Goal: Task Accomplishment & Management: Use online tool/utility

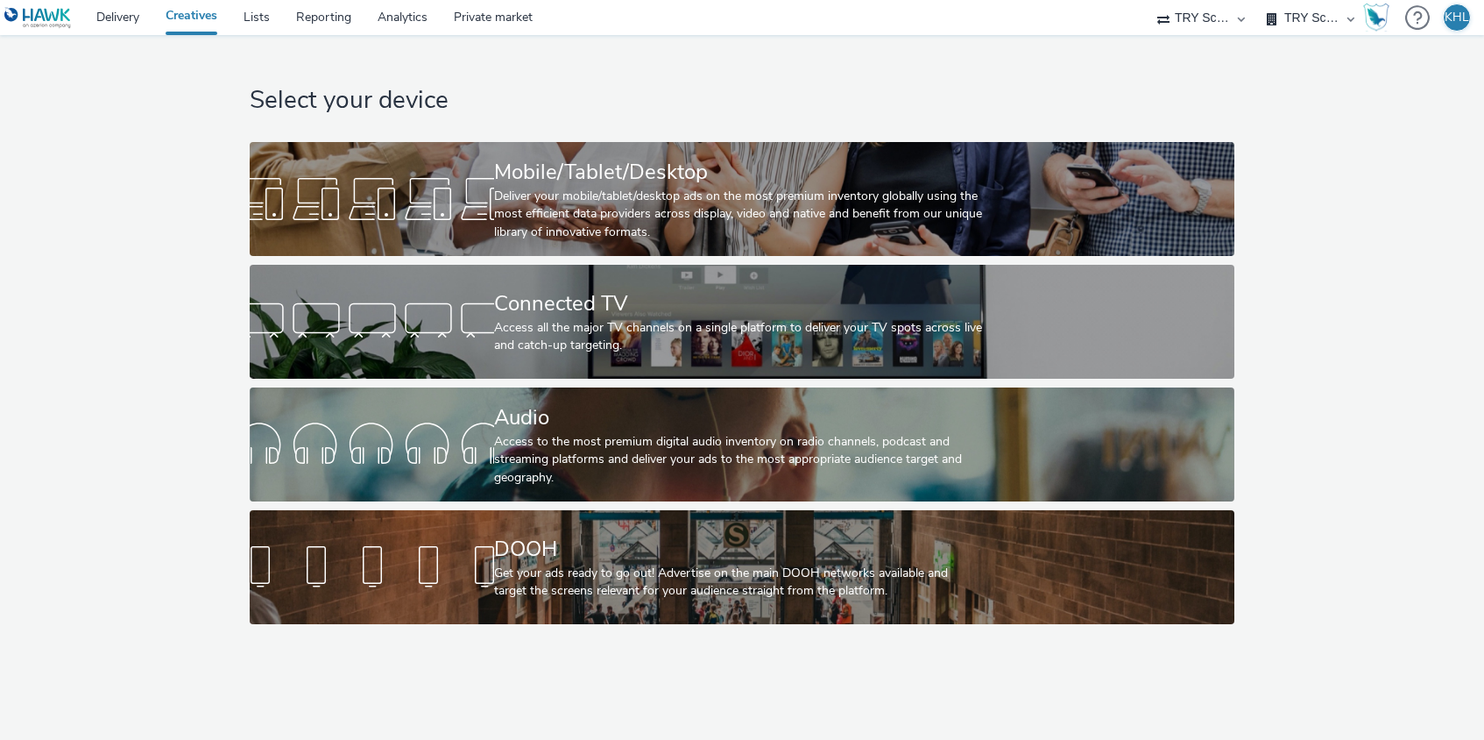
select select "9bcd8e0d-5764-4b89-88fe-b89ee02050ce"
select select "b9dae05b-e3f1-4ff2-954b-b373158465c4"
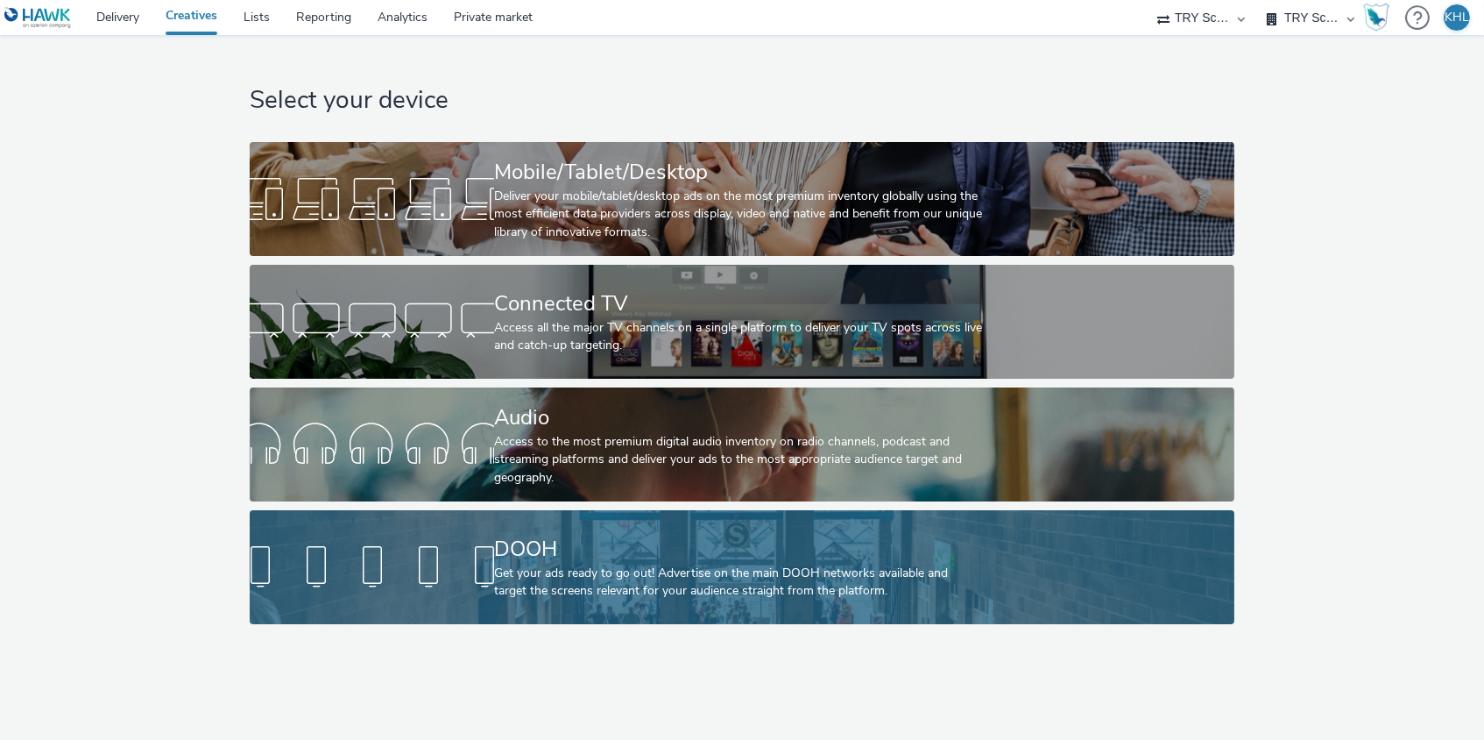
click at [499, 585] on div "Get your ads ready to go out! Advertise on the main DOOH networks available and…" at bounding box center [738, 582] width 489 height 36
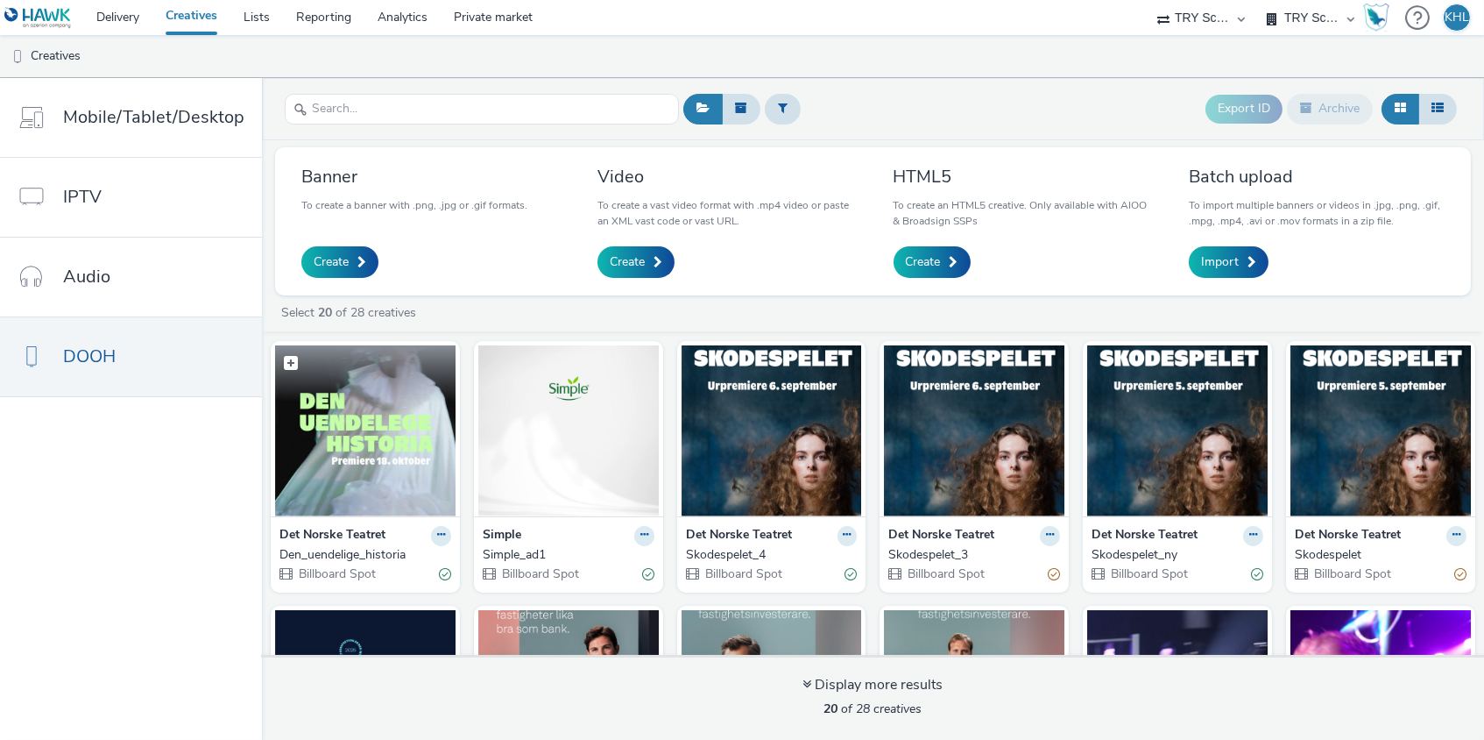
scroll to position [13, 0]
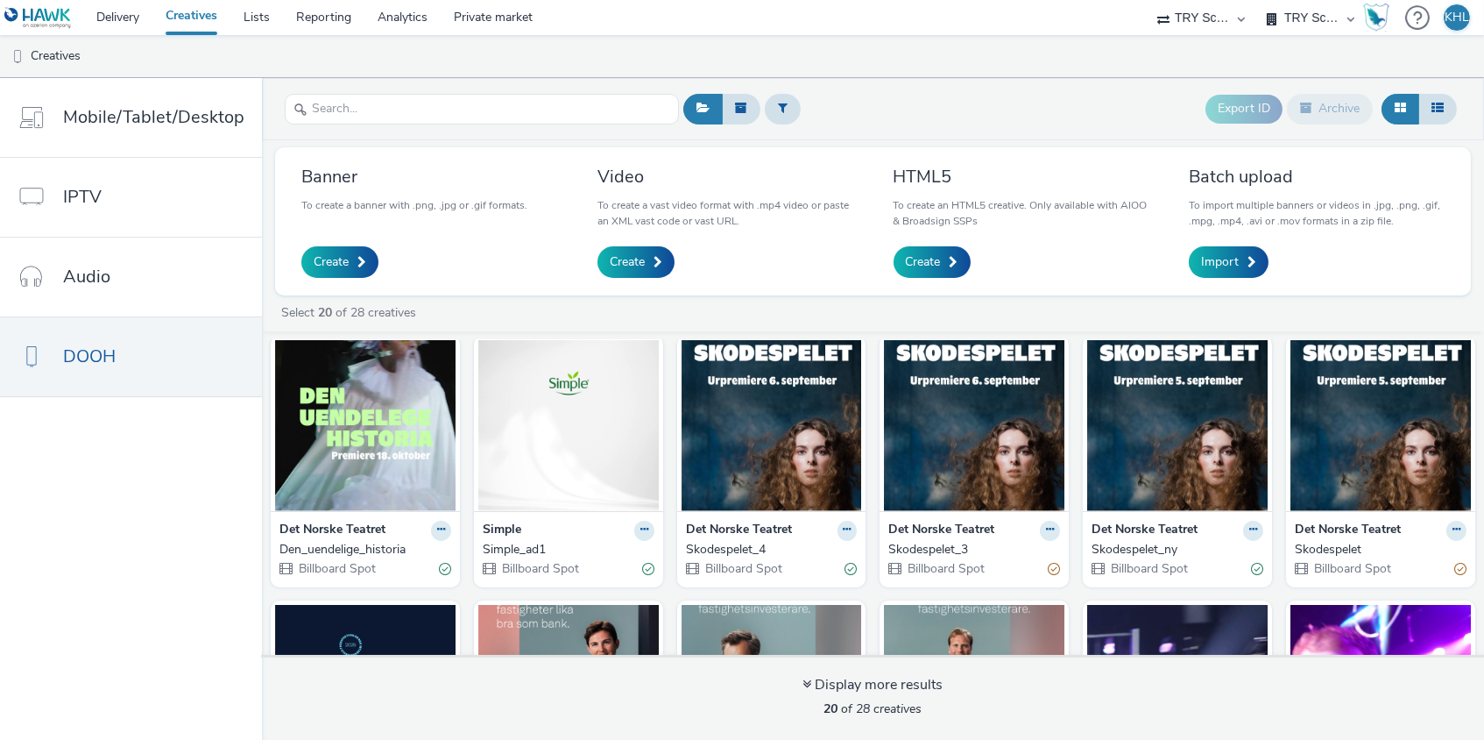
click at [1241, 24] on div "Adseo AS Akademiet AS Amidays AS Apriil Digital AS AZERION Beagle Media Dentsu …" at bounding box center [1201, 17] width 105 height 35
select select "c2295f28-7c96-446f-b279-53c23ee2b854"
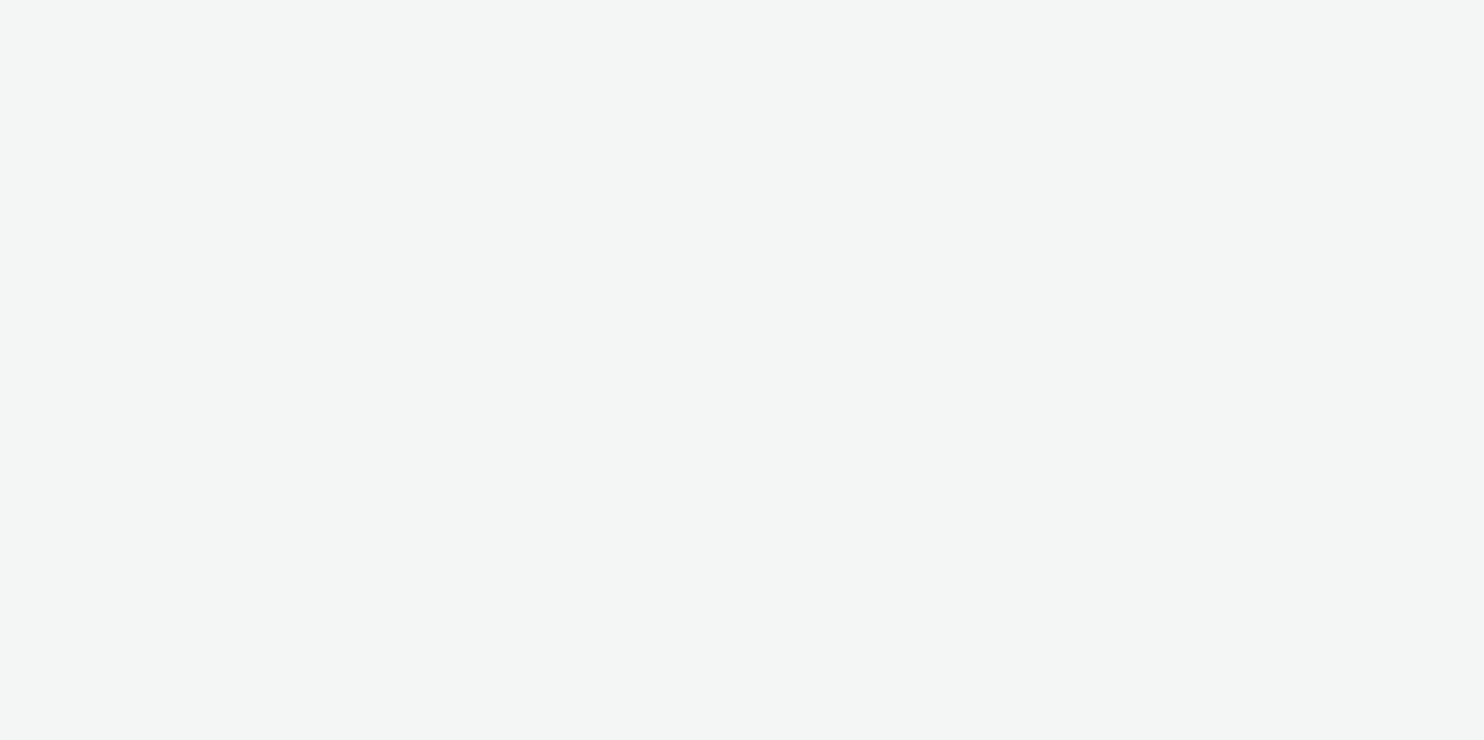
select select "c2295f28-7c96-446f-b279-53c23ee2b854"
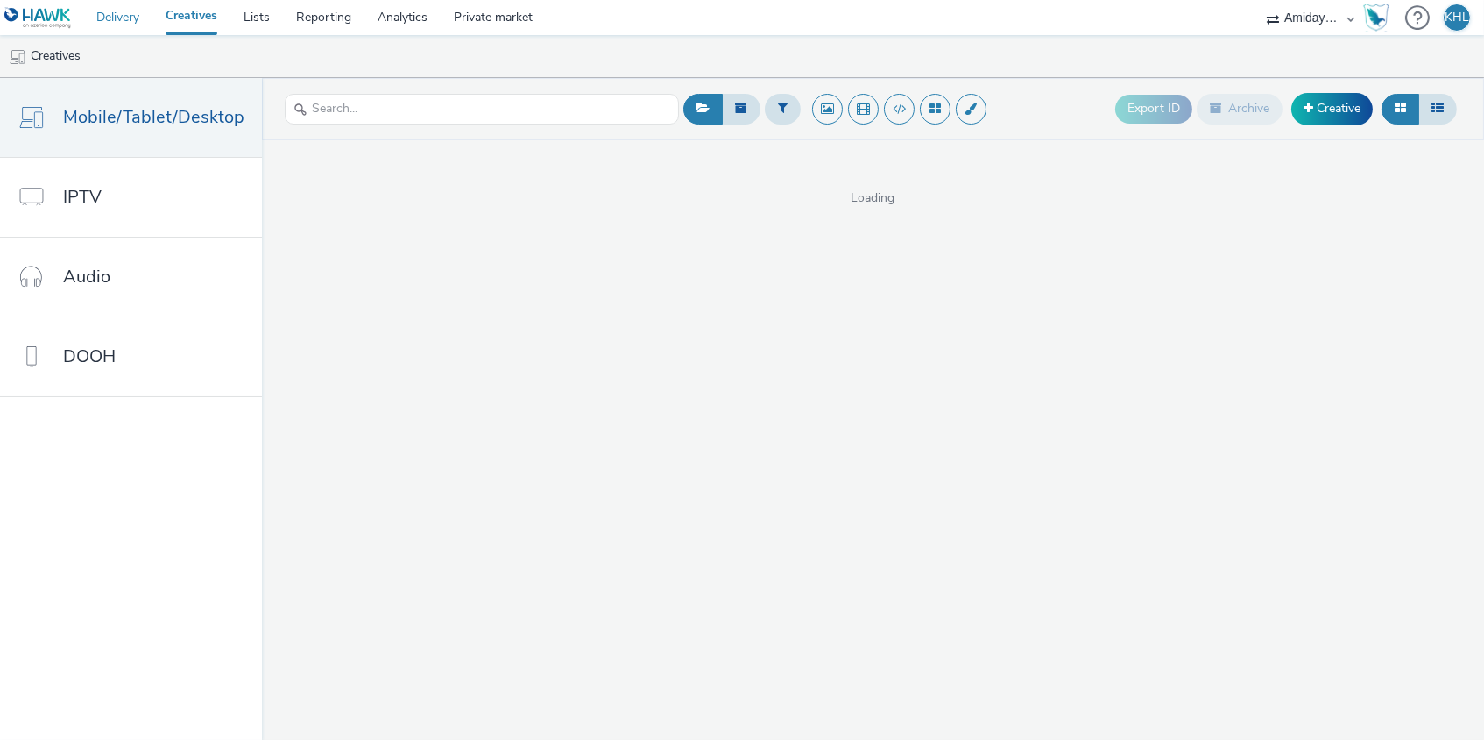
click at [126, 7] on link "Delivery" at bounding box center [117, 17] width 69 height 35
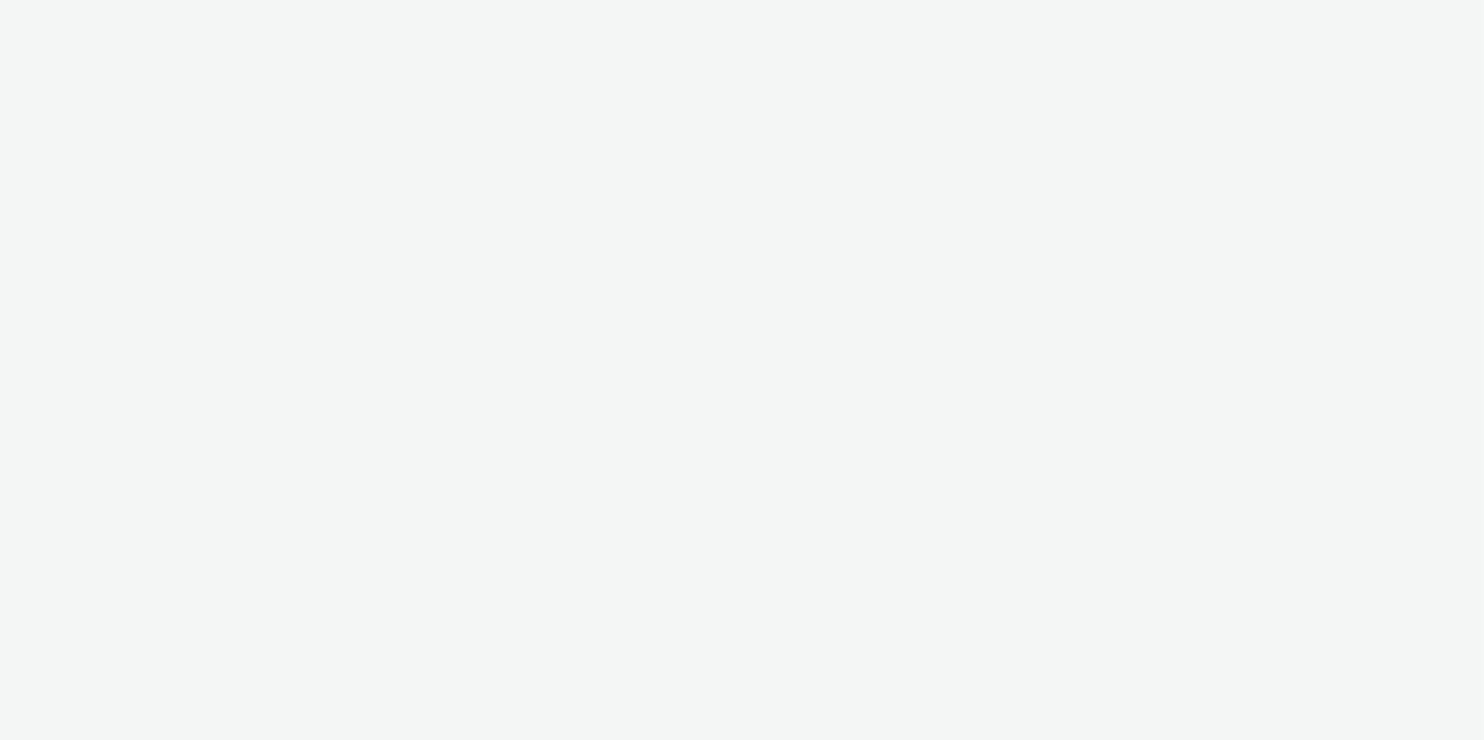
select select "c2295f28-7c96-446f-b279-53c23ee2b854"
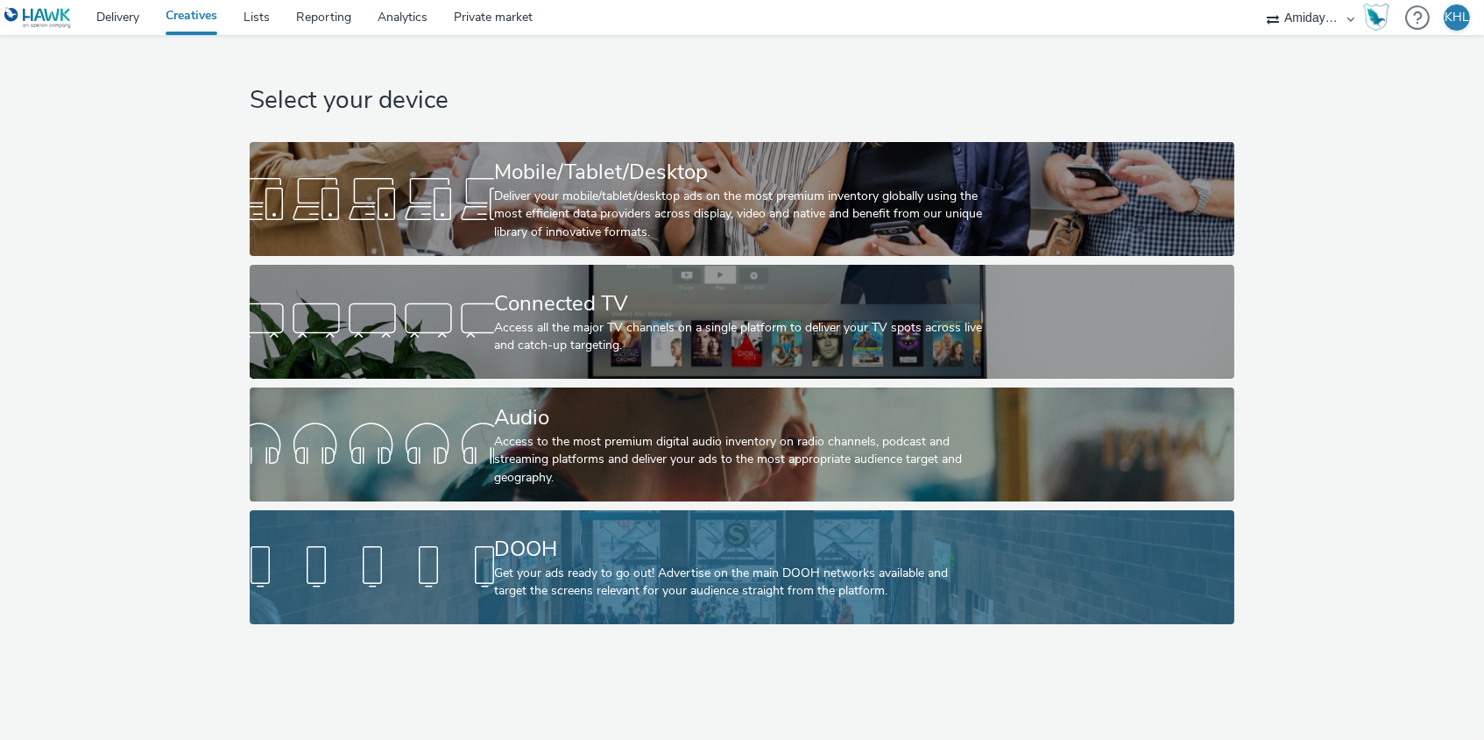
click at [597, 569] on div "Get your ads ready to go out! Advertise on the main DOOH networks available and…" at bounding box center [738, 582] width 489 height 36
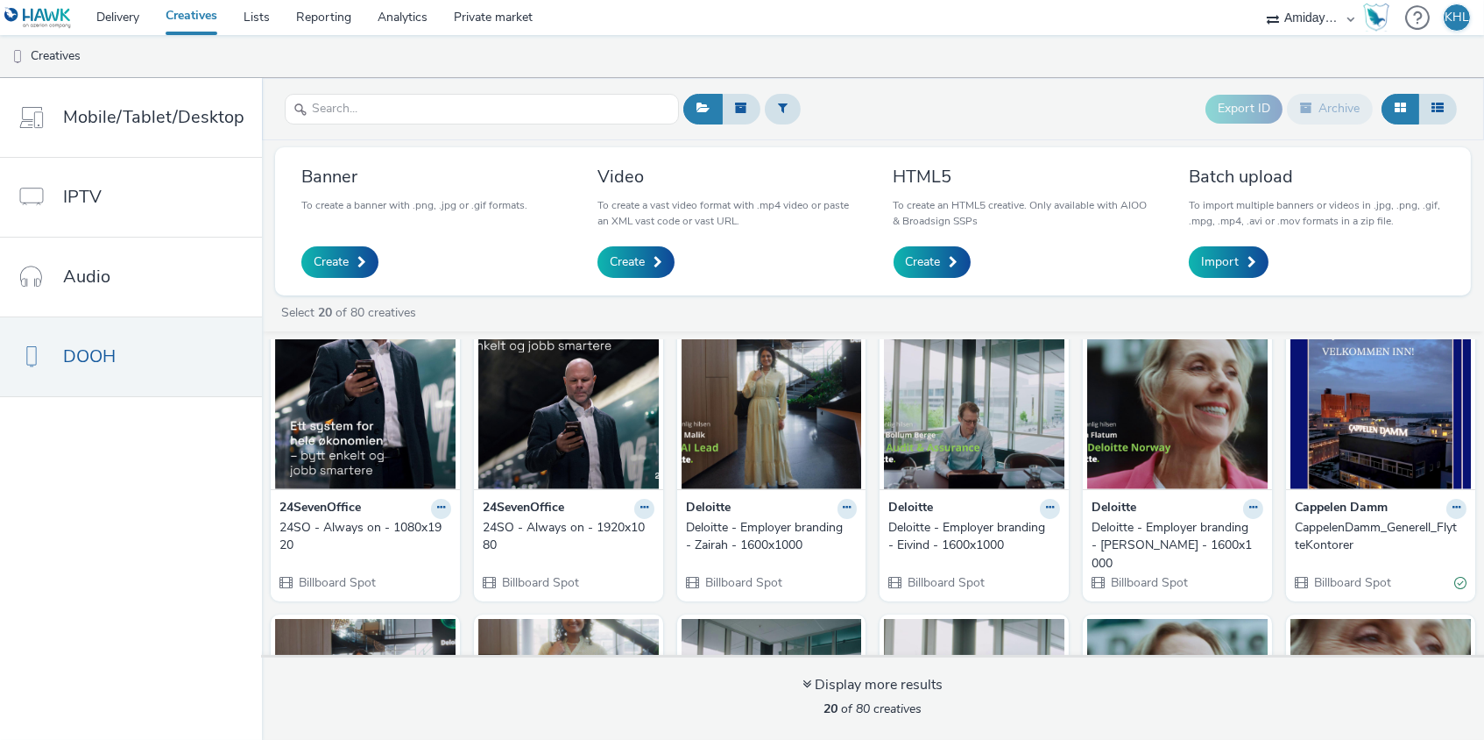
scroll to position [46, 0]
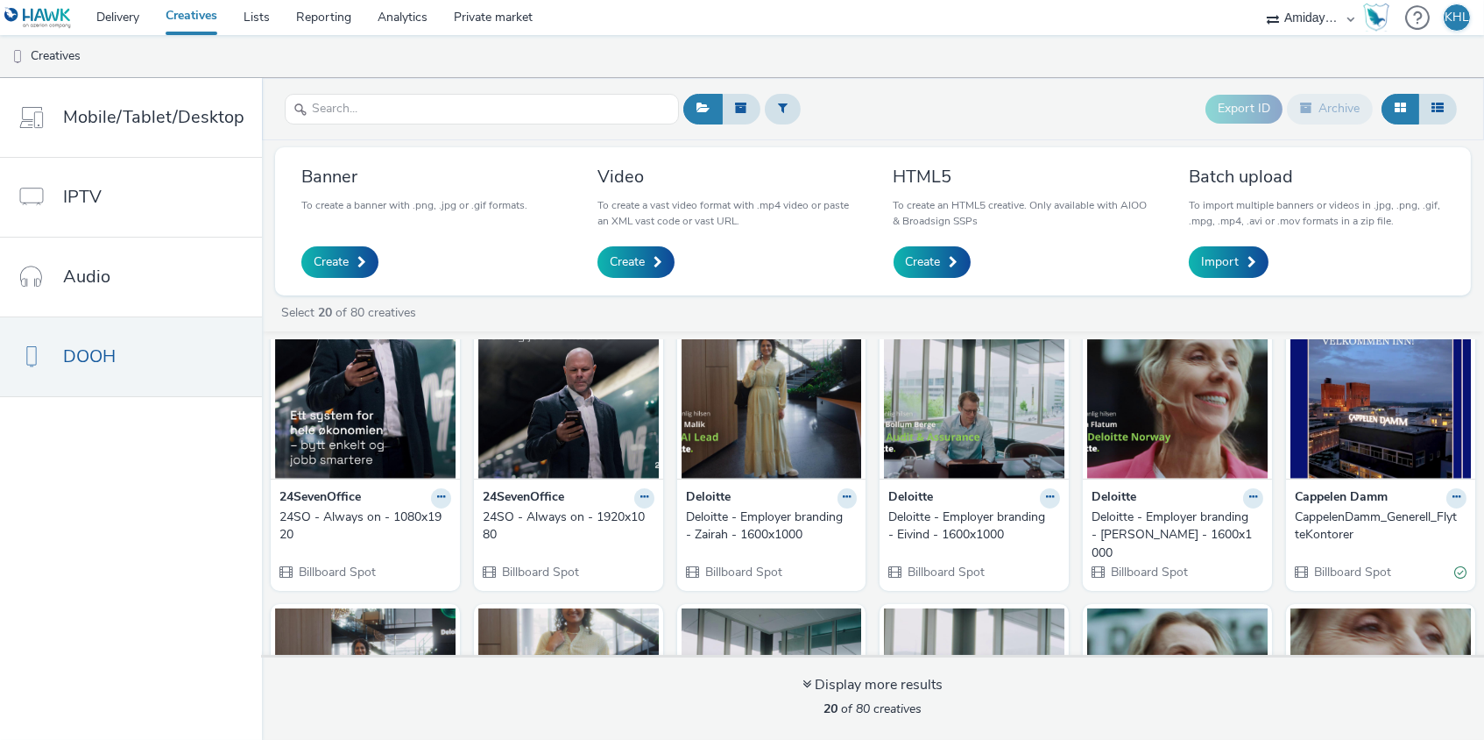
click at [591, 414] on img at bounding box center [568, 393] width 181 height 171
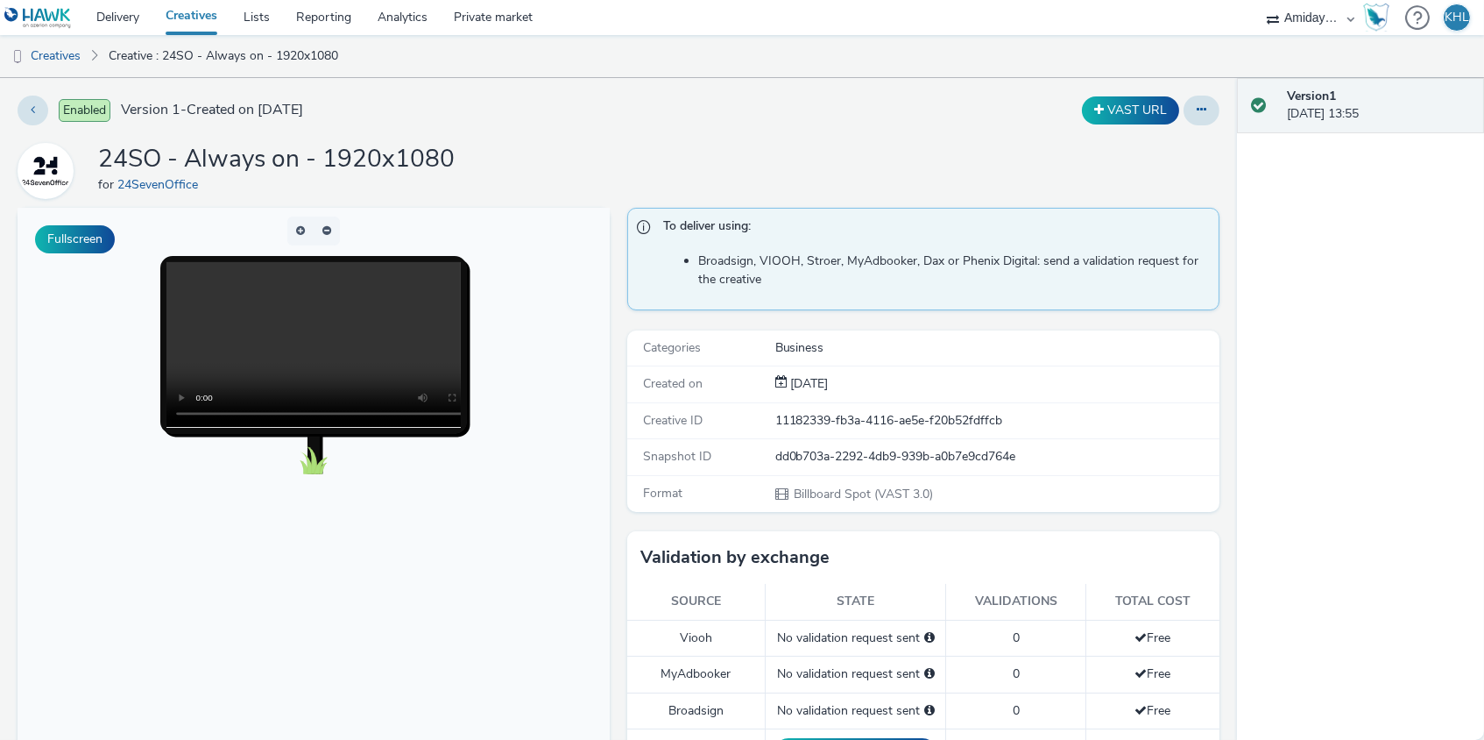
click at [318, 337] on video at bounding box center [330, 344] width 329 height 165
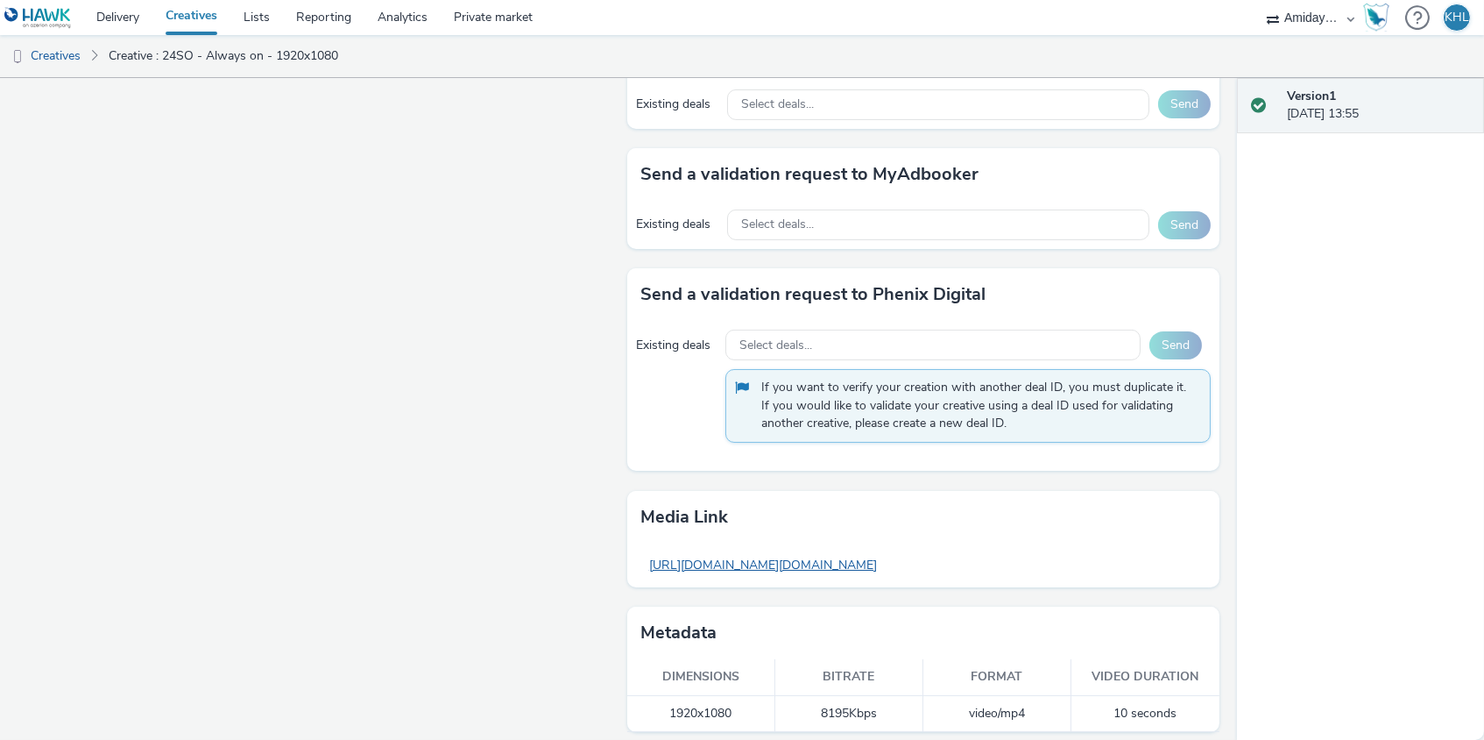
scroll to position [970, 0]
click at [886, 551] on link "https://tabmo-cdn.s3.eu-west-1.amazonaws.com/hawk.tabmo.io/organizations/2b4b67…" at bounding box center [763, 566] width 245 height 34
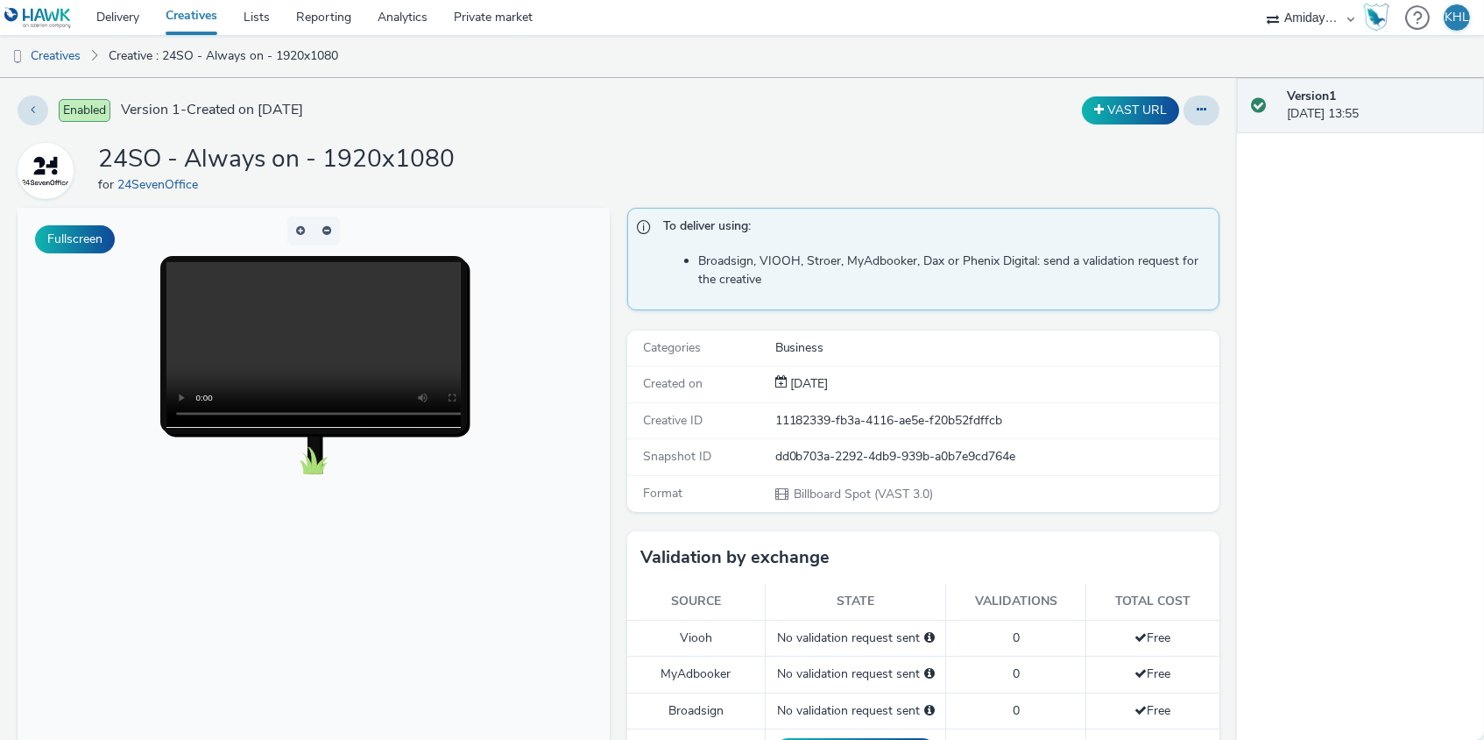
scroll to position [0, 0]
click at [131, 13] on link "Delivery" at bounding box center [117, 17] width 69 height 35
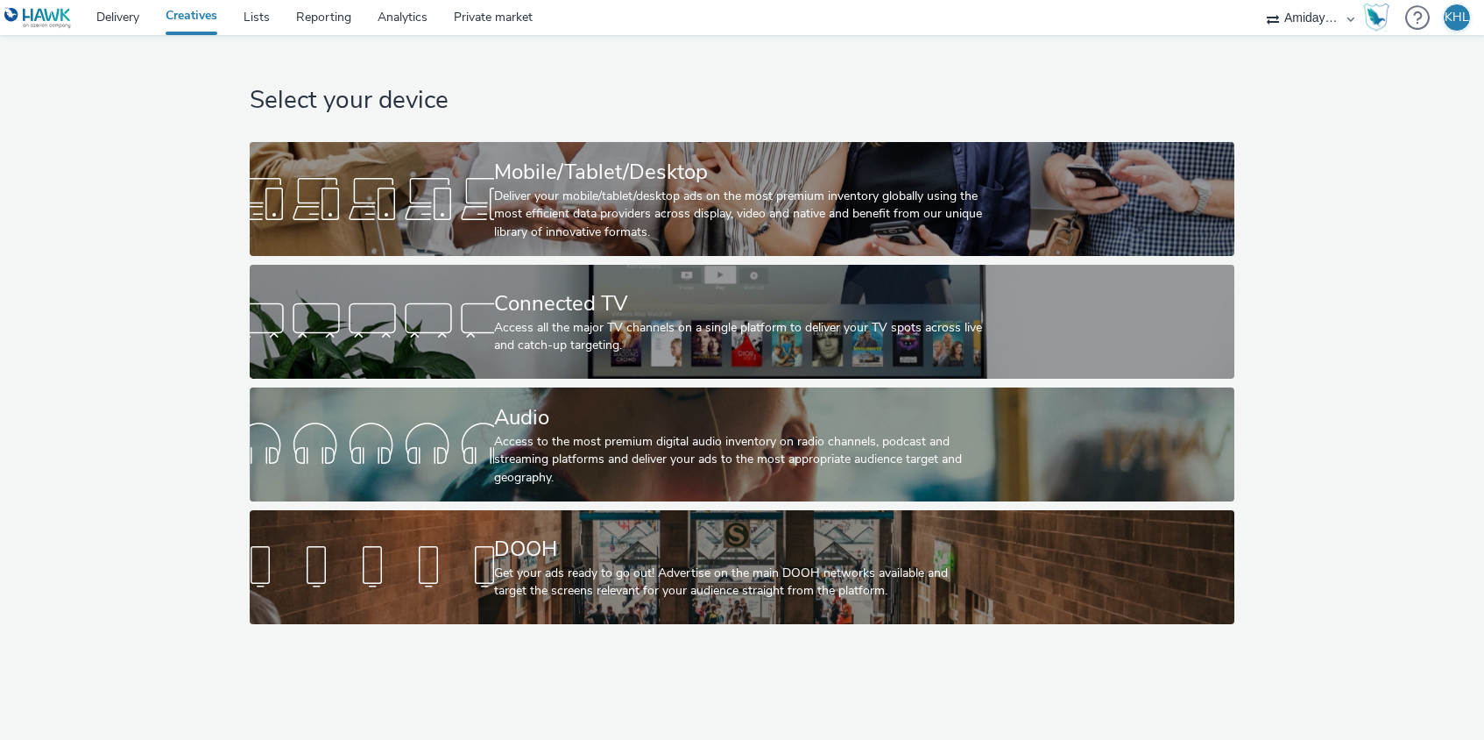
select select "c2295f28-7c96-446f-b279-53c23ee2b854"
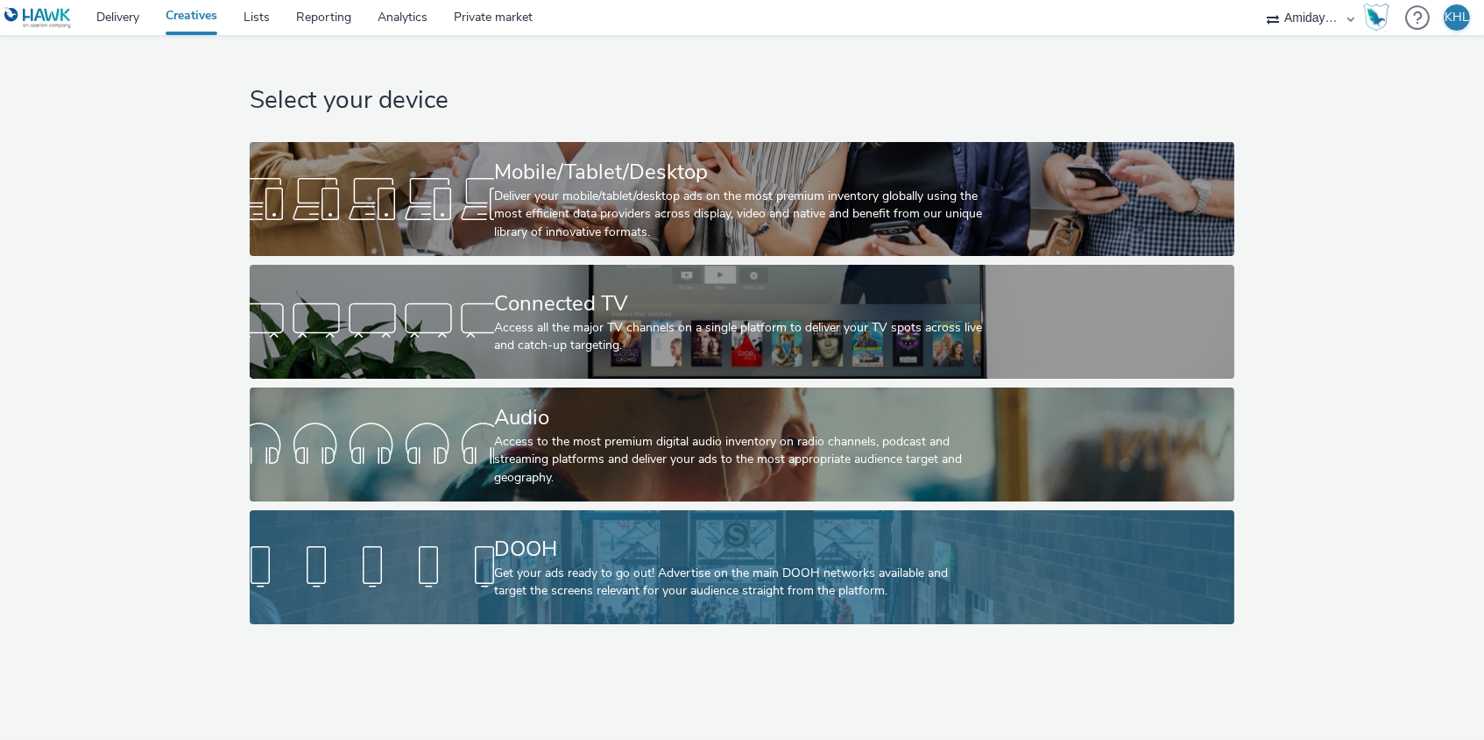
click at [599, 585] on div "Get your ads ready to go out! Advertise on the main DOOH networks available and…" at bounding box center [738, 582] width 489 height 36
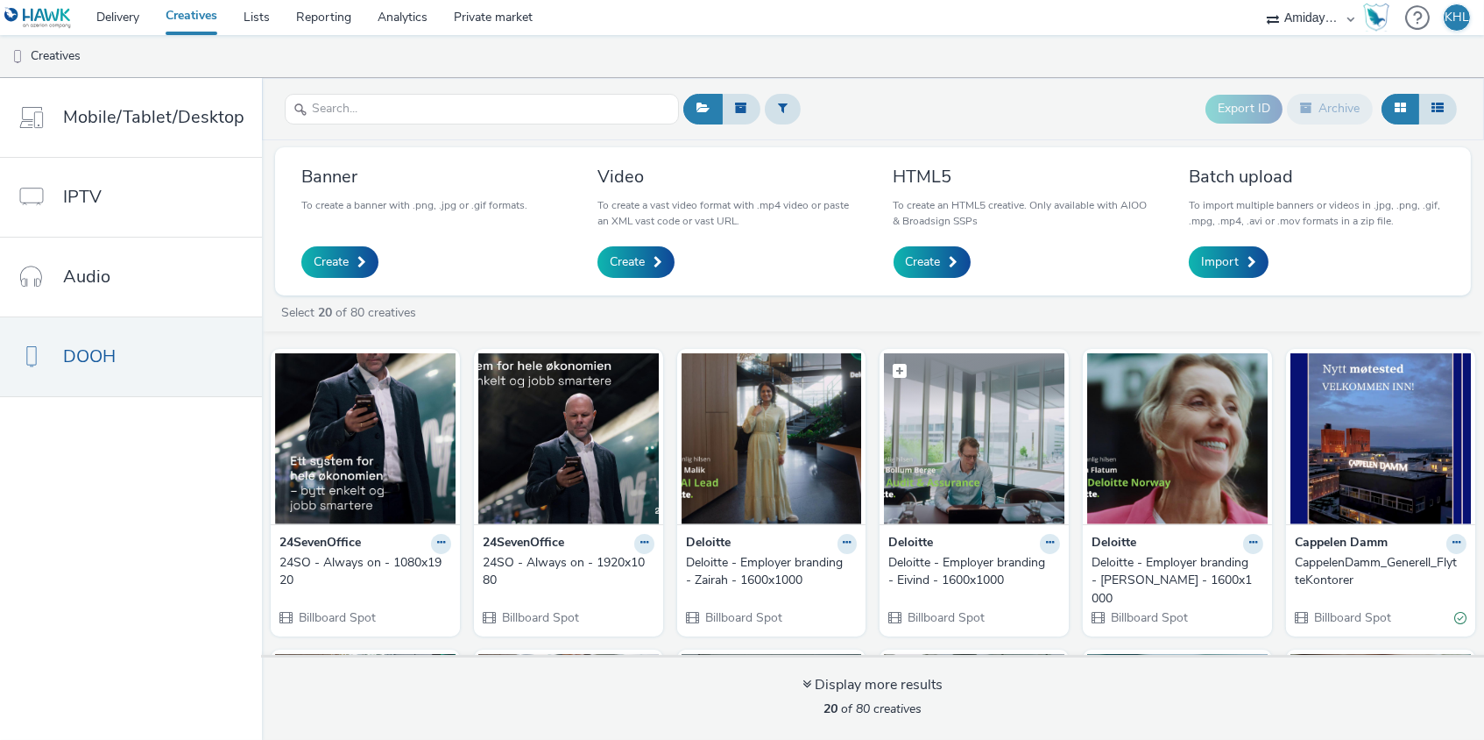
scroll to position [13, 0]
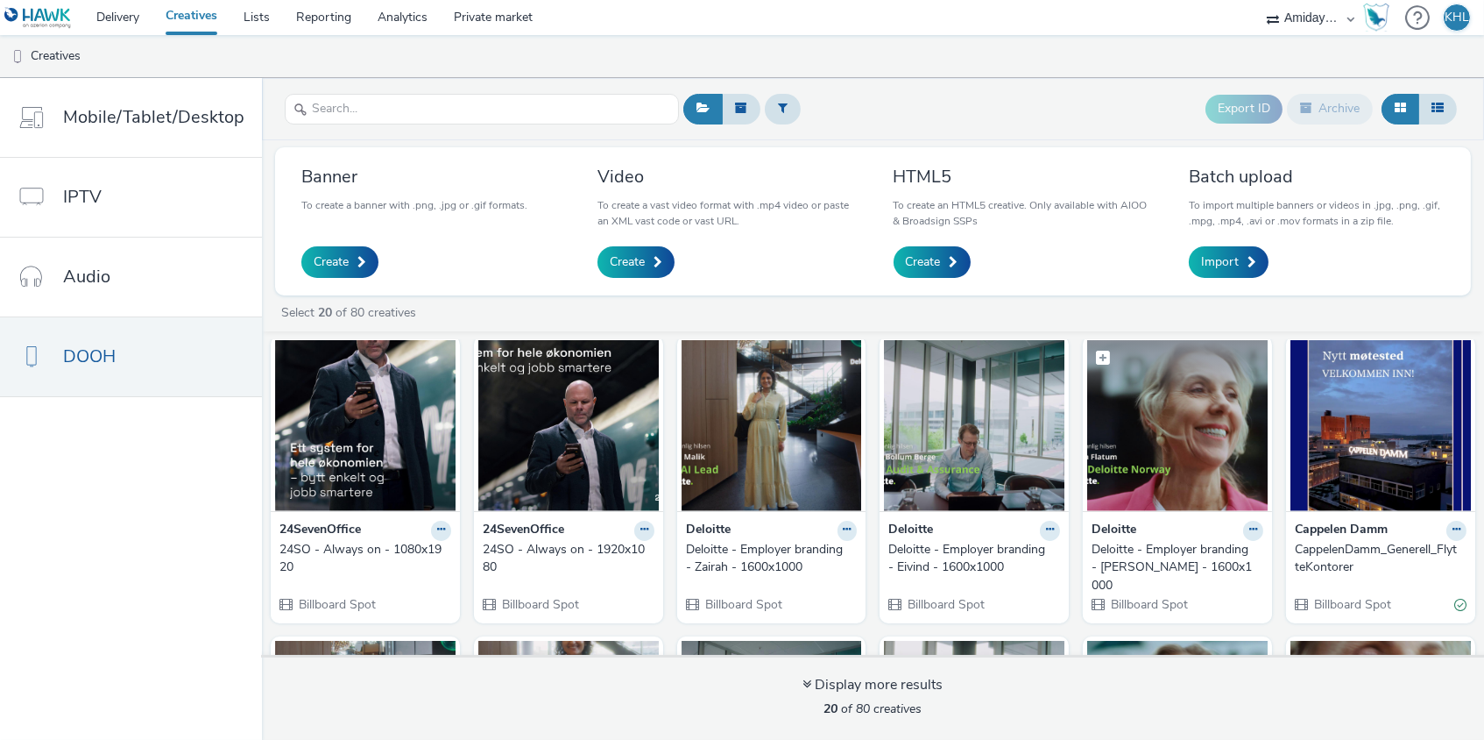
click at [1205, 455] on img at bounding box center [1177, 425] width 181 height 171
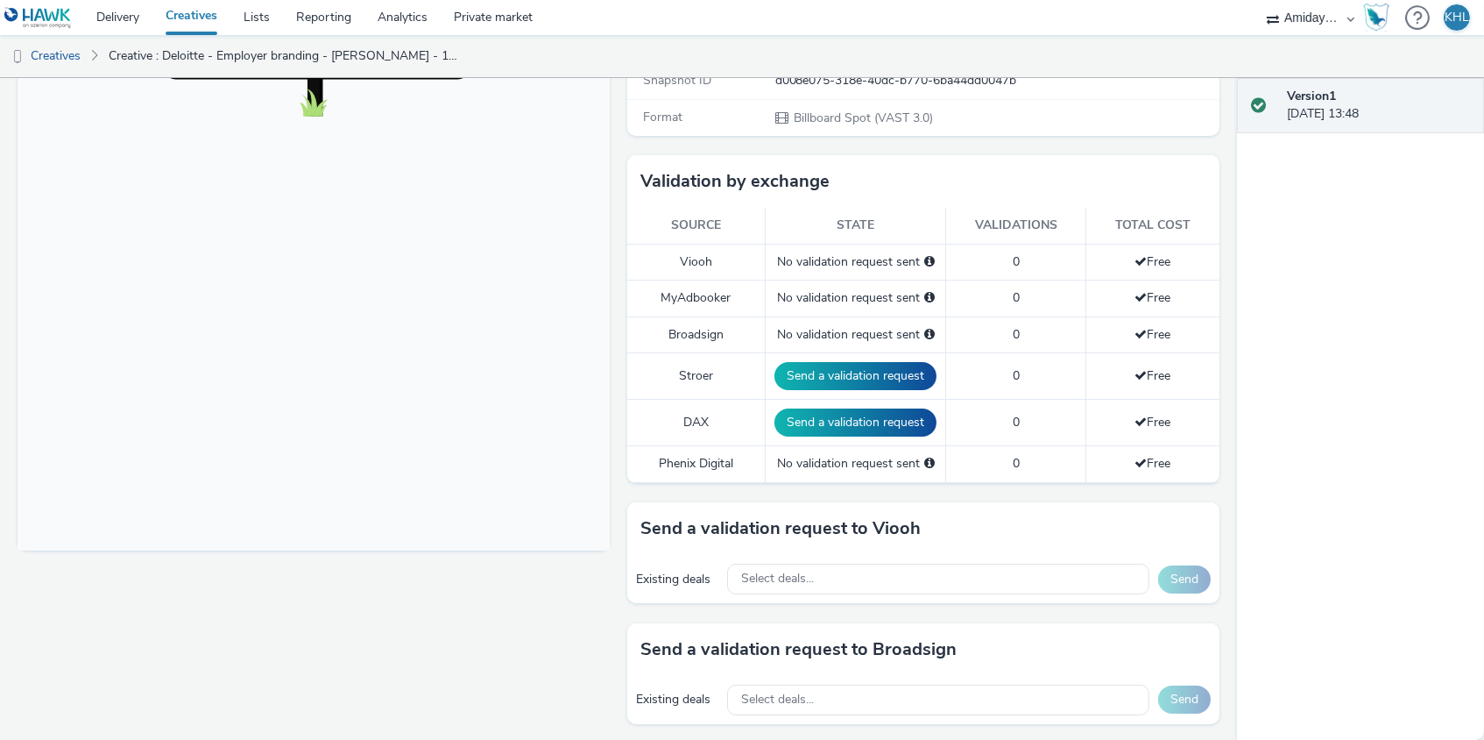
scroll to position [380, 0]
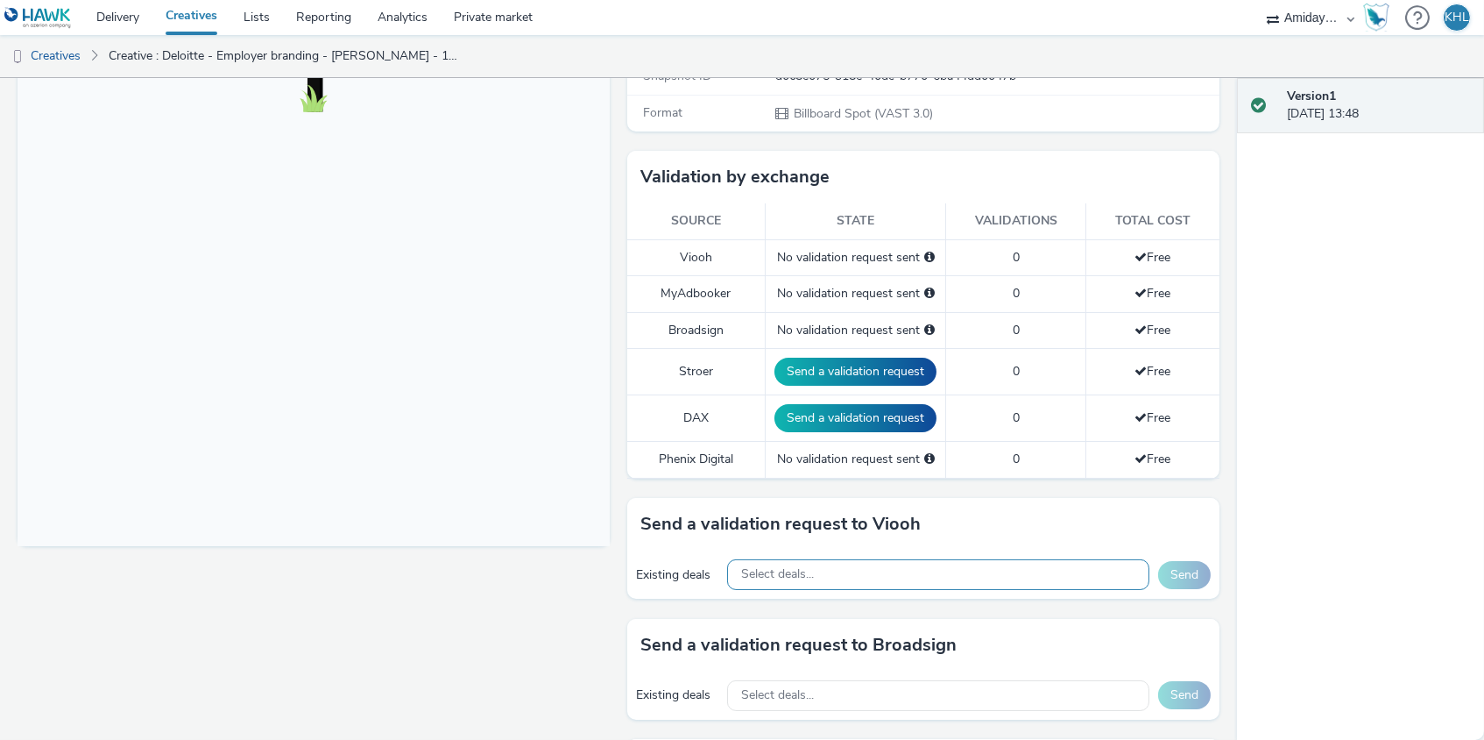
click at [839, 570] on div "Select deals..." at bounding box center [938, 574] width 422 height 31
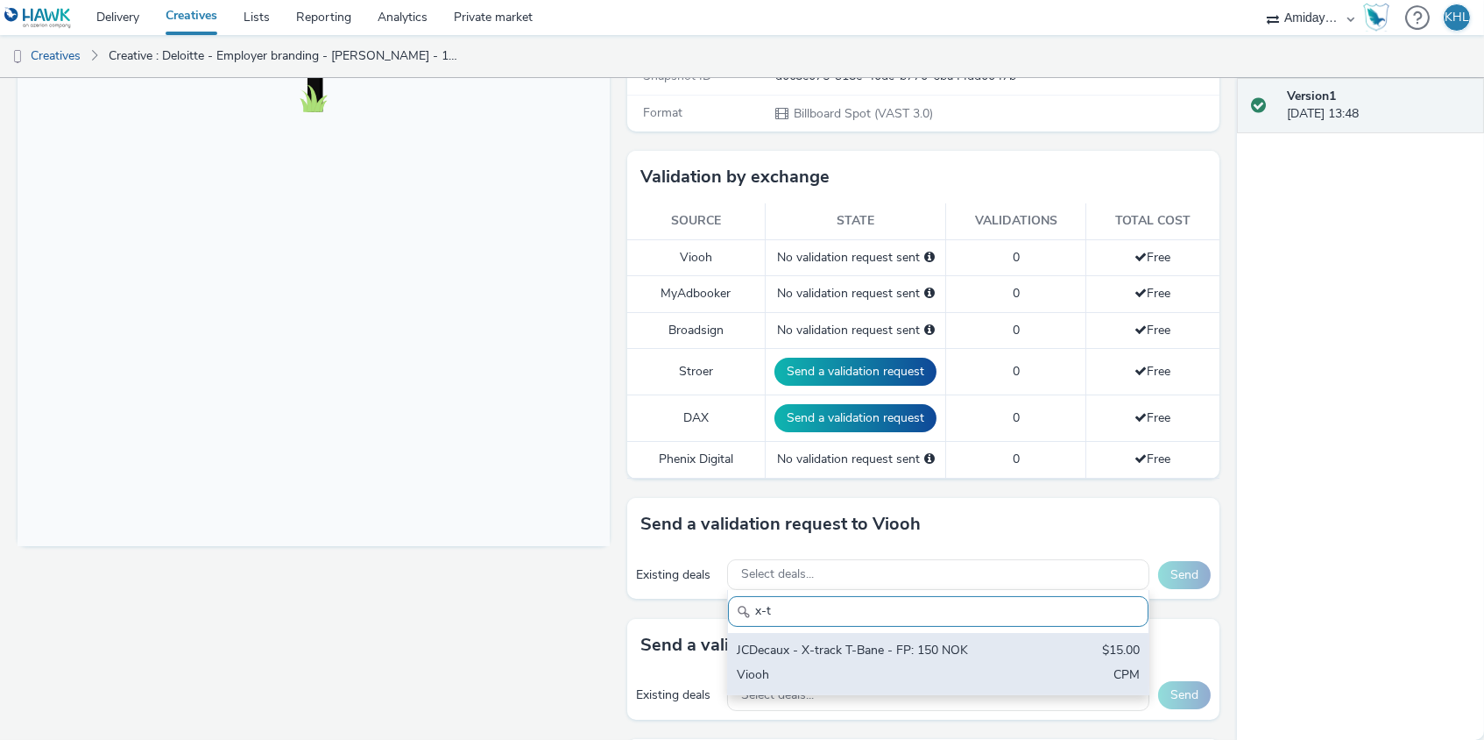
type input "x-t"
click at [947, 666] on div "Viooh" at bounding box center [869, 676] width 265 height 20
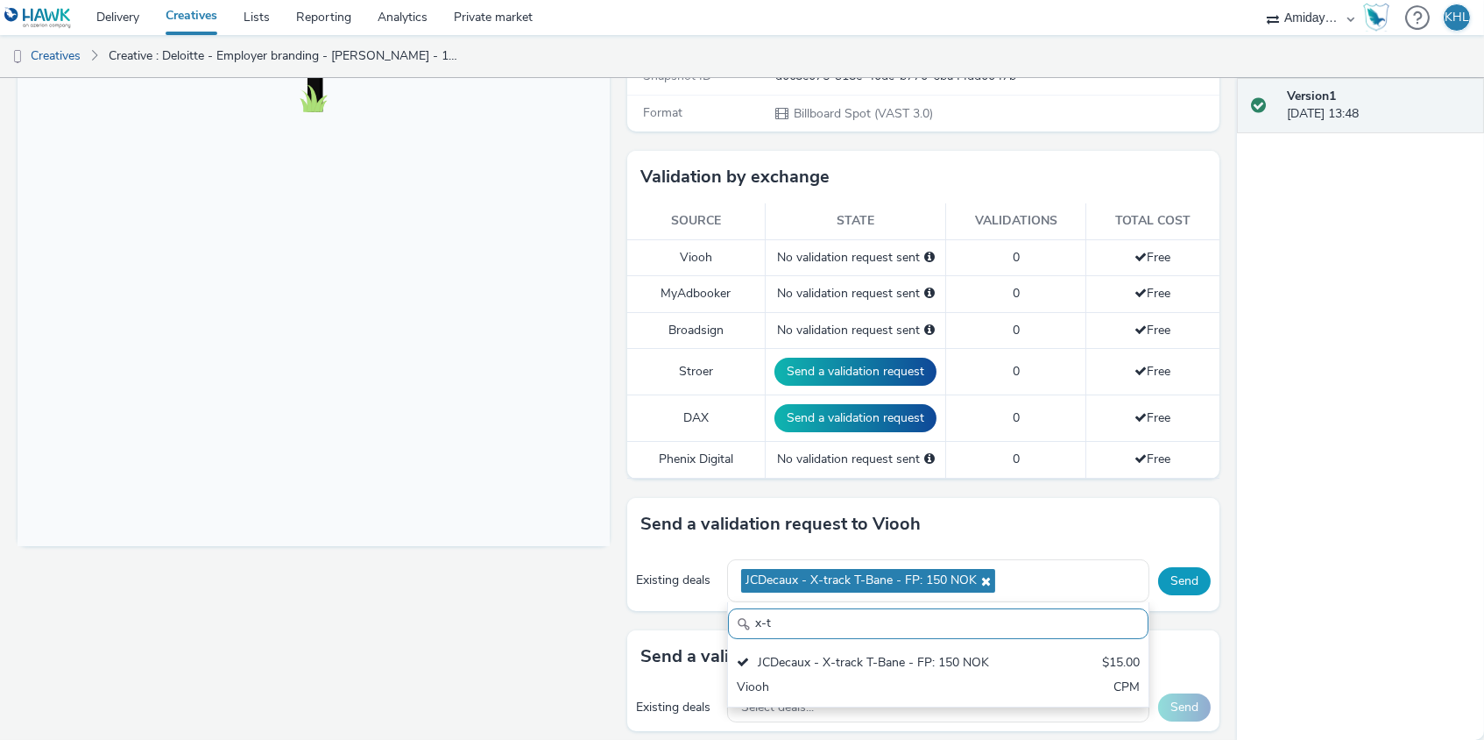
click at [1181, 568] on button "Send" at bounding box center [1184, 581] width 53 height 28
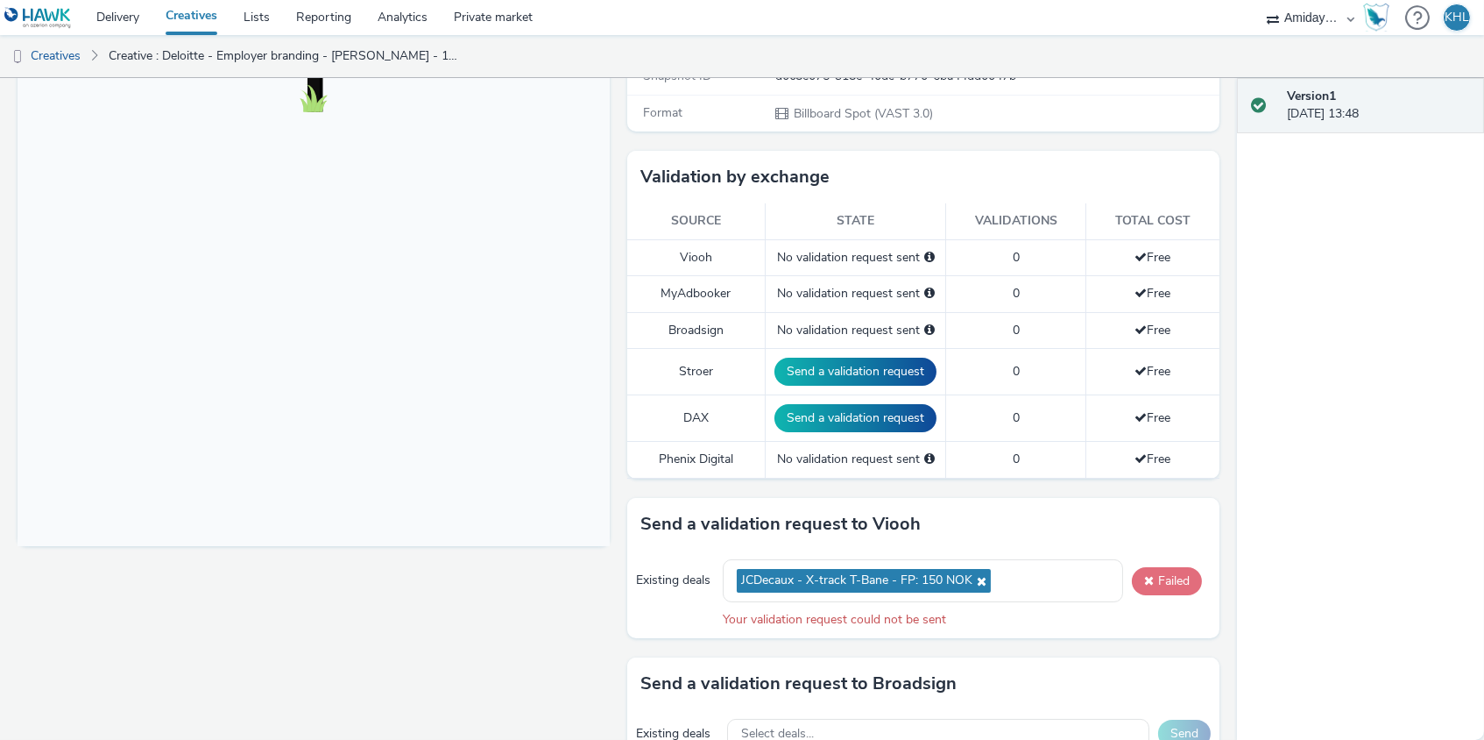
click at [1172, 568] on button "Failed" at bounding box center [1167, 581] width 70 height 28
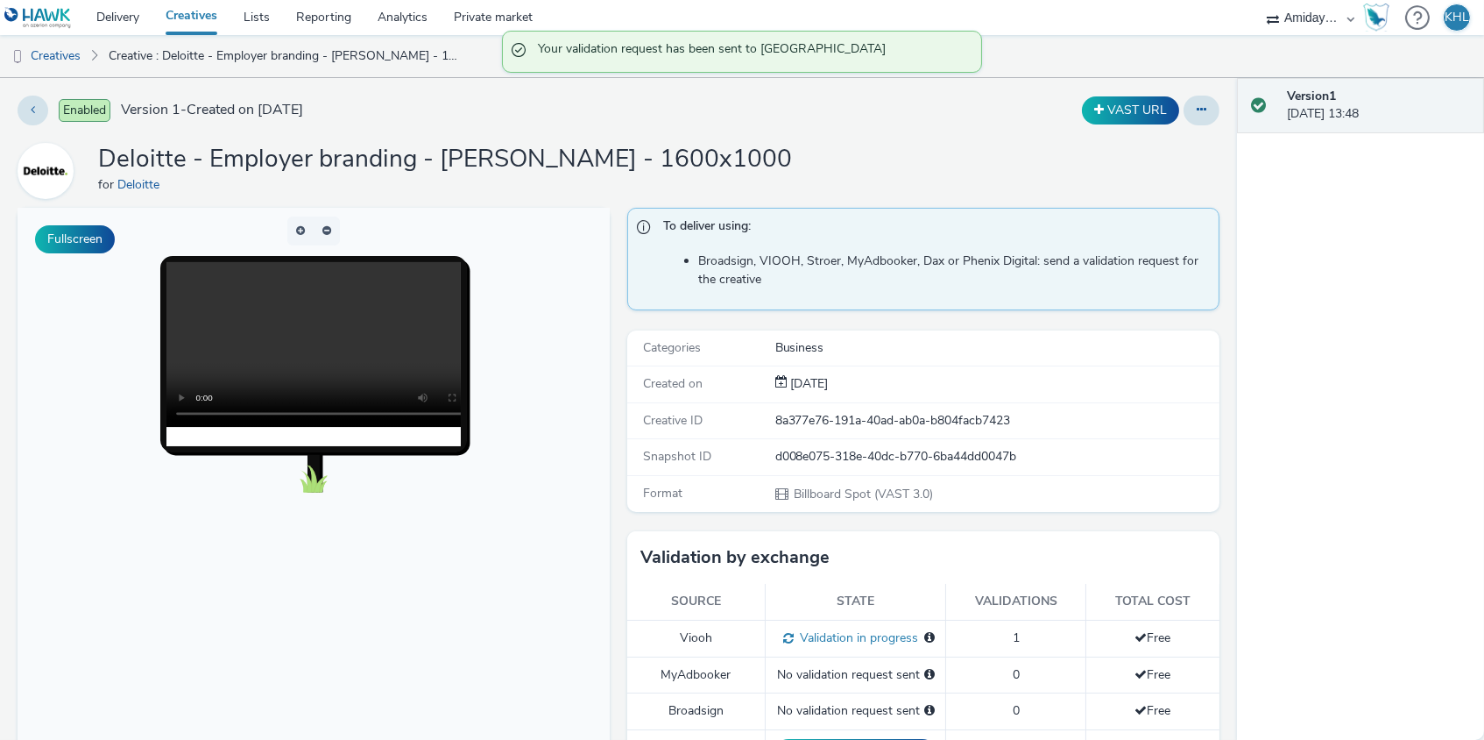
scroll to position [0, 0]
click at [196, 25] on link "Creatives" at bounding box center [191, 17] width 78 height 35
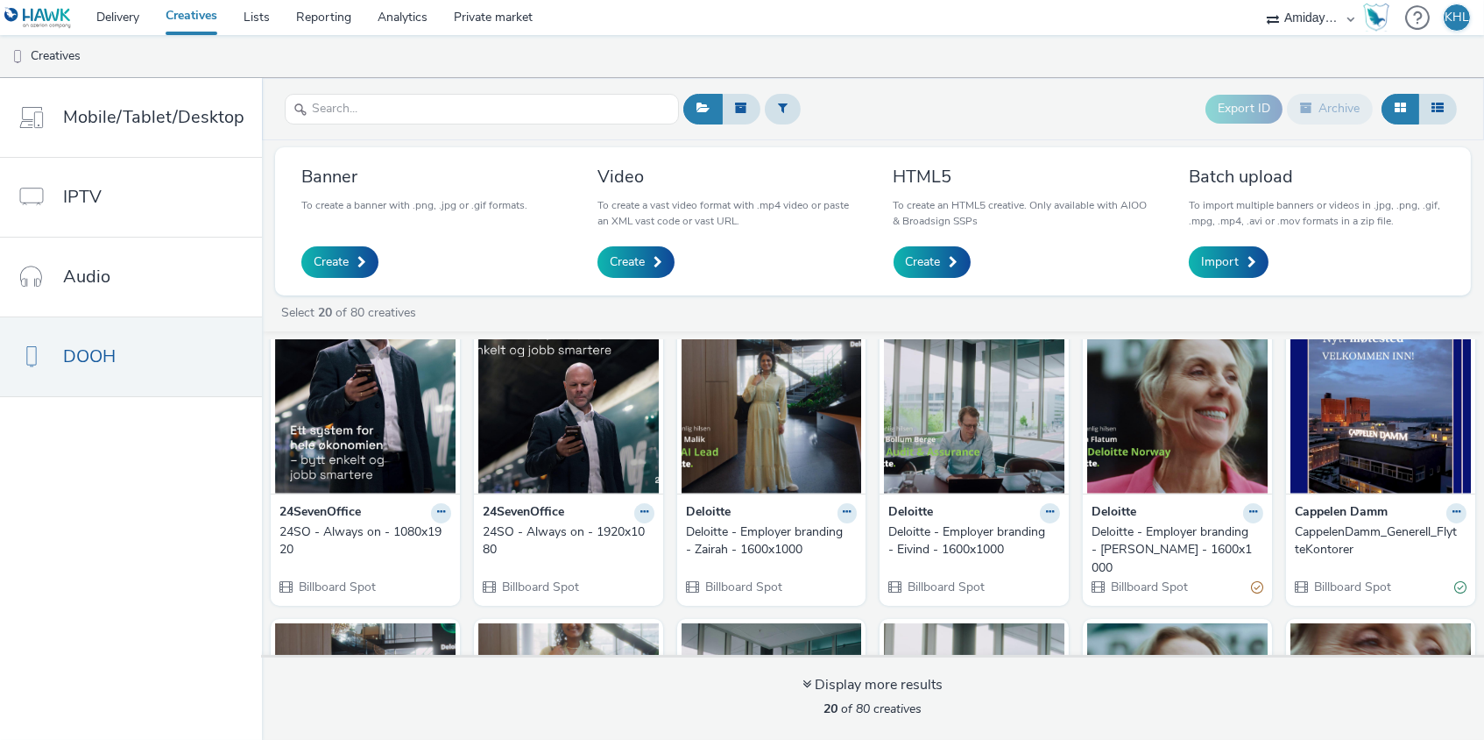
scroll to position [33, 0]
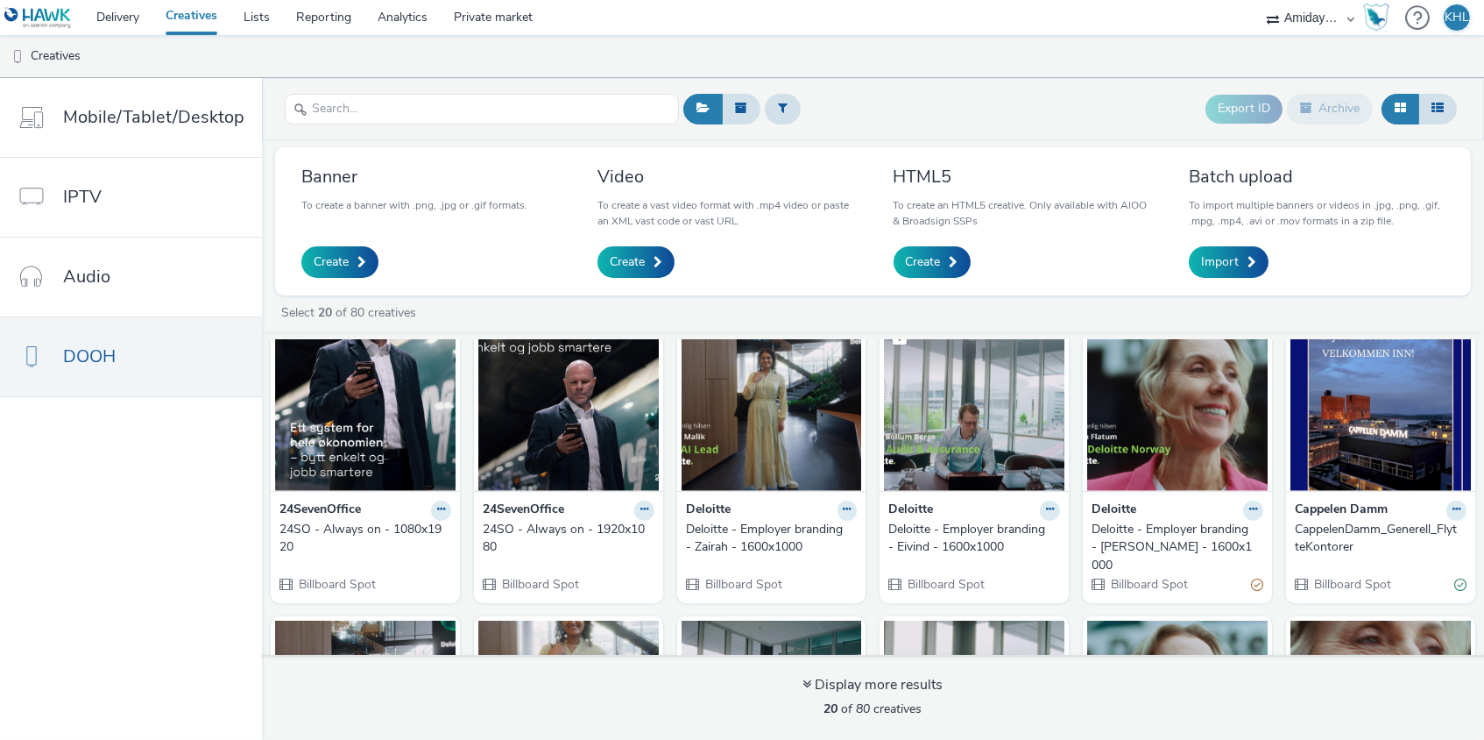
click at [995, 459] on img at bounding box center [974, 405] width 181 height 171
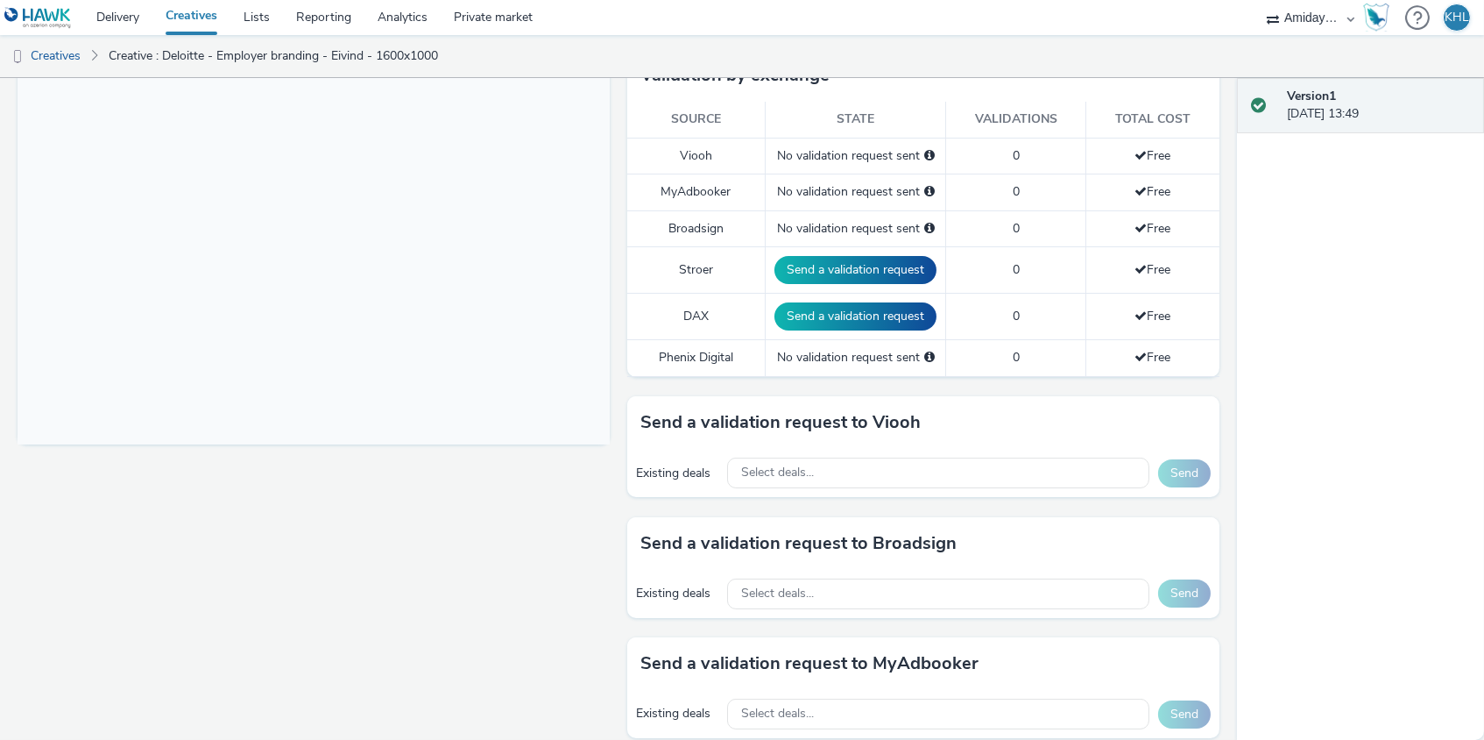
scroll to position [495, 0]
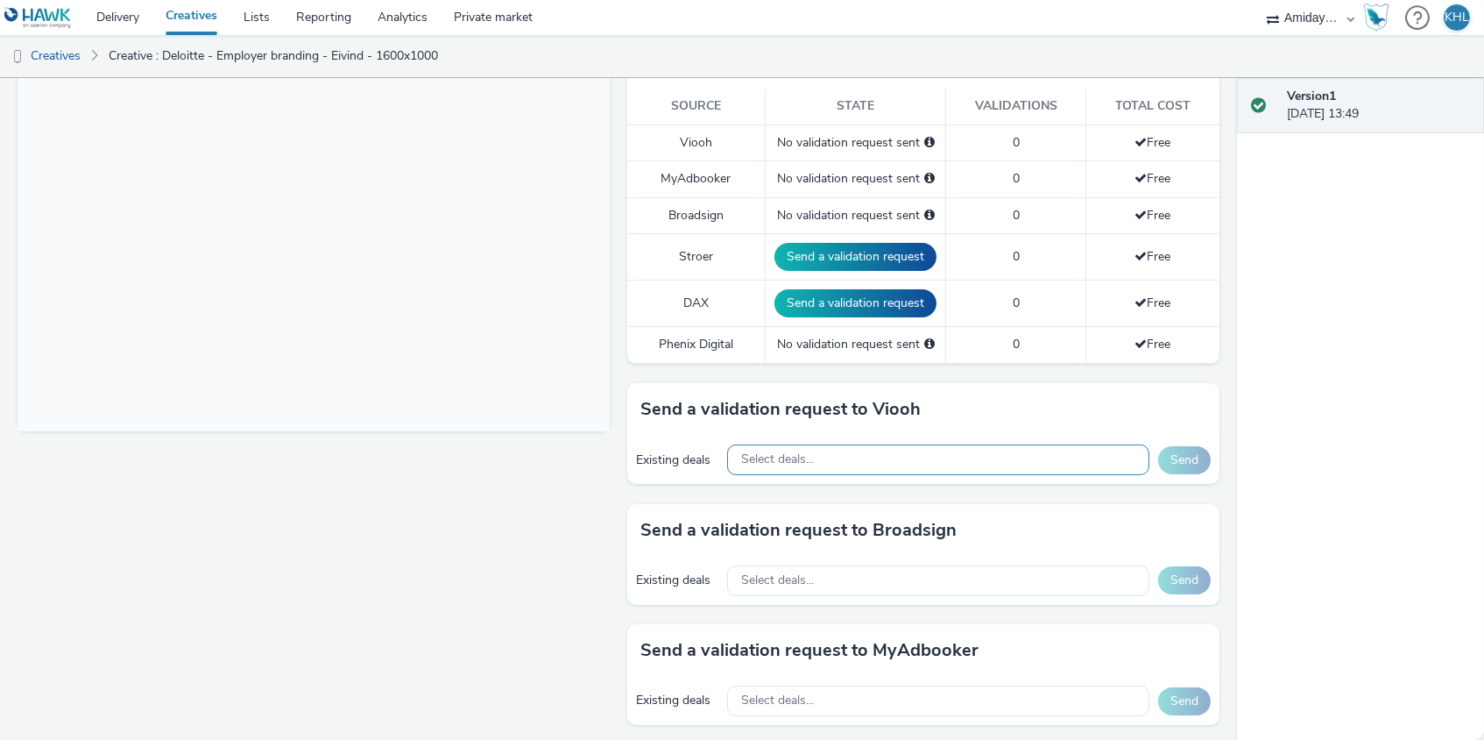
click at [880, 445] on div "Select deals..." at bounding box center [938, 459] width 422 height 31
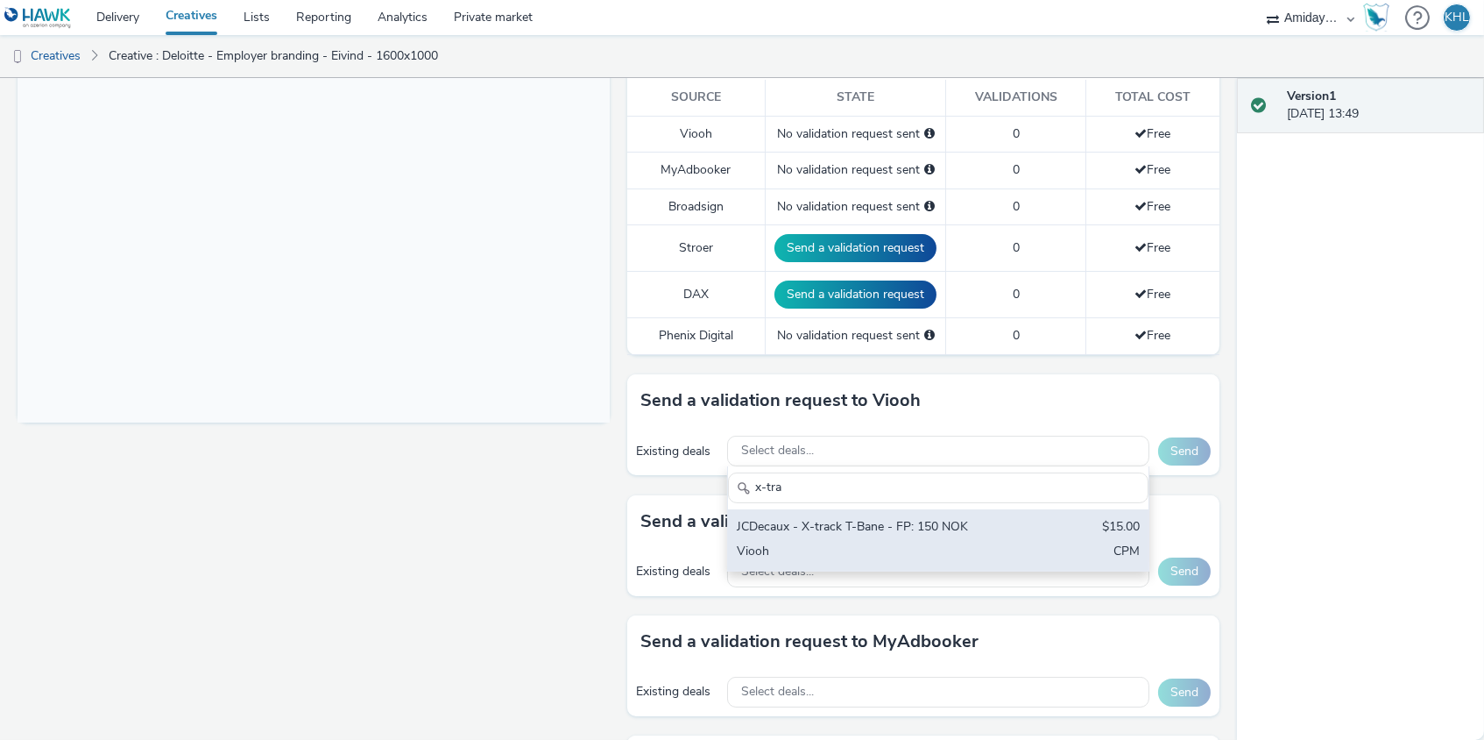
type input "x-tra"
click at [874, 519] on div "JCDecaux - X-track T-Bane - FP: 150 NOK" at bounding box center [869, 526] width 265 height 20
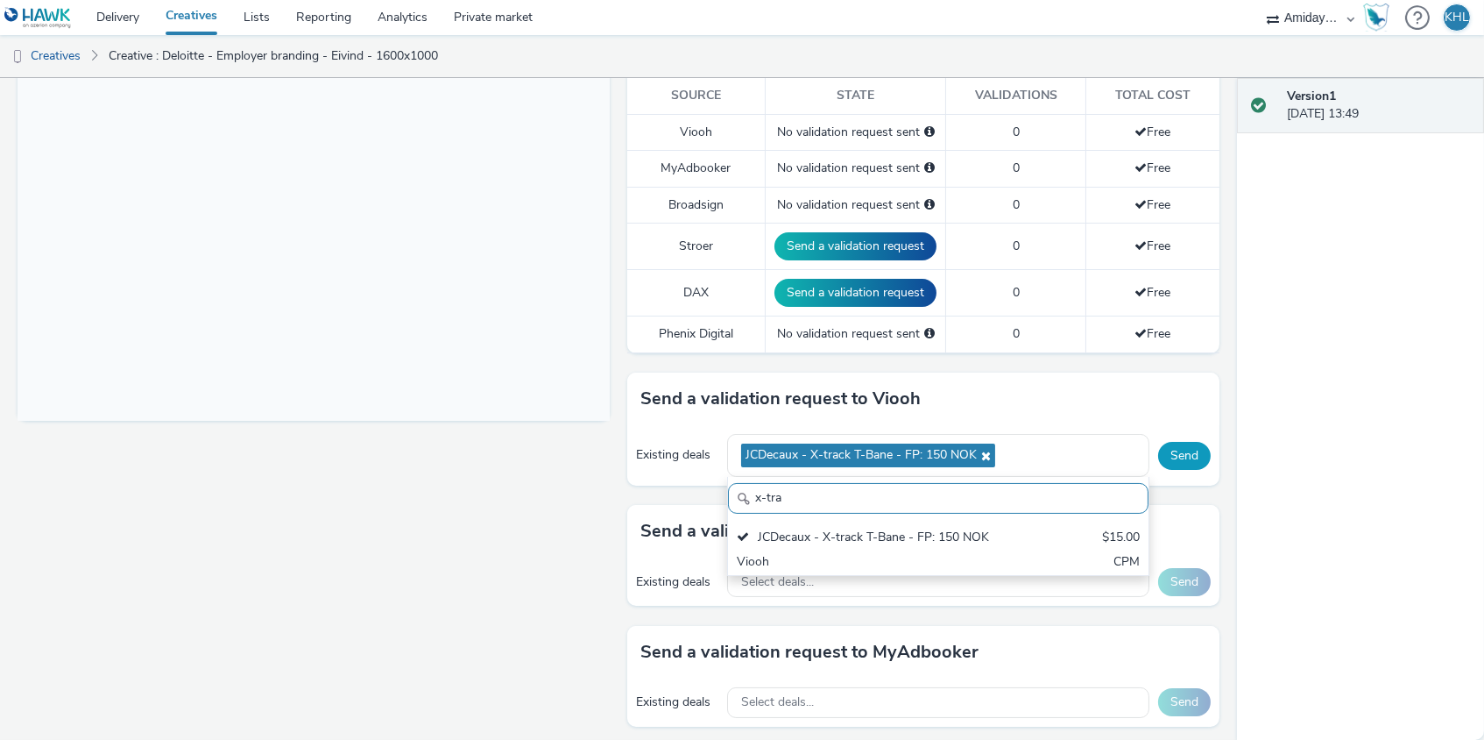
click at [1164, 451] on button "Send" at bounding box center [1184, 456] width 53 height 28
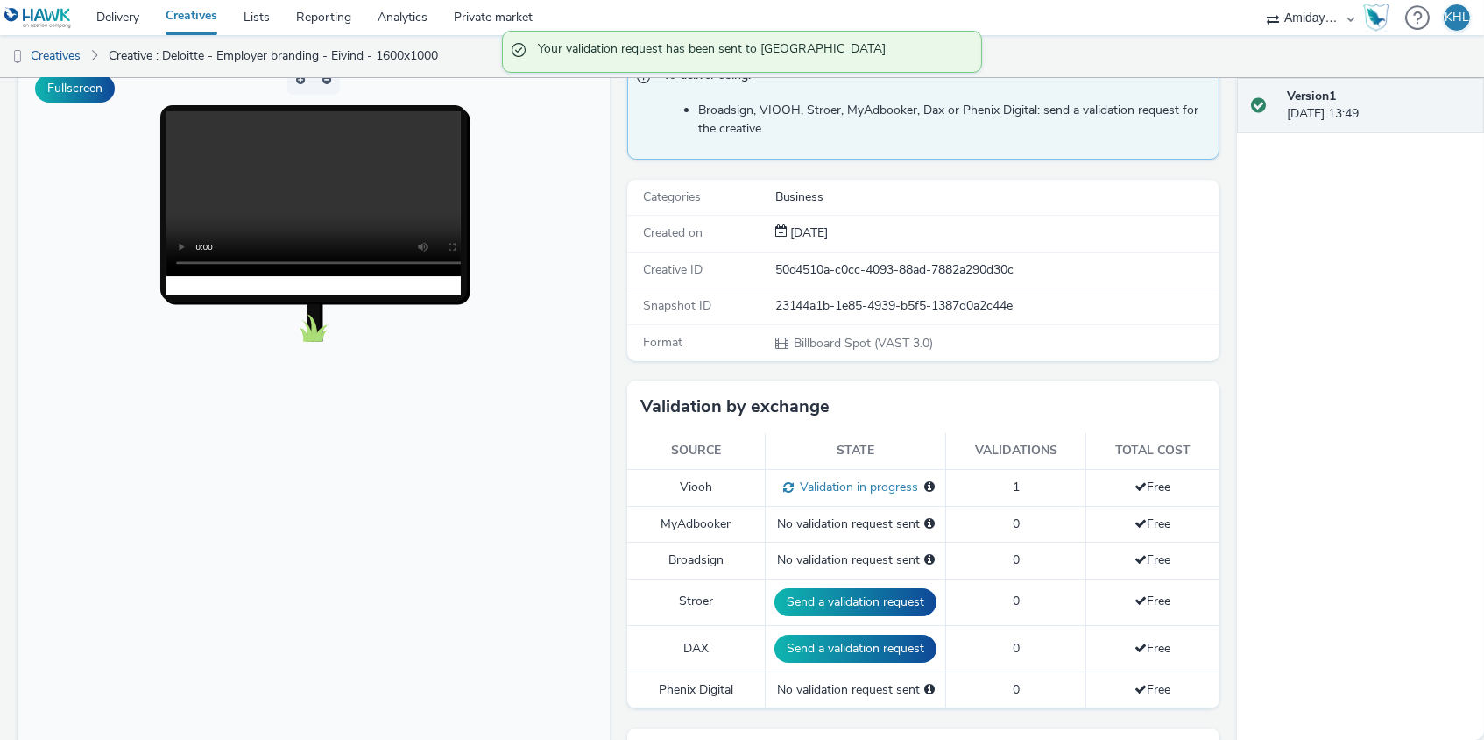
scroll to position [150, 0]
click at [203, 18] on link "Creatives" at bounding box center [191, 17] width 78 height 35
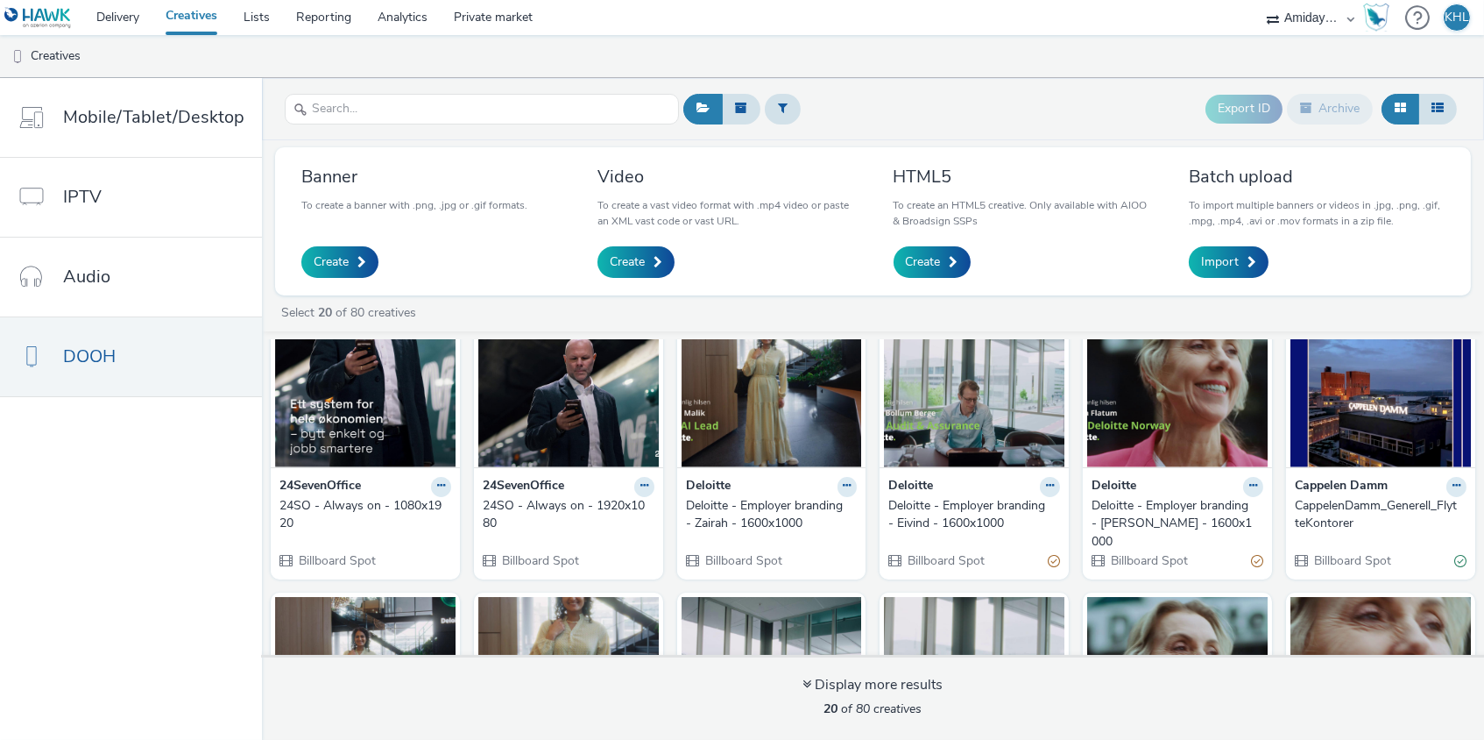
scroll to position [43, 0]
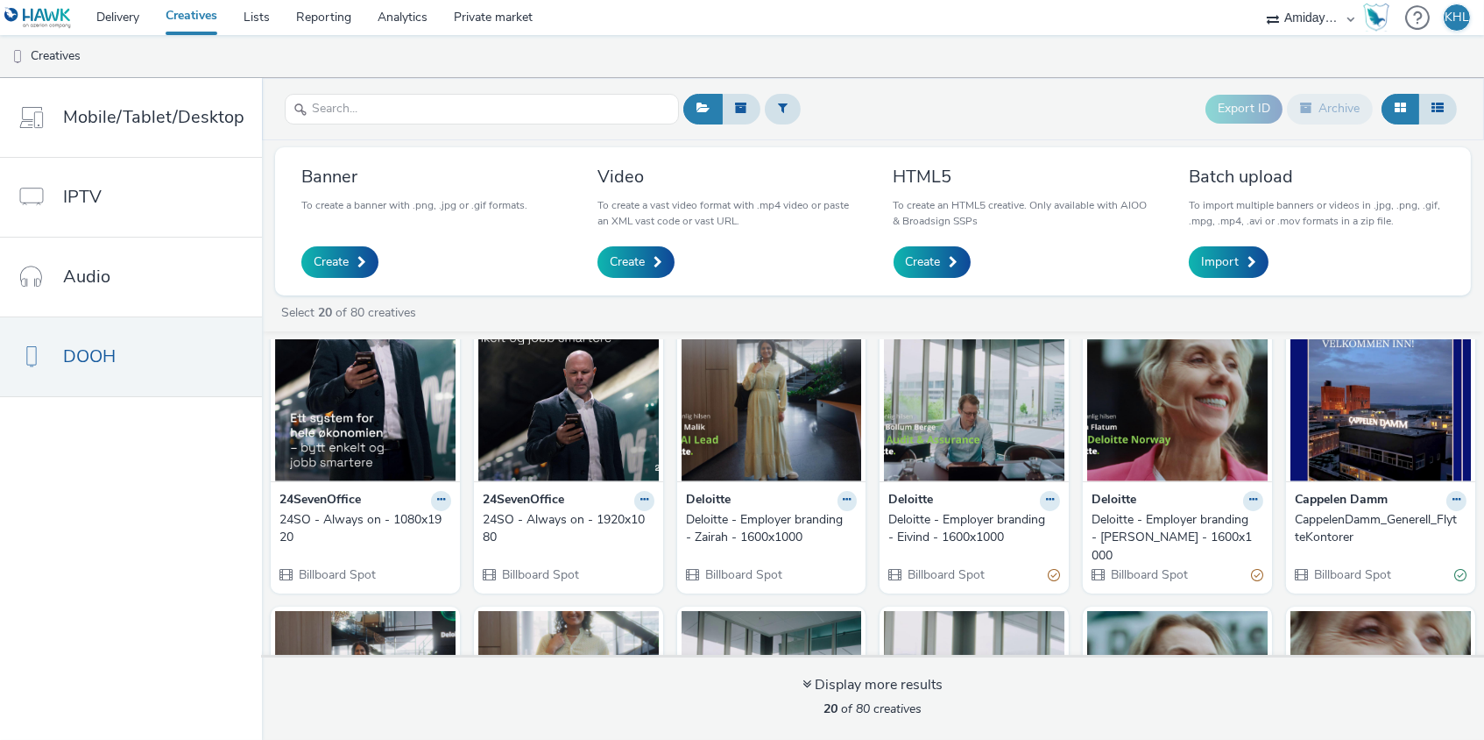
click at [768, 419] on img at bounding box center [772, 395] width 181 height 171
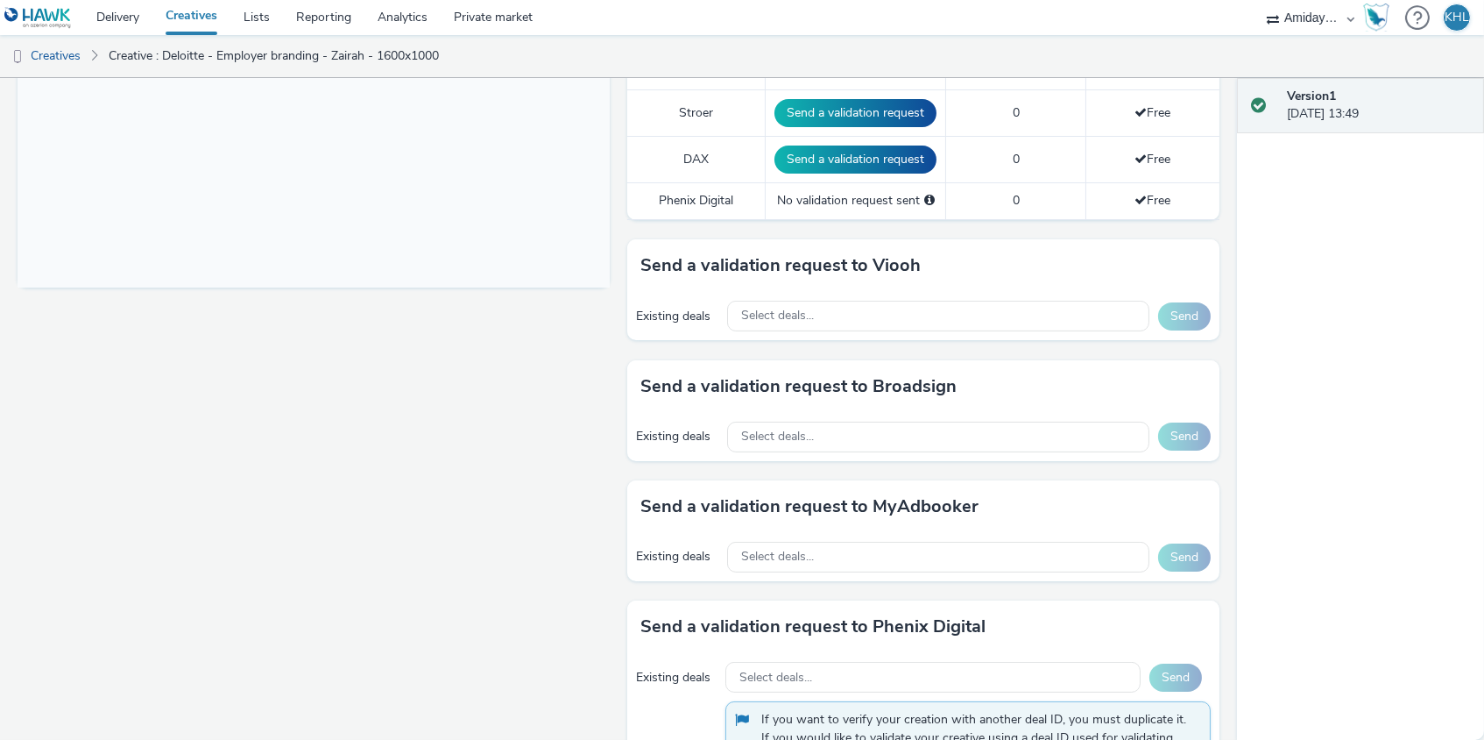
scroll to position [640, 0]
click at [830, 308] on div "Select deals..." at bounding box center [938, 315] width 422 height 31
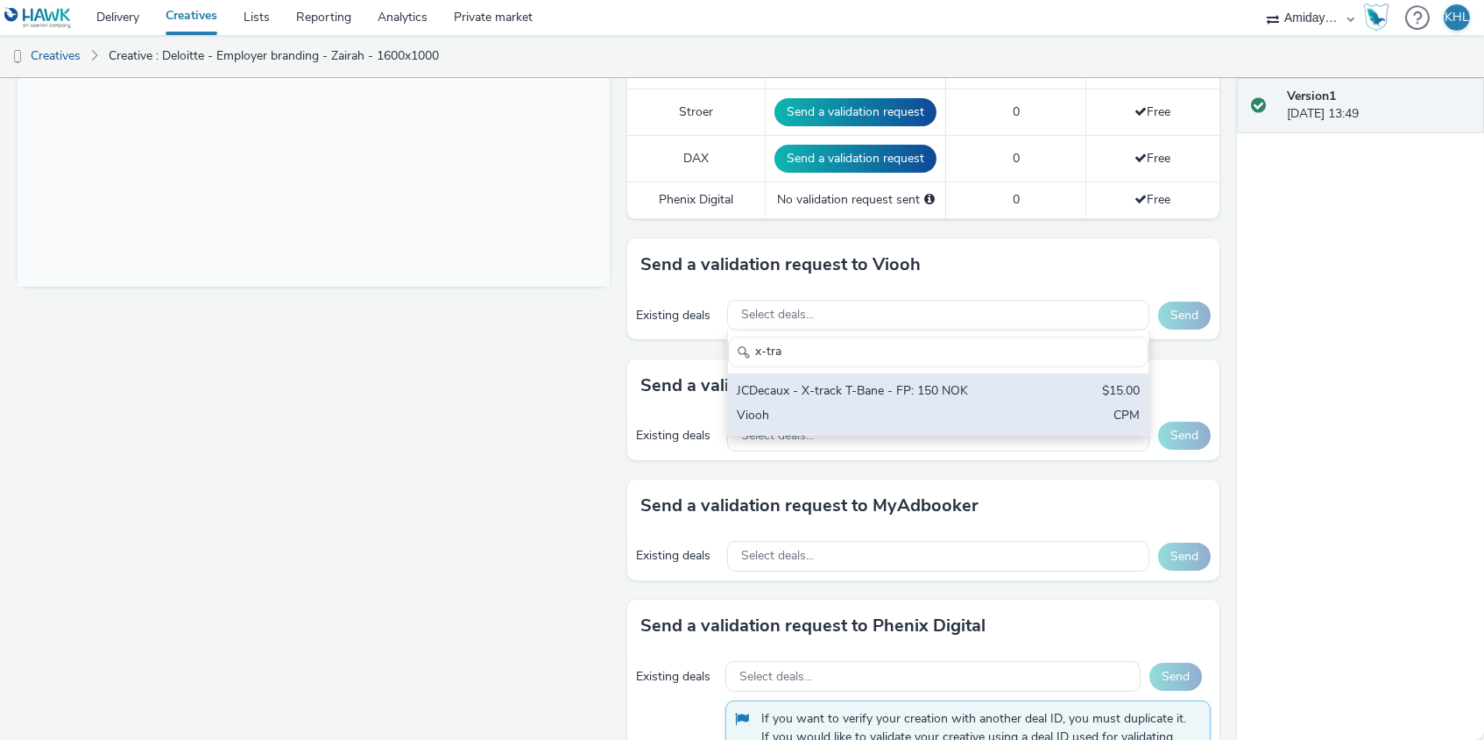
type input "x-tra"
click at [893, 407] on div "Viooh" at bounding box center [869, 417] width 265 height 20
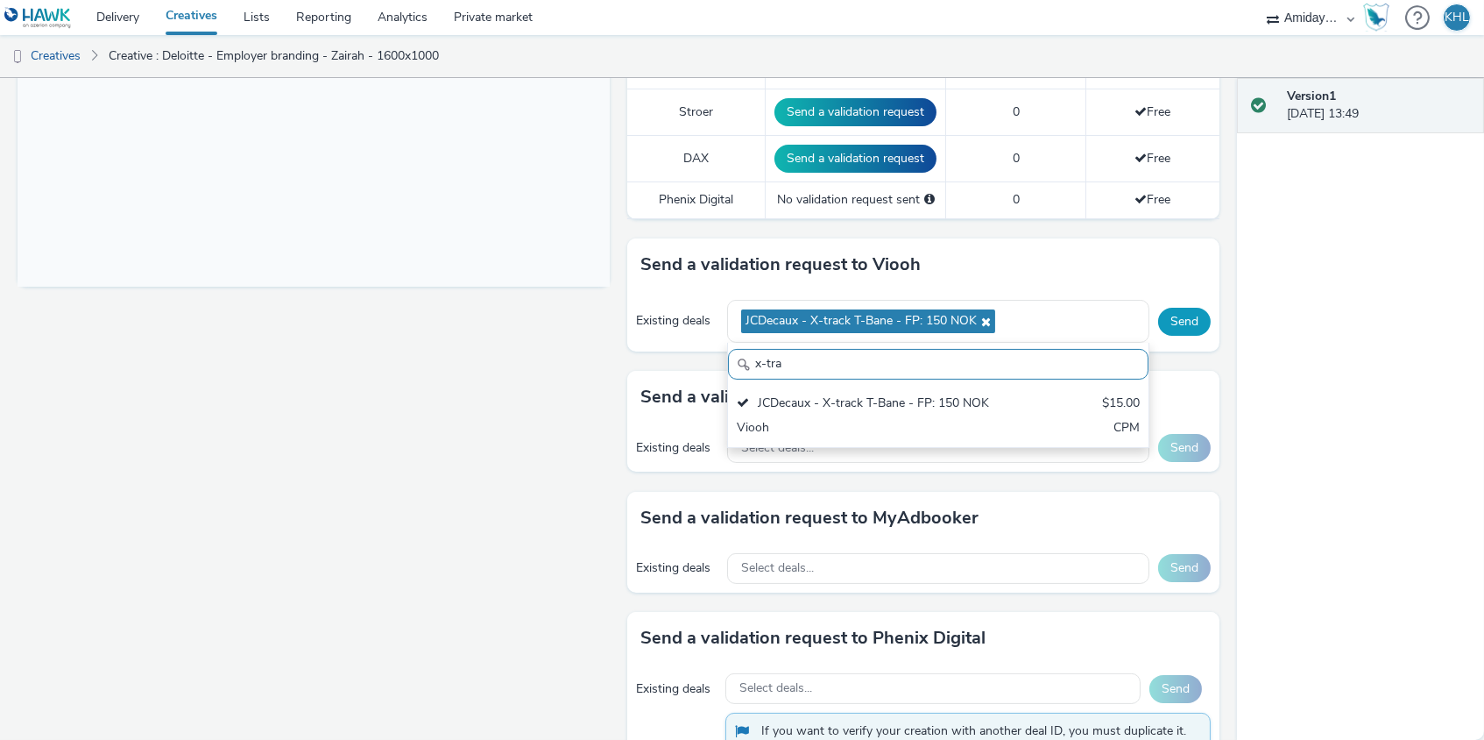
click at [1196, 317] on button "Send" at bounding box center [1184, 322] width 53 height 28
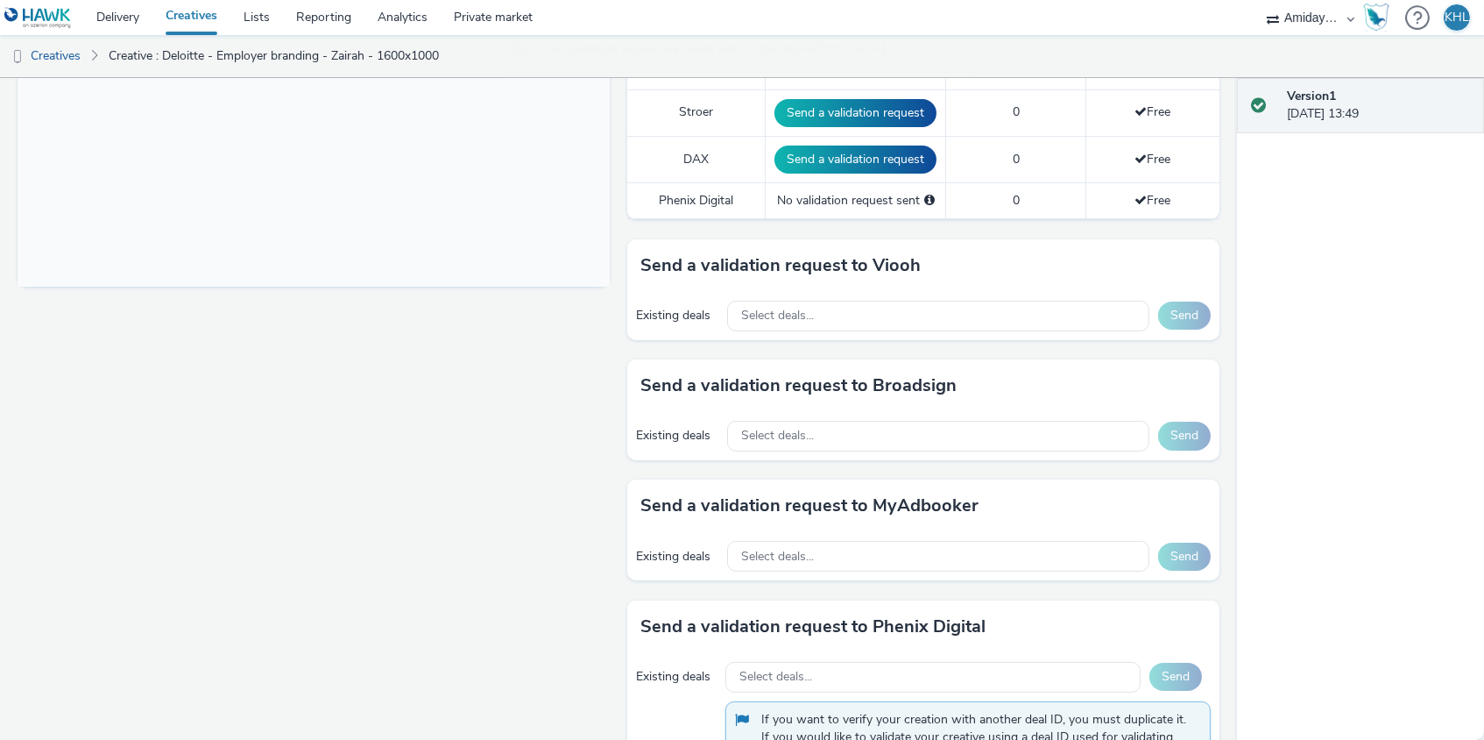
click at [200, 9] on link "Creatives" at bounding box center [191, 17] width 78 height 35
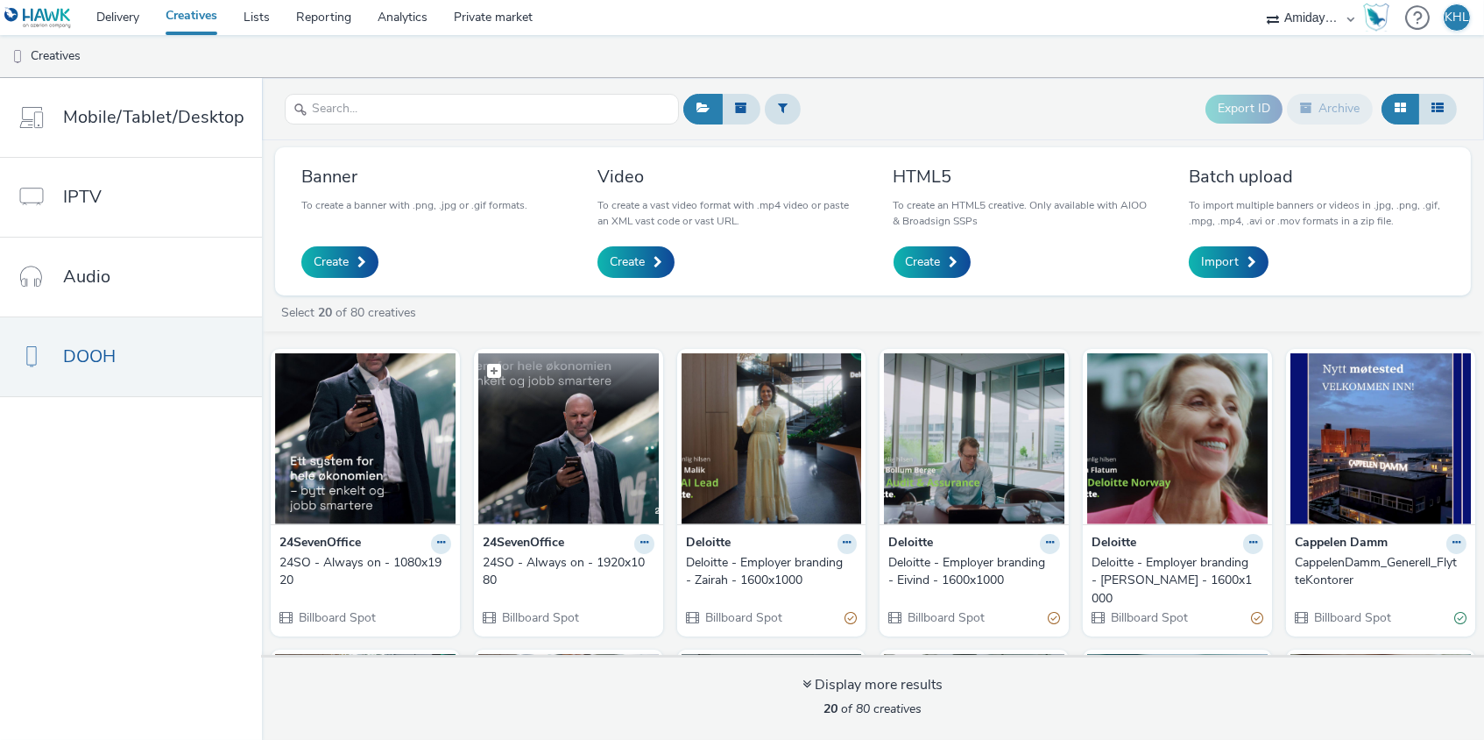
click at [549, 465] on img at bounding box center [568, 438] width 181 height 171
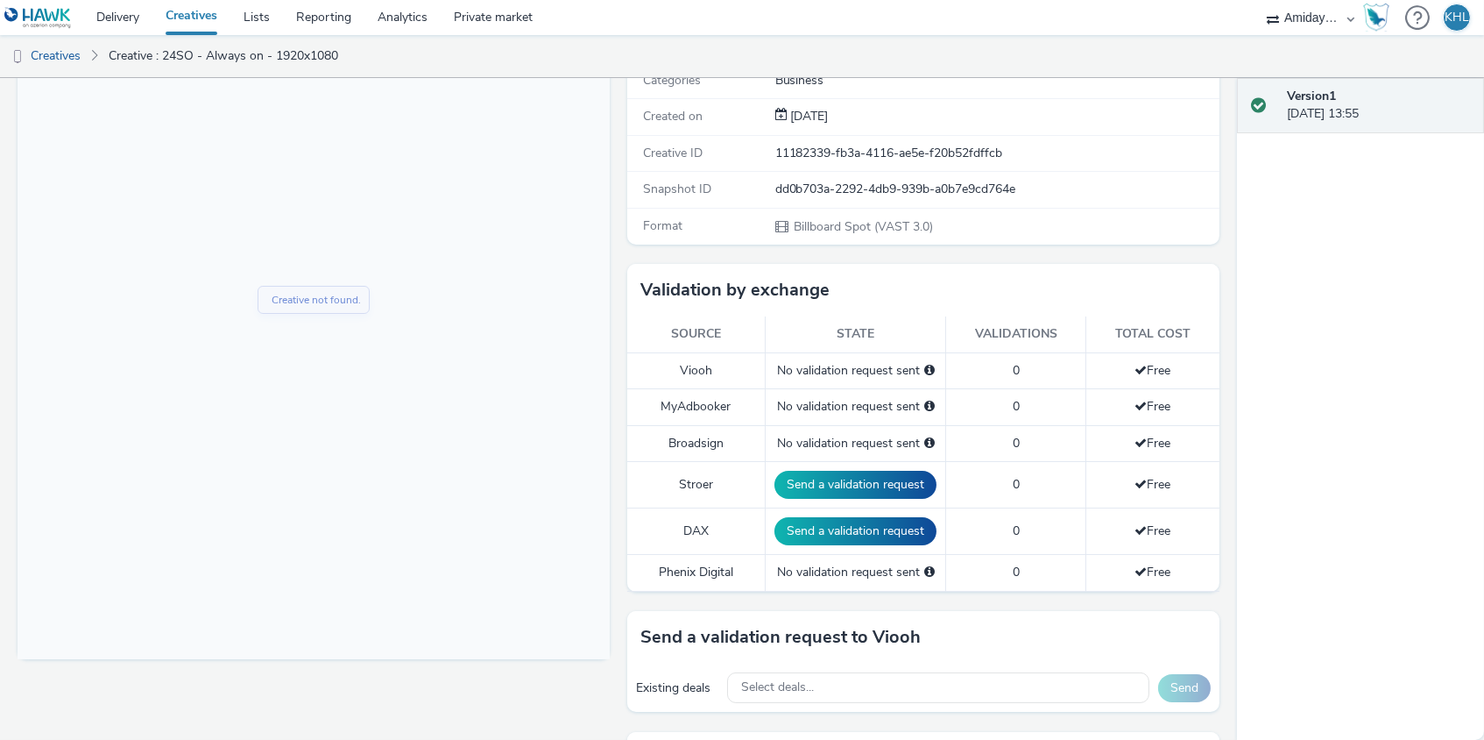
scroll to position [372, 0]
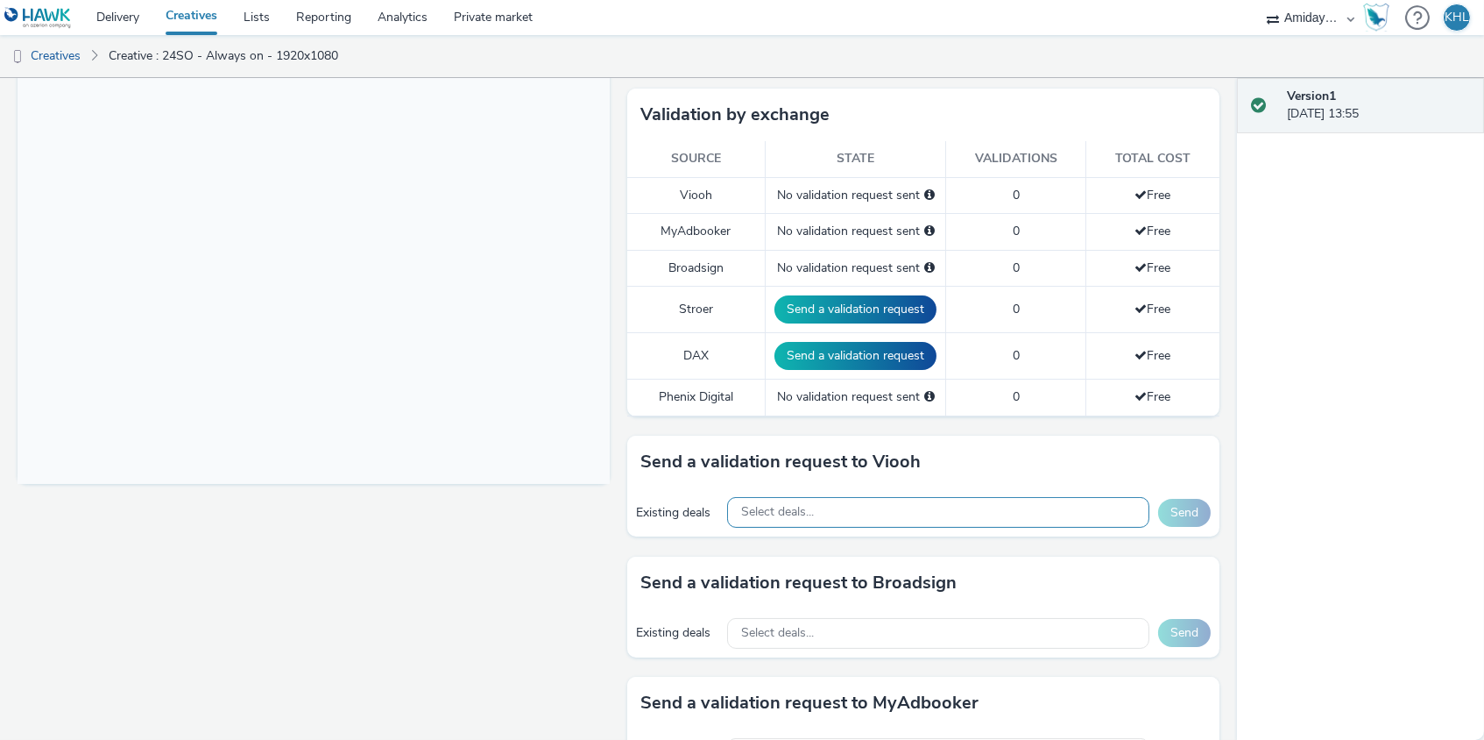
click at [790, 506] on span "Select deals..." at bounding box center [777, 512] width 73 height 15
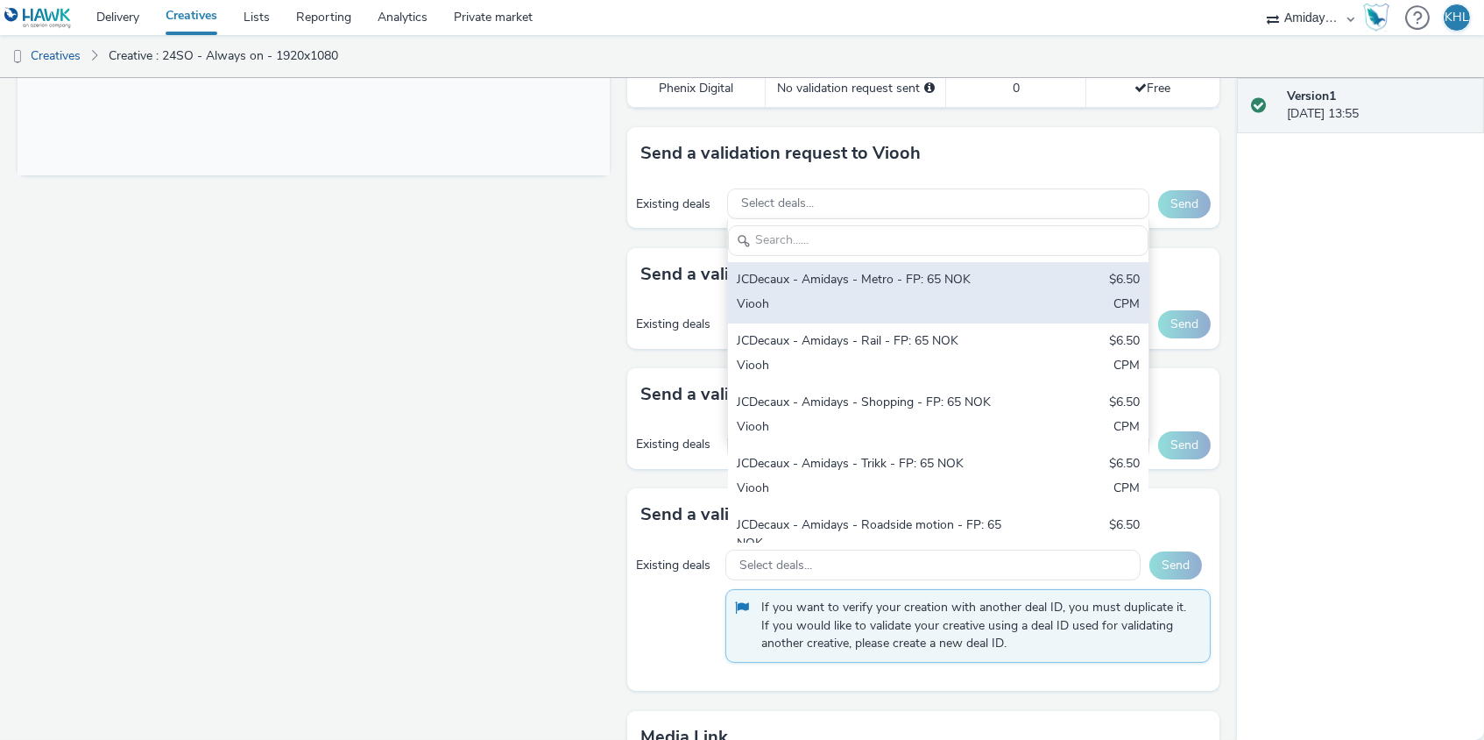
scroll to position [754, 0]
click at [1051, 287] on div "JCDecaux - Amidays - Metro - FP: 65 NOK $6.50 Viooh CPM" at bounding box center [938, 289] width 421 height 61
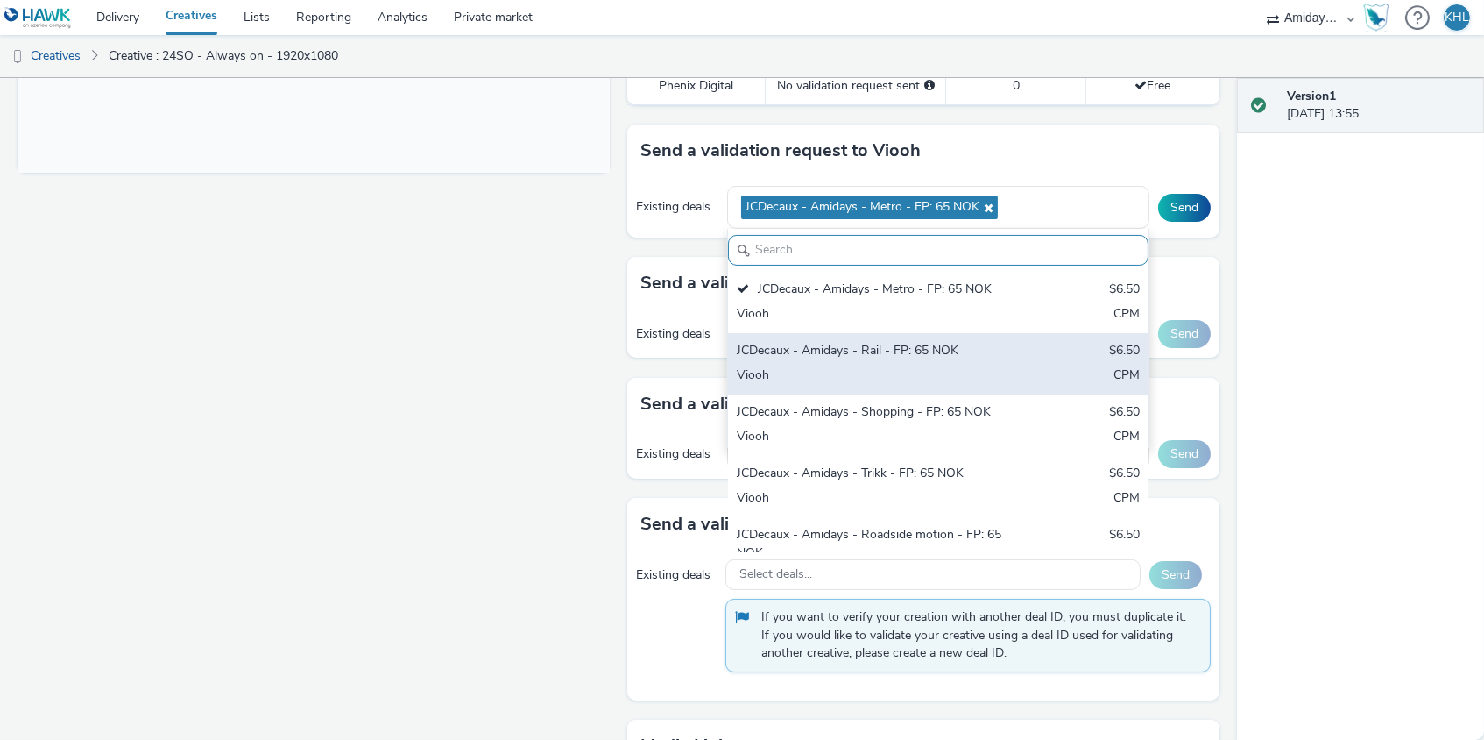
click at [948, 348] on div "JCDecaux - Amidays - Rail - FP: 65 NOK" at bounding box center [869, 352] width 265 height 20
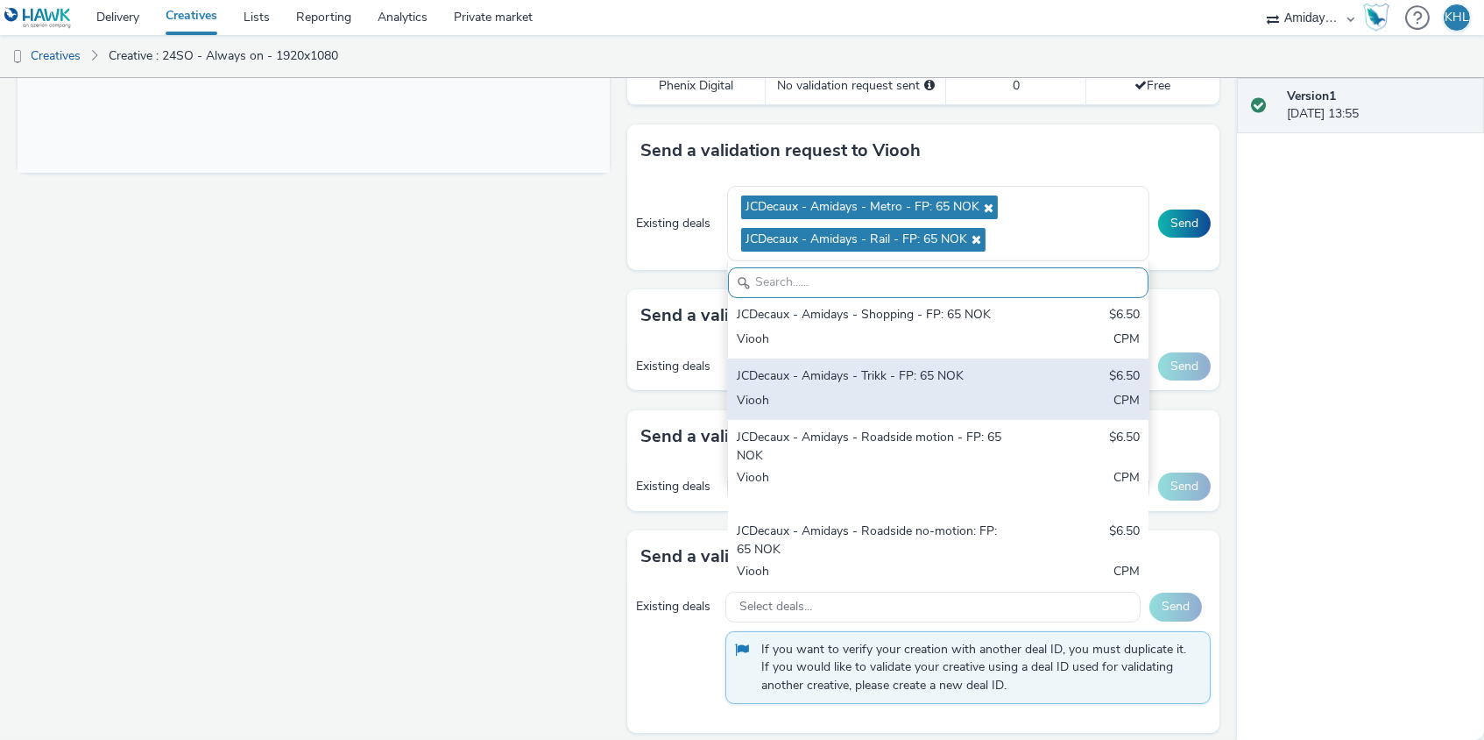
scroll to position [148, 0]
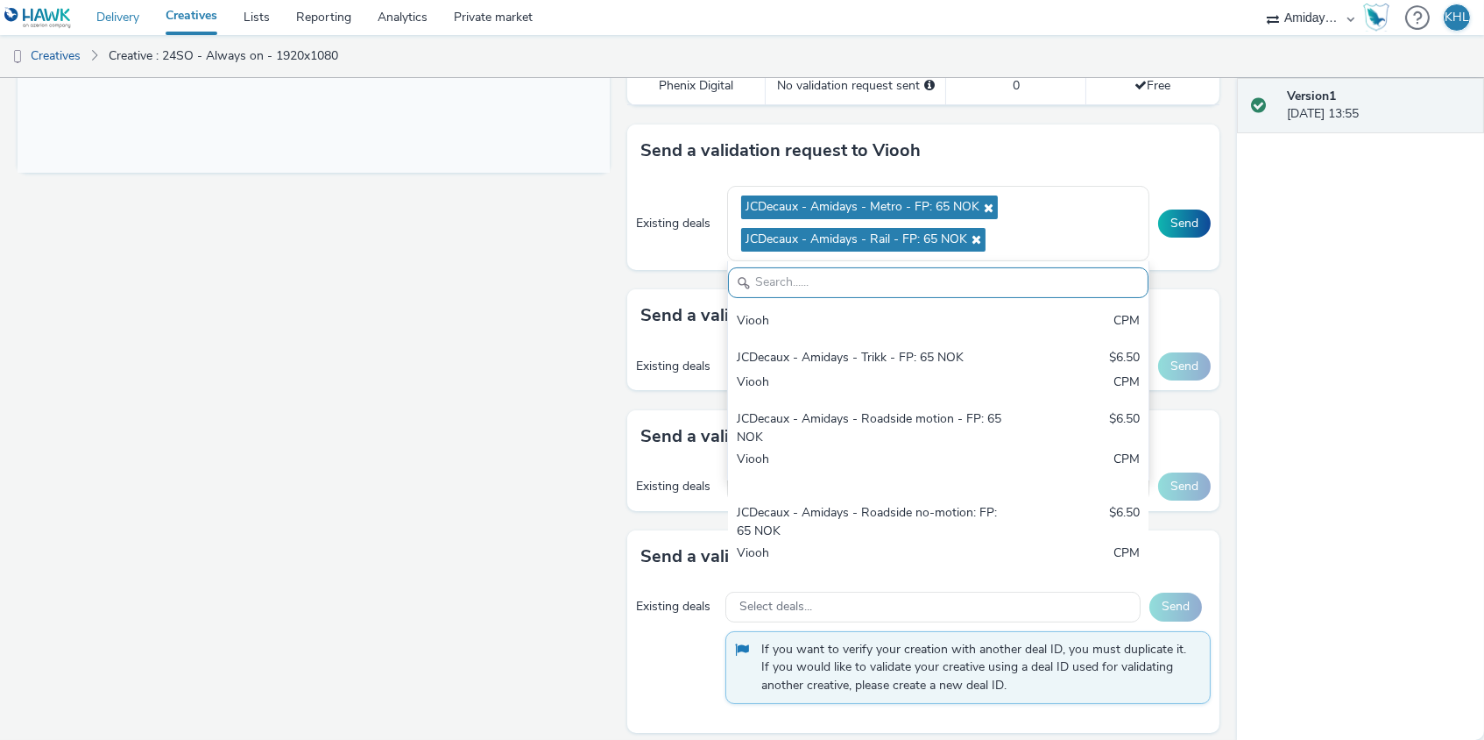
click at [129, 14] on link "Delivery" at bounding box center [117, 17] width 69 height 35
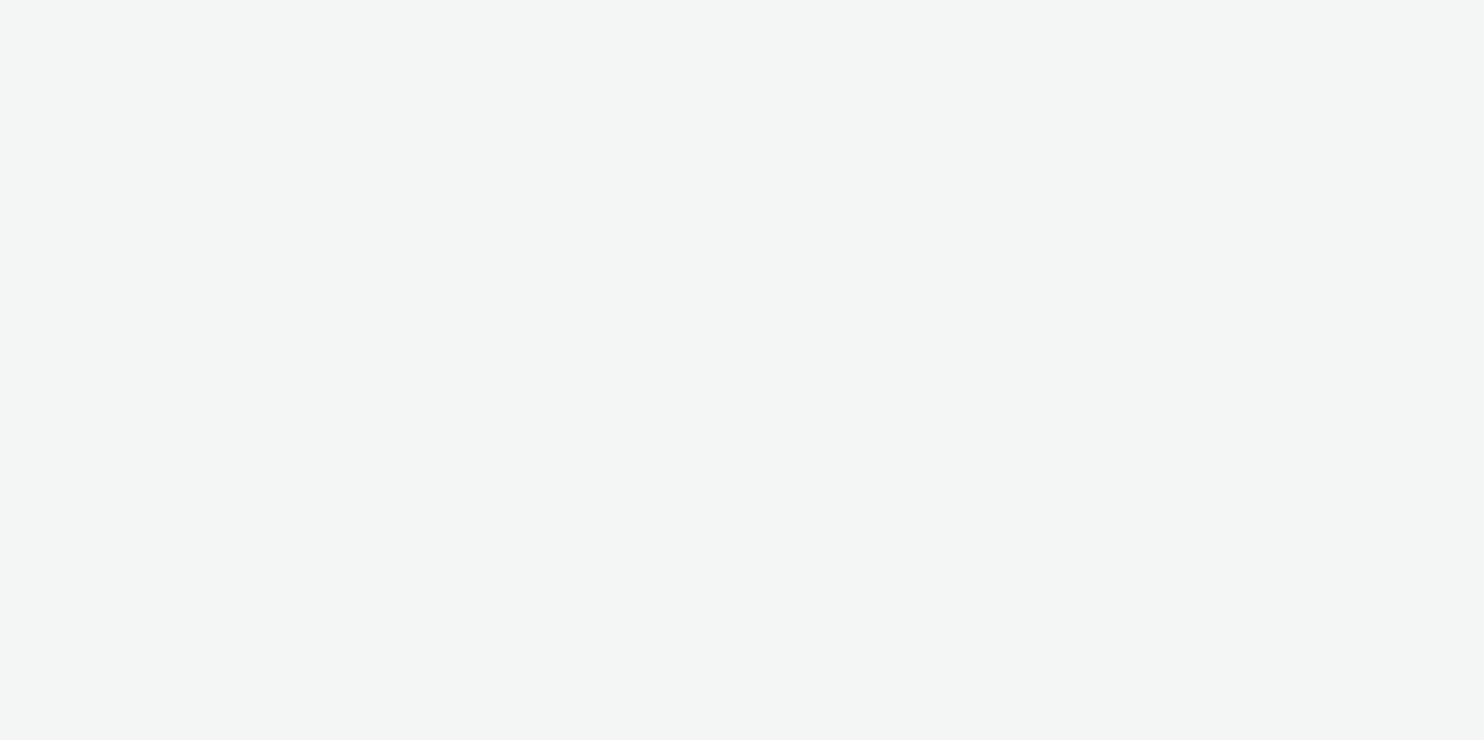
select select "c2295f28-7c96-446f-b279-53c23ee2b854"
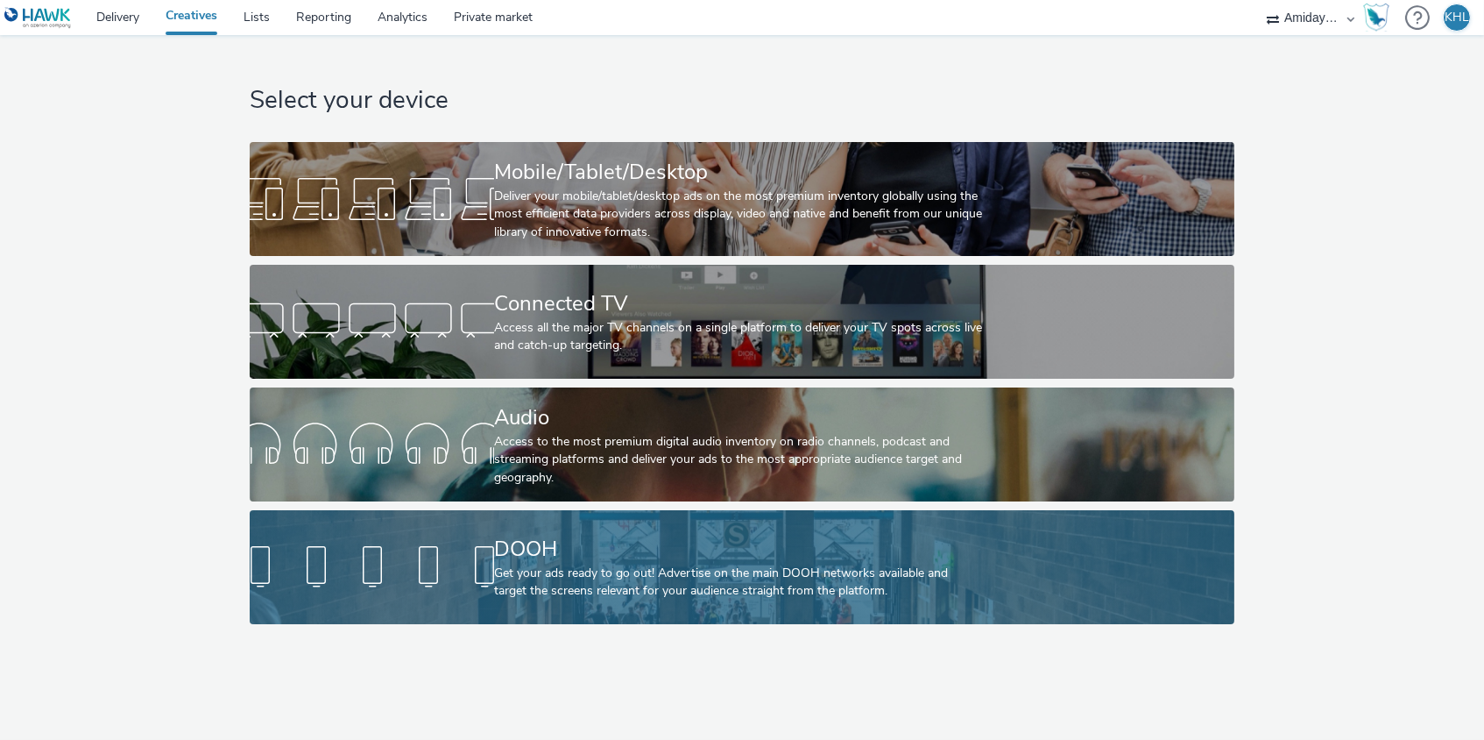
click at [480, 591] on div at bounding box center [372, 567] width 244 height 56
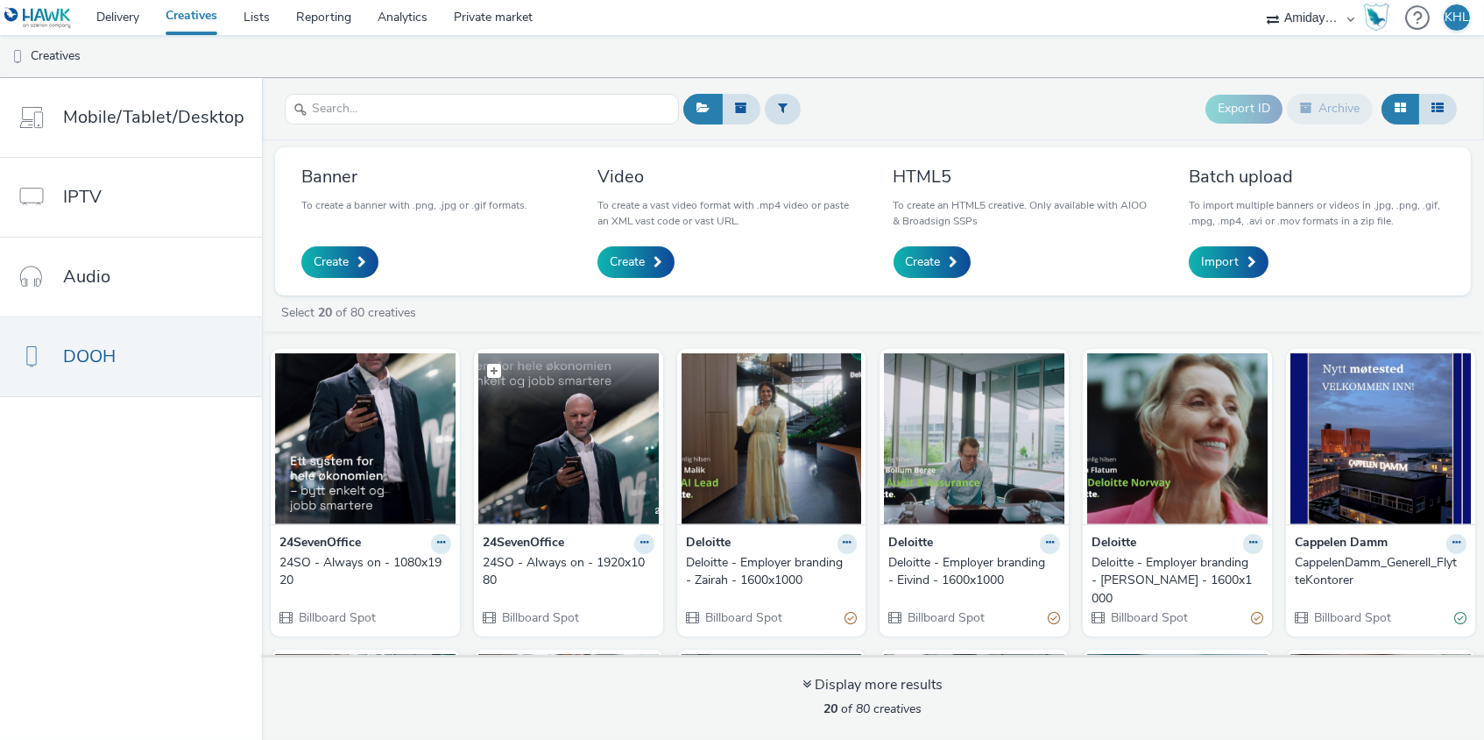
click at [579, 442] on img at bounding box center [568, 438] width 181 height 171
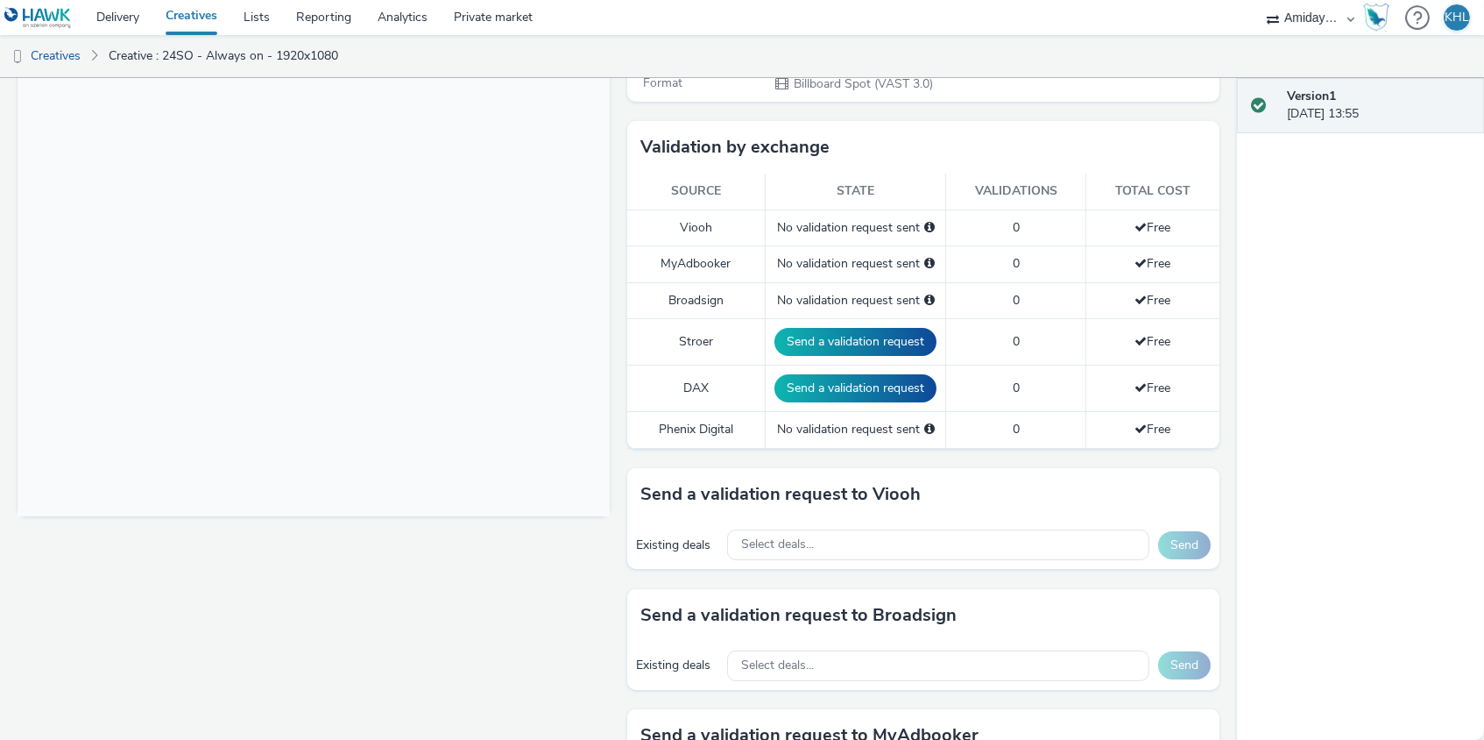
click at [842, 553] on div "Existing deals Select deals... Send" at bounding box center [923, 544] width 592 height 48
click at [844, 545] on div "Select deals..." at bounding box center [938, 544] width 422 height 31
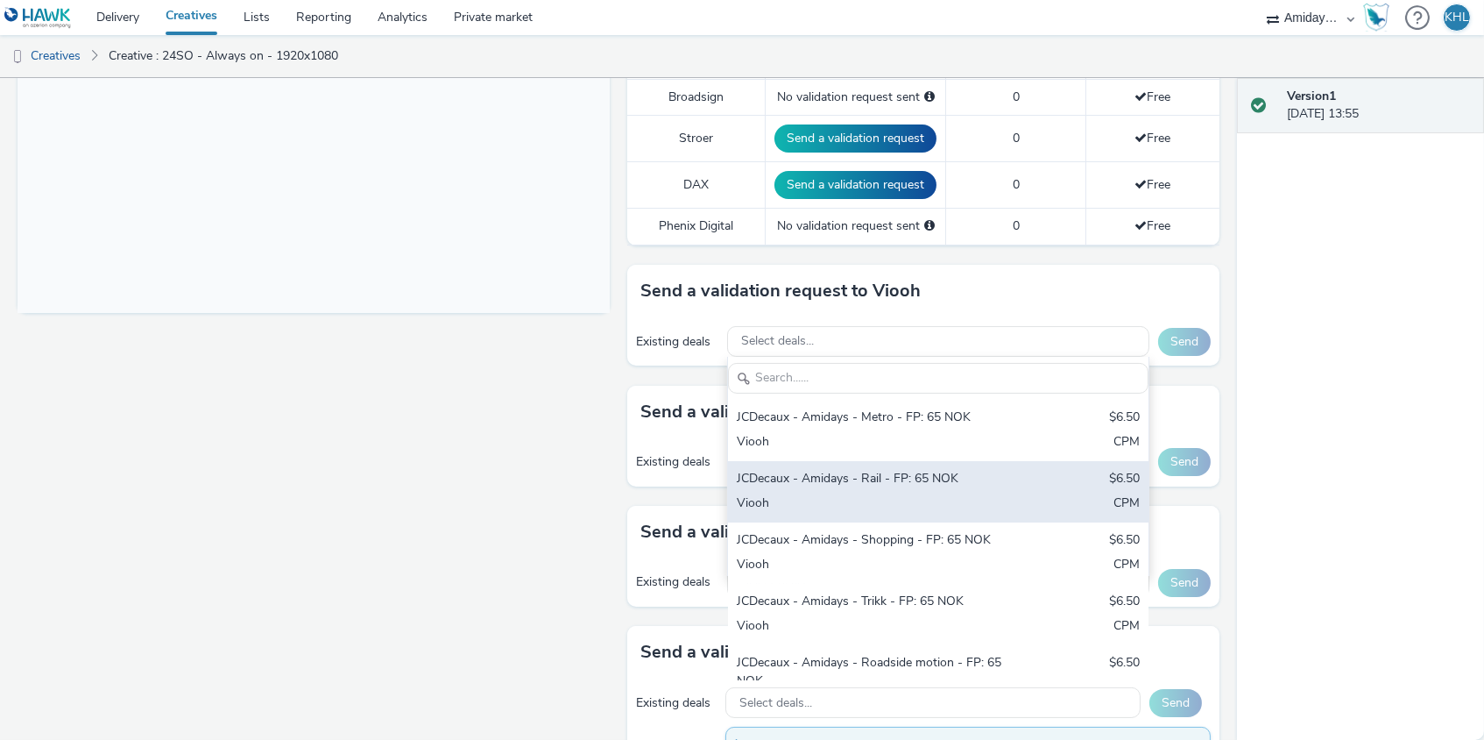
scroll to position [624, 0]
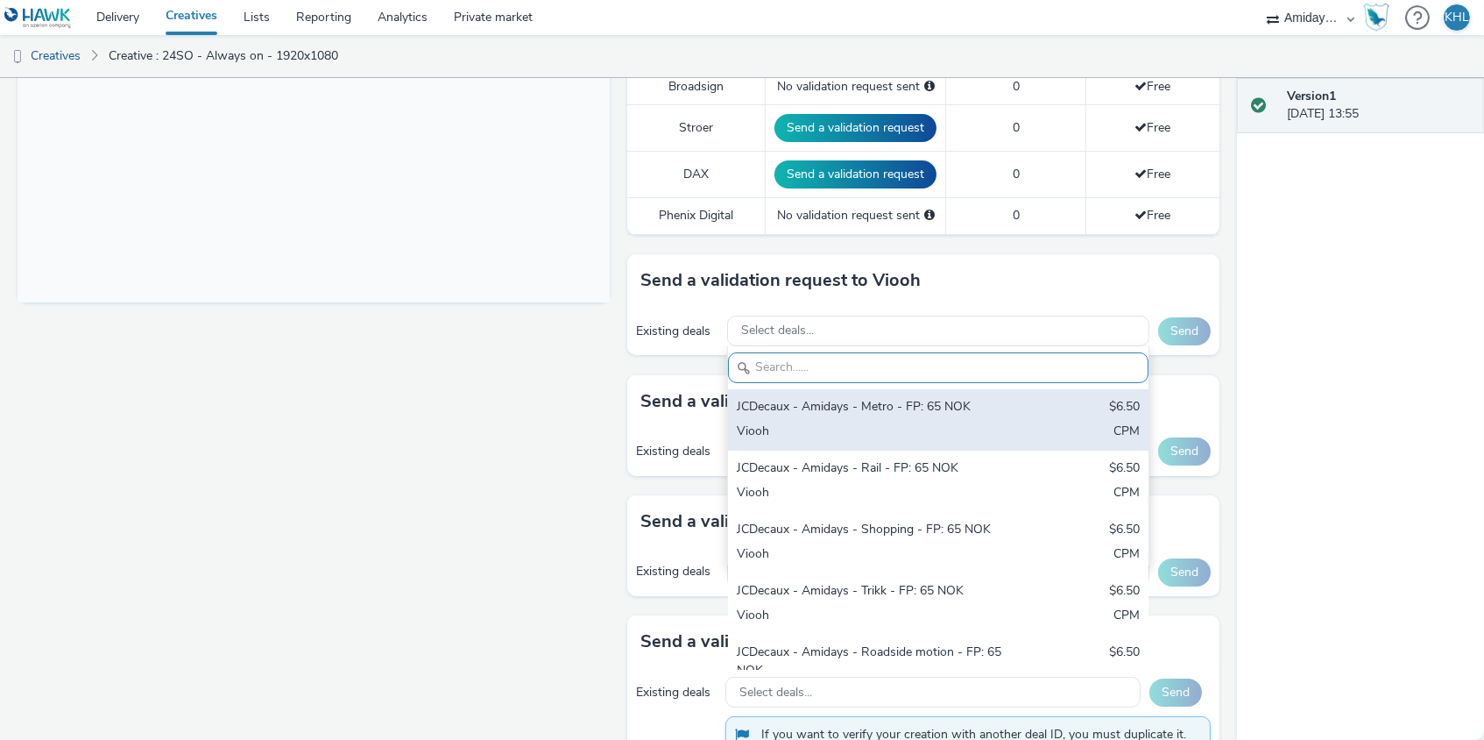
click at [924, 398] on div "JCDecaux - Amidays - Metro - FP: 65 NOK" at bounding box center [869, 408] width 265 height 20
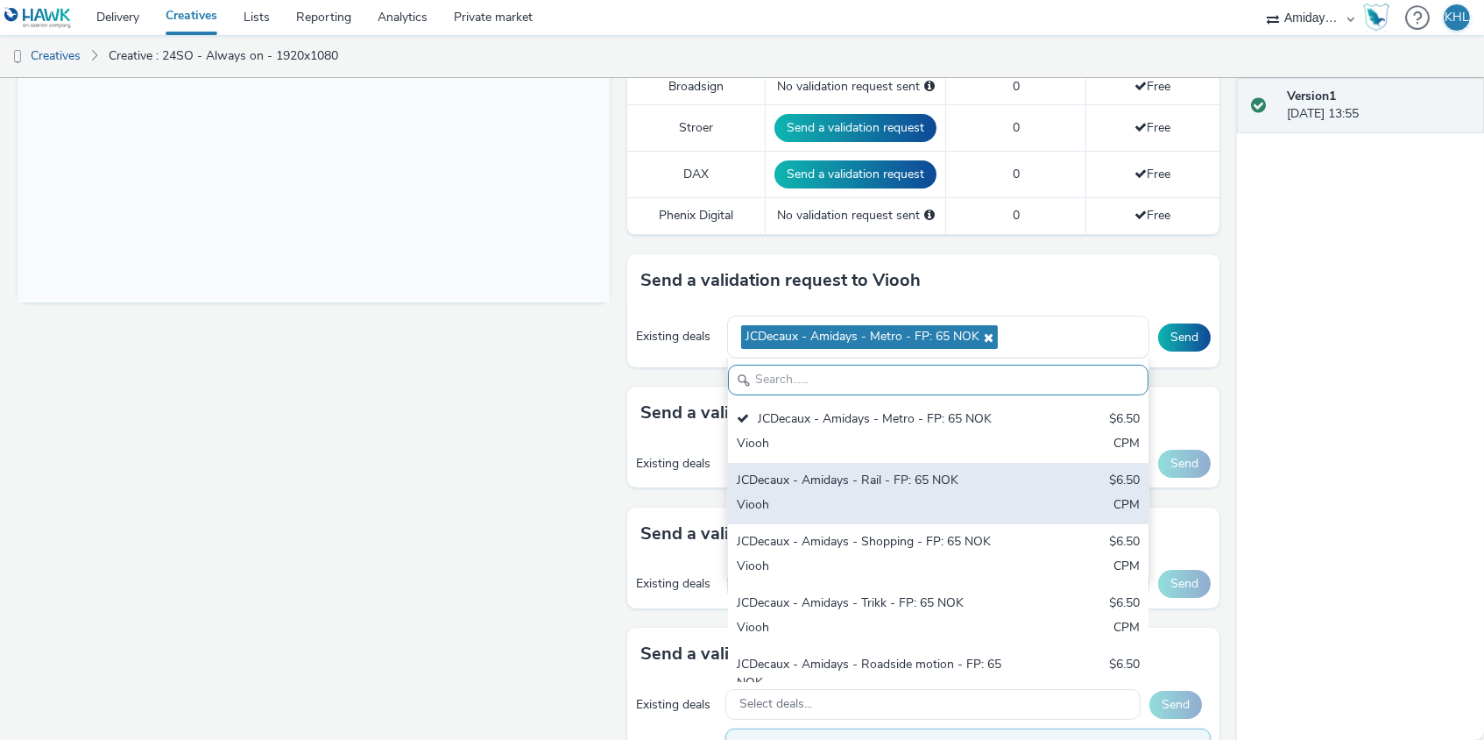
click at [893, 496] on div "Viooh" at bounding box center [869, 506] width 265 height 20
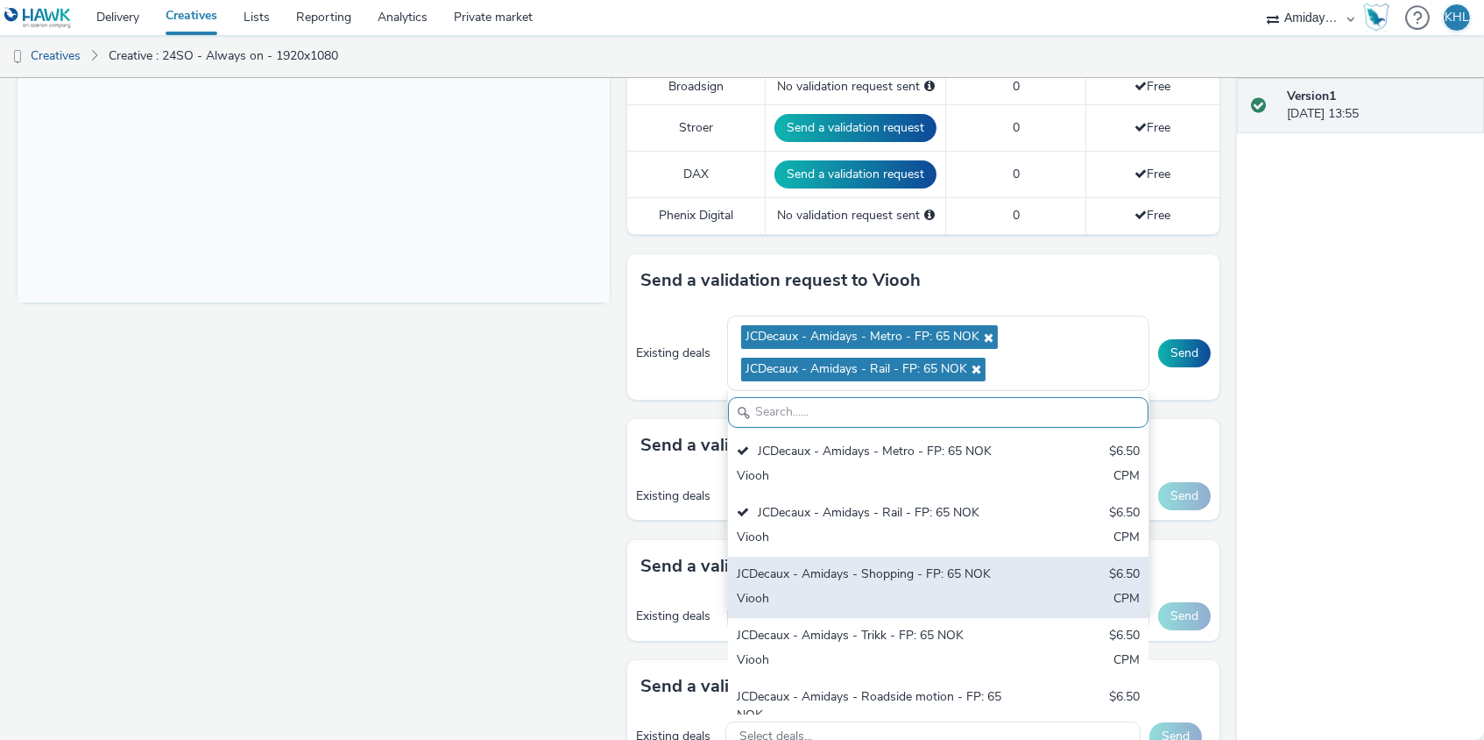
click at [896, 571] on div "JCDecaux - Amidays - Shopping - FP: 65 NOK" at bounding box center [869, 575] width 265 height 20
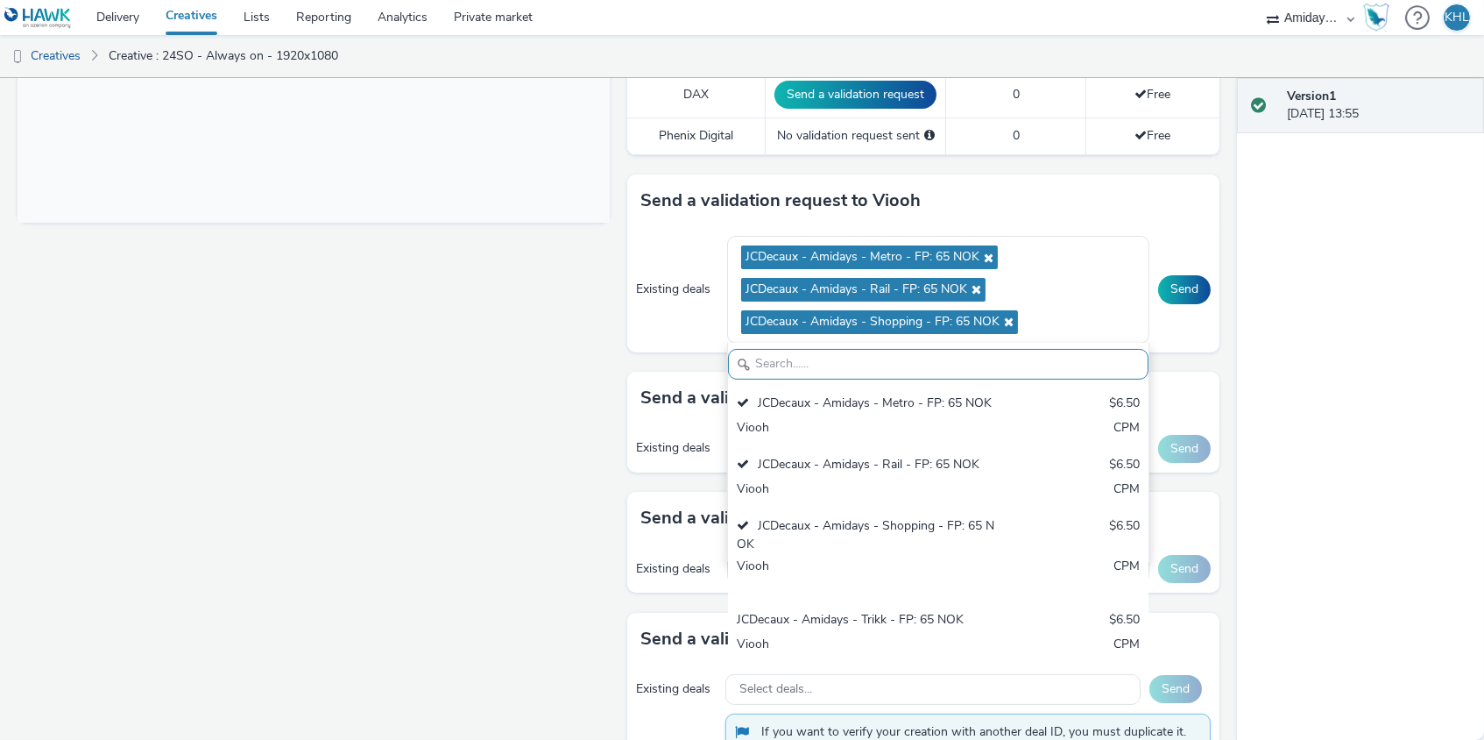
scroll to position [728, 0]
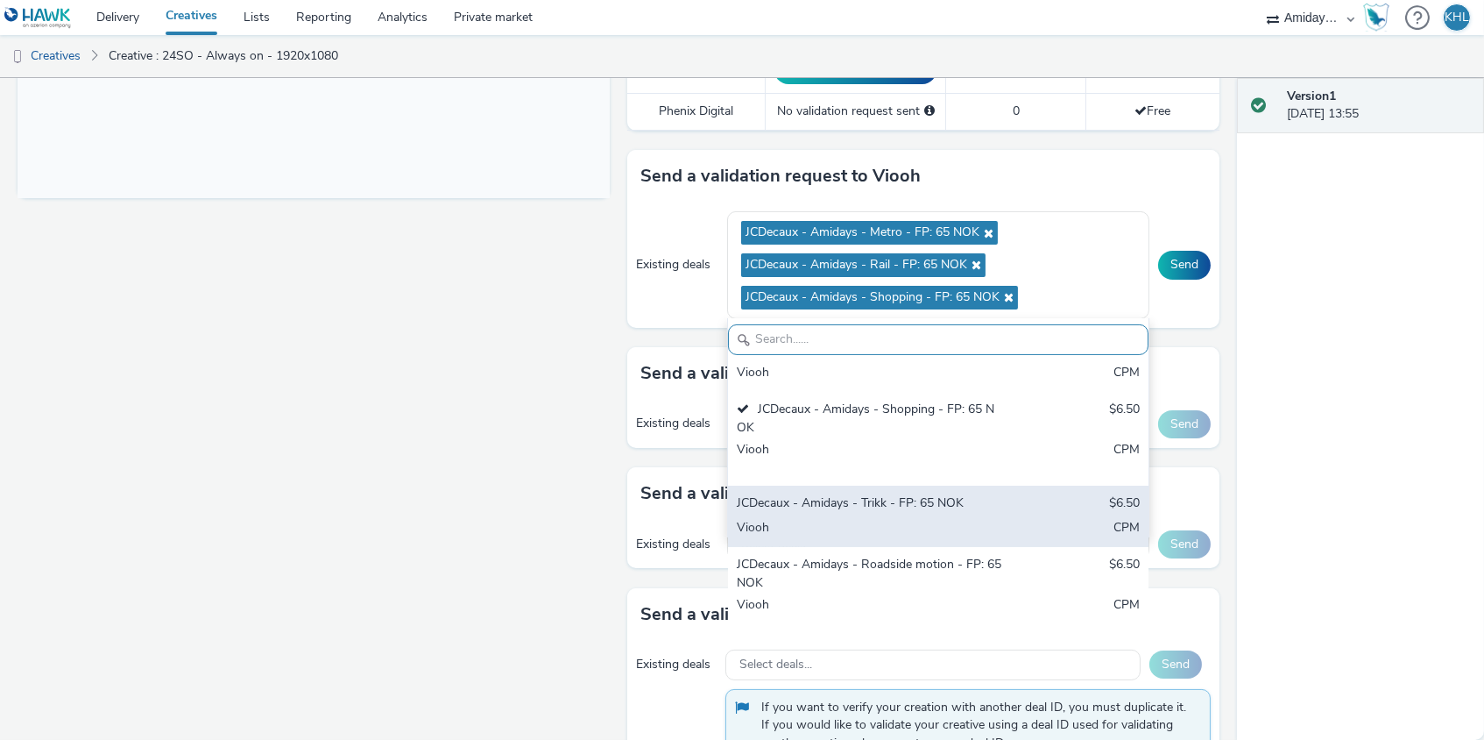
click at [919, 519] on div "Viooh" at bounding box center [869, 529] width 265 height 20
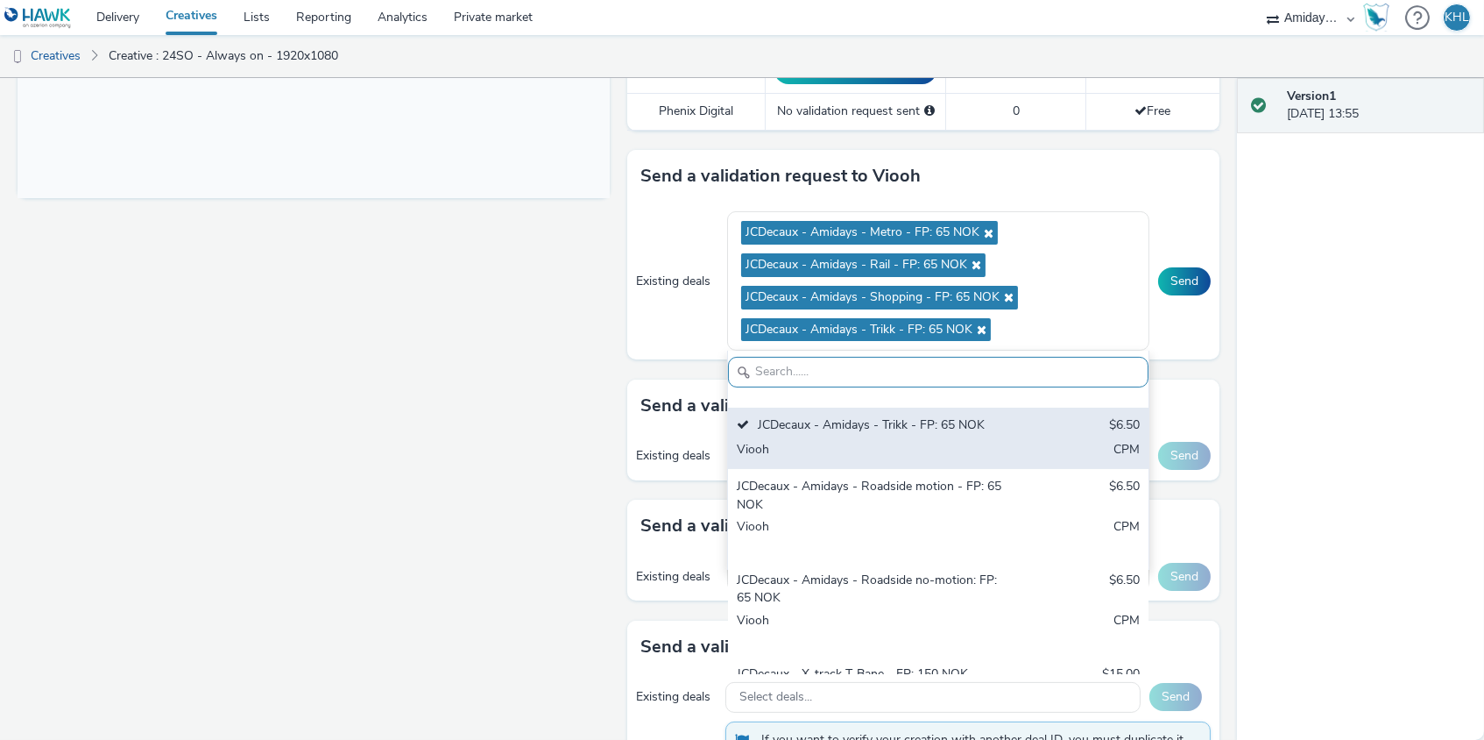
scroll to position [208, 0]
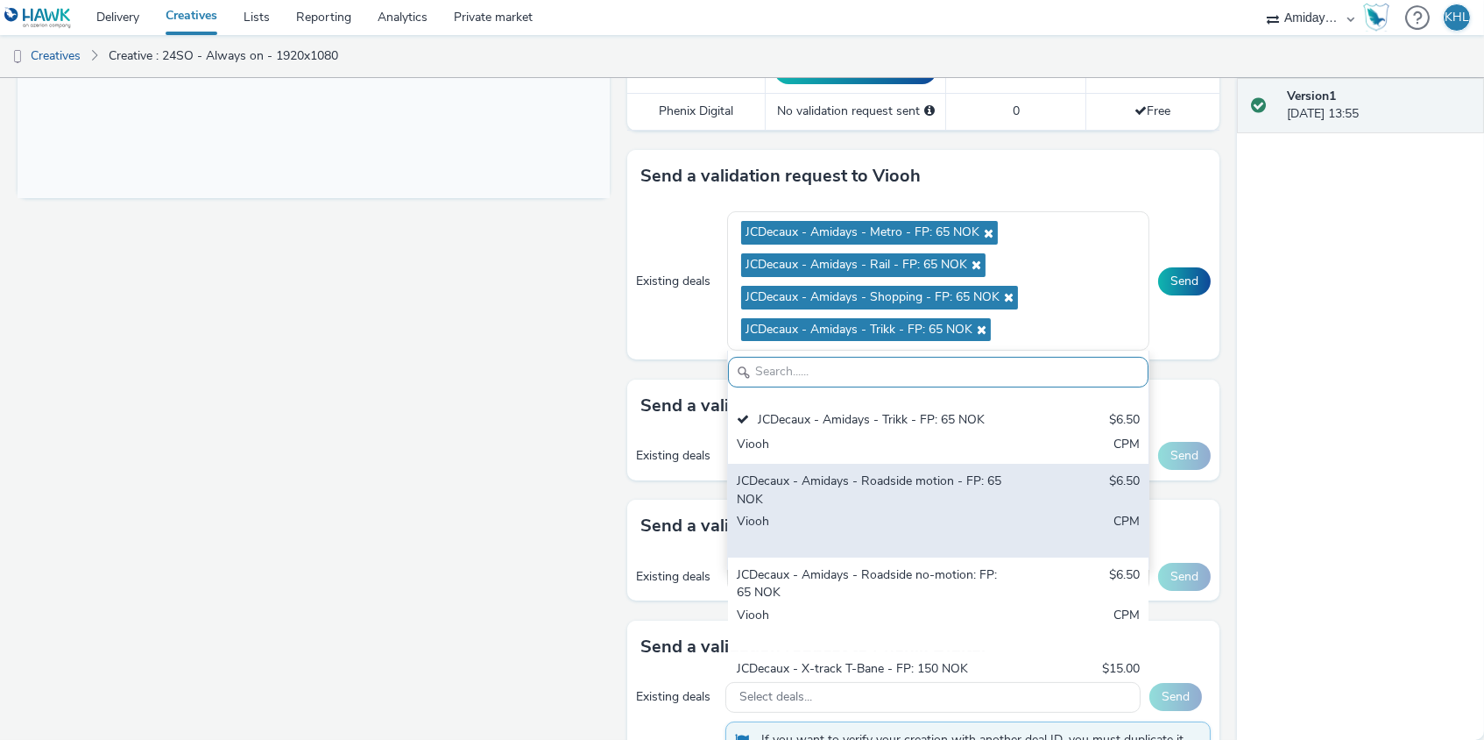
click at [941, 513] on div "Viooh" at bounding box center [869, 531] width 265 height 36
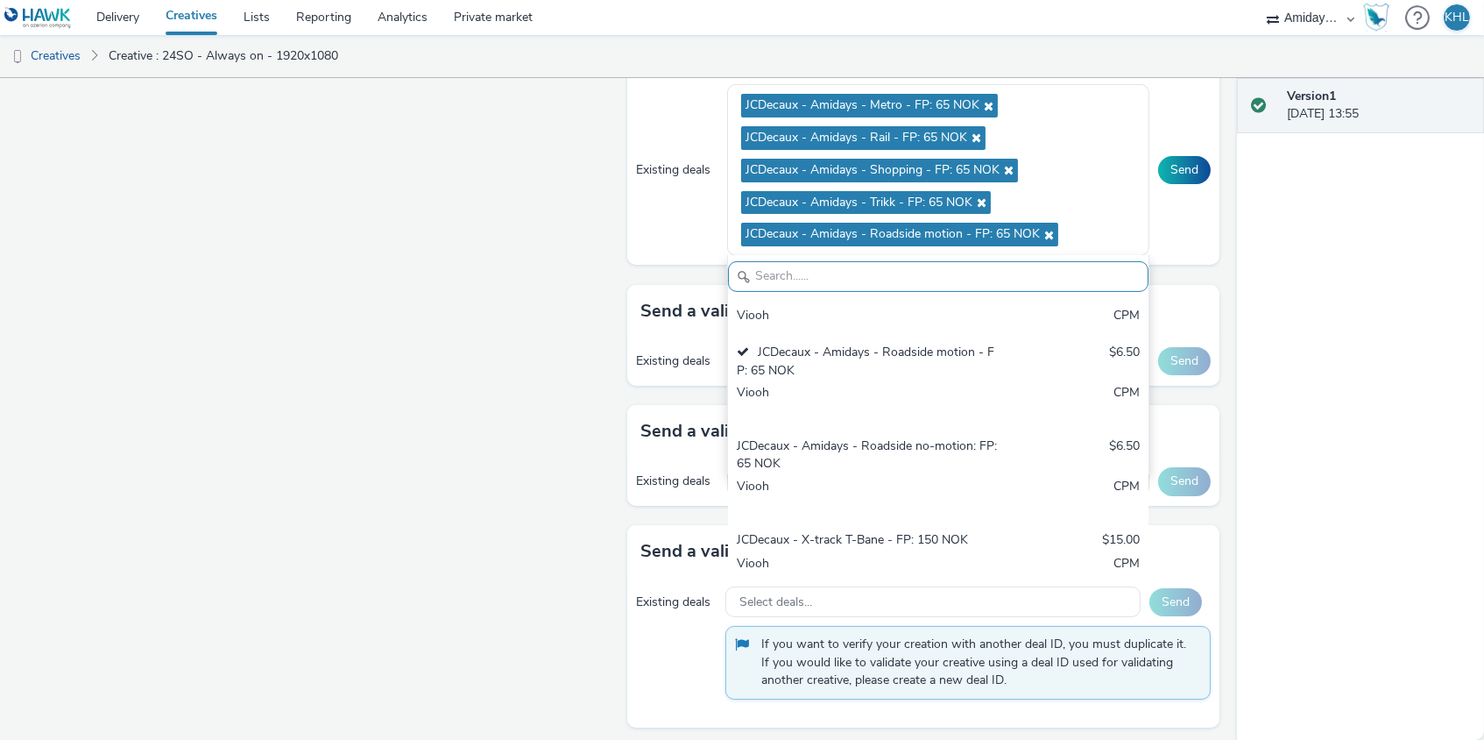
scroll to position [857, 0]
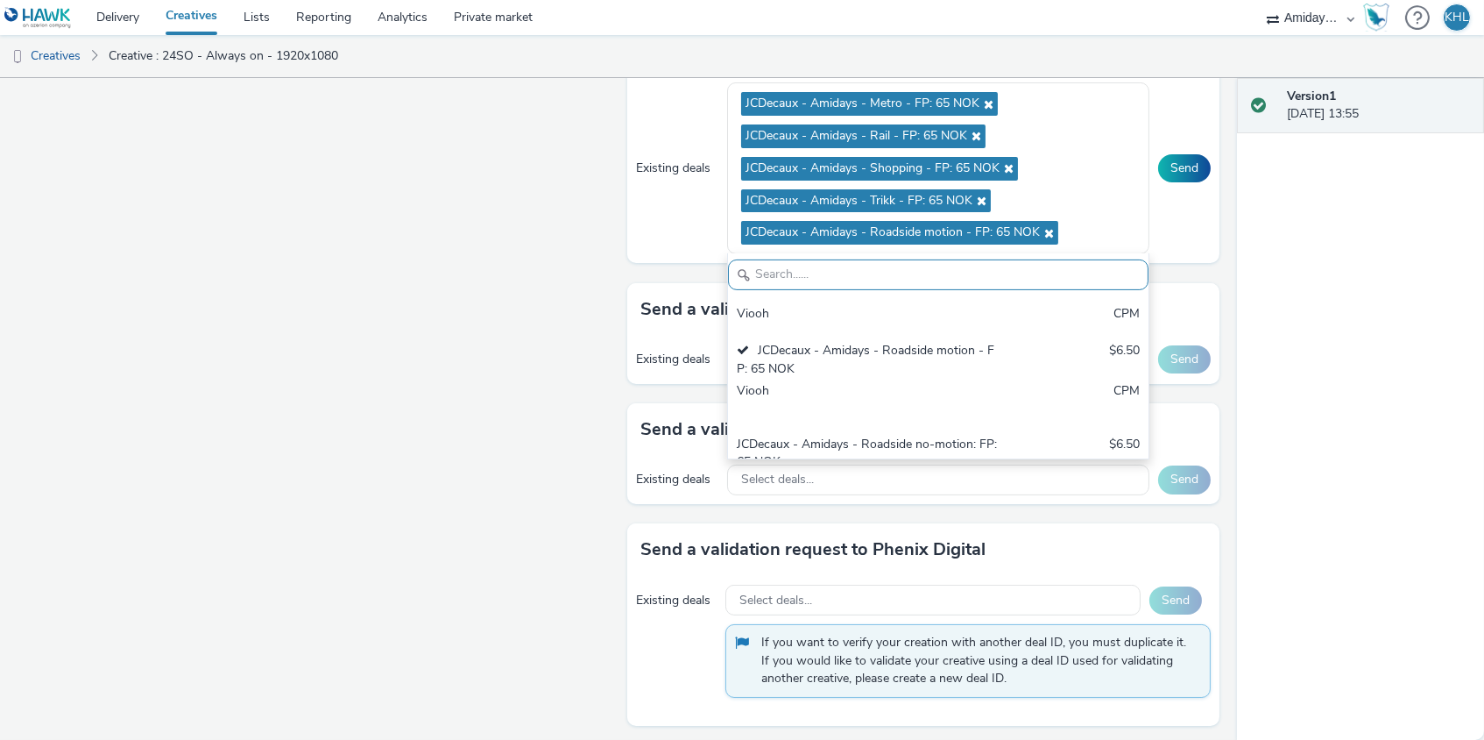
drag, startPoint x: 306, startPoint y: 416, endPoint x: 831, endPoint y: 336, distance: 530.9
click at [319, 415] on div "Fullscreen" at bounding box center [318, 179] width 601 height 1656
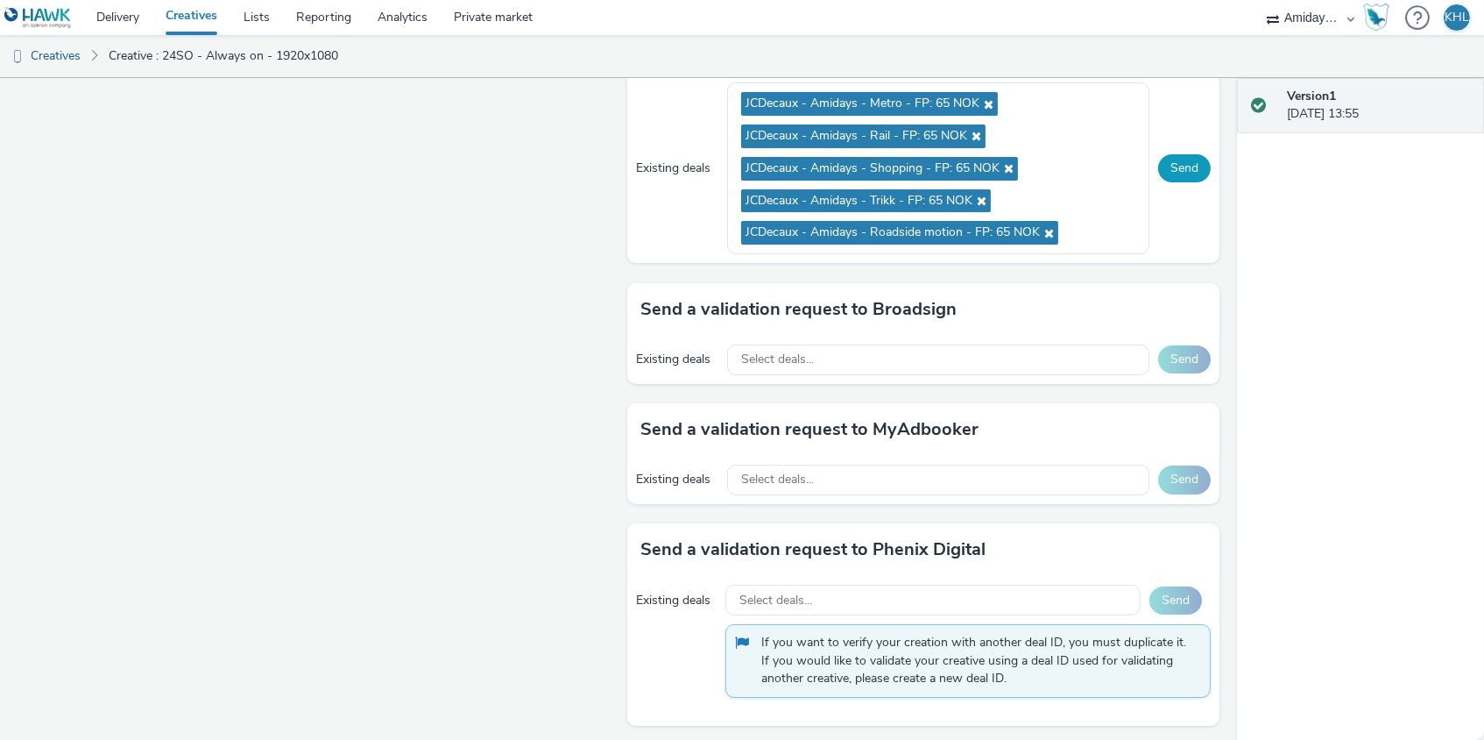
click at [1193, 168] on button "Send" at bounding box center [1184, 168] width 53 height 28
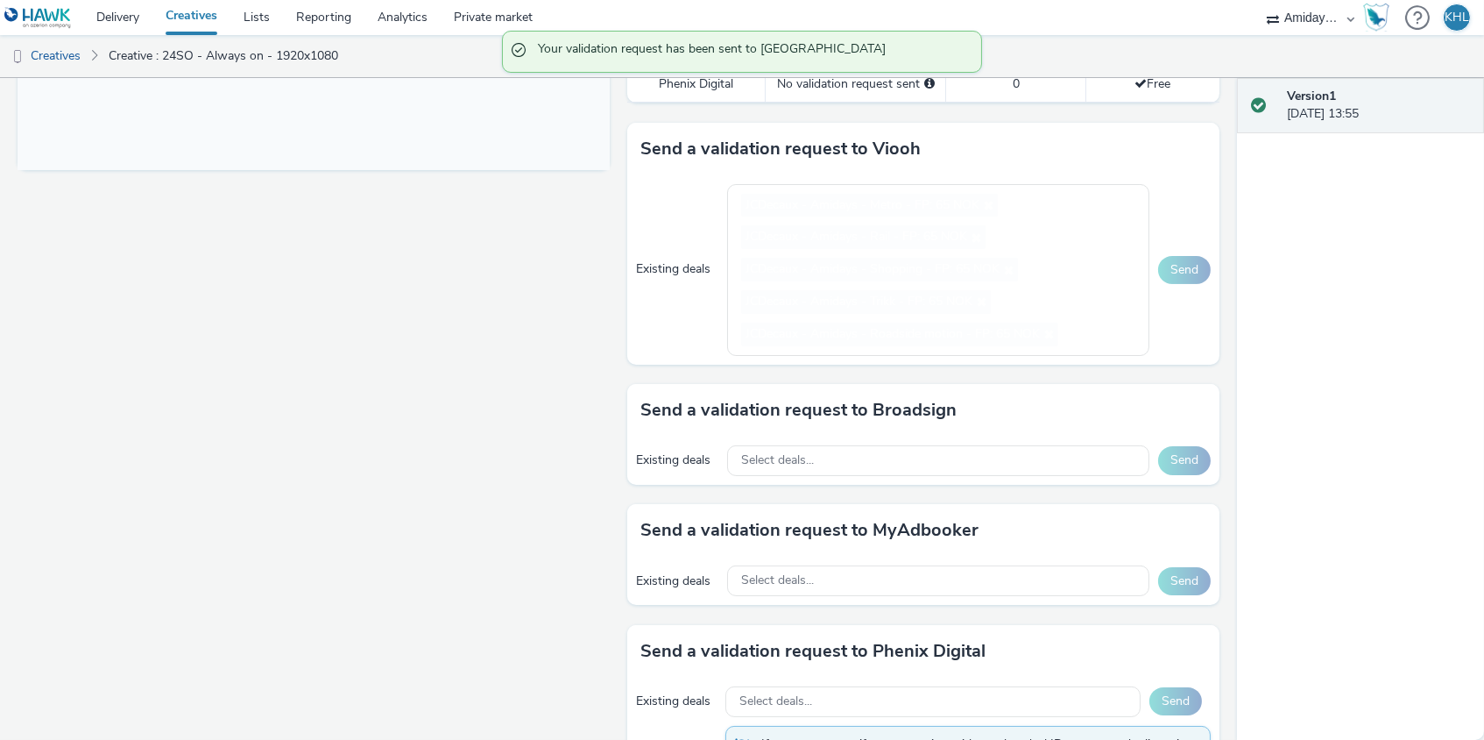
scroll to position [752, 0]
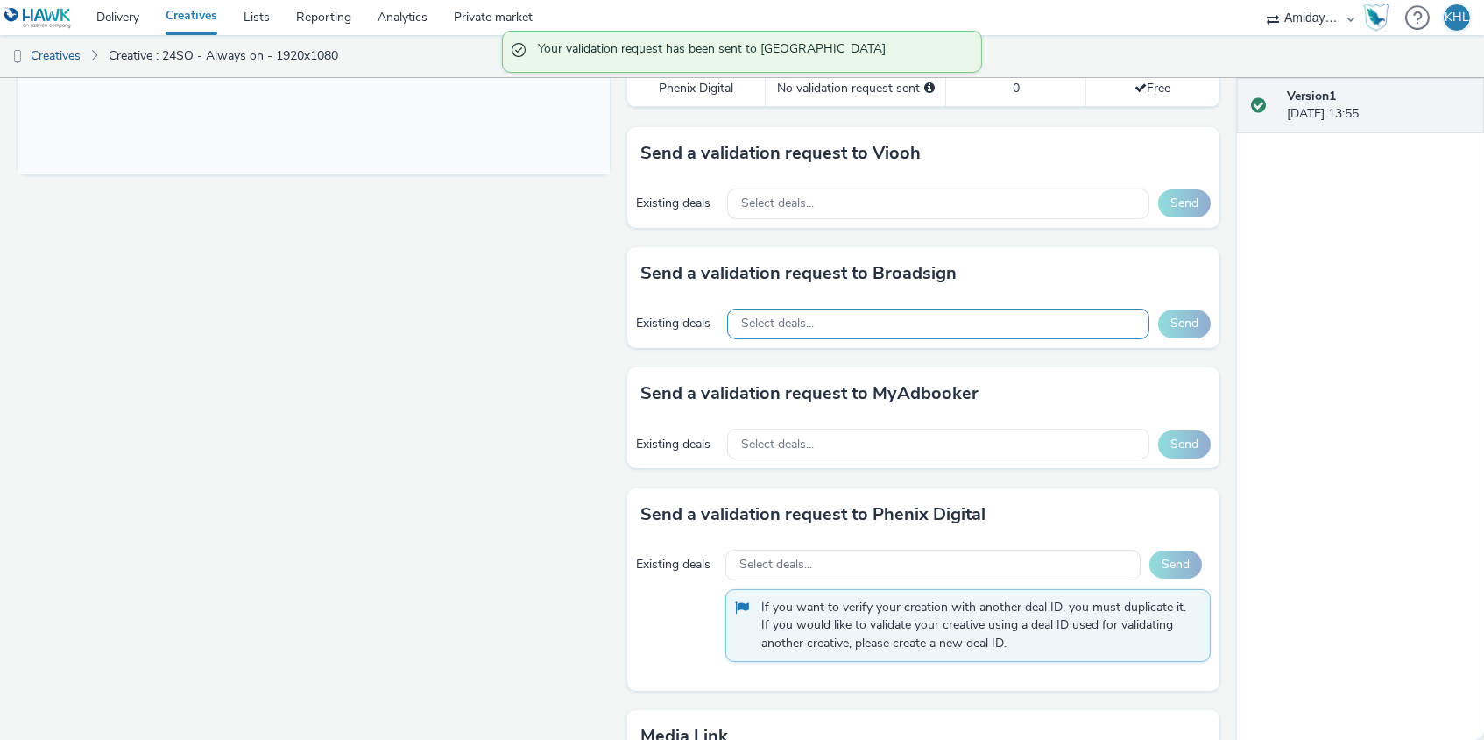
click at [807, 316] on span "Select deals..." at bounding box center [777, 323] width 73 height 15
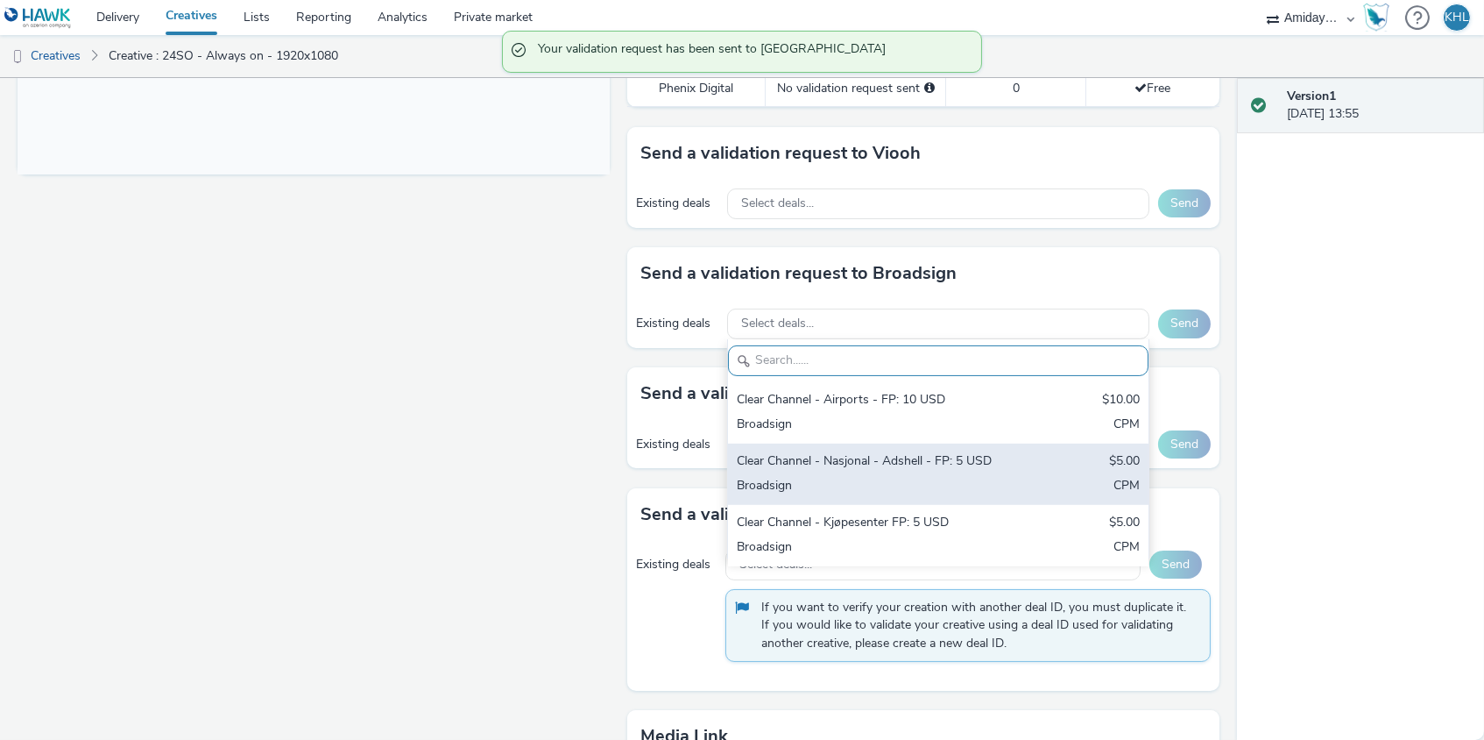
click at [888, 452] on div "Clear Channel - Nasjonal - Adshell - FP: 5 USD" at bounding box center [869, 462] width 265 height 20
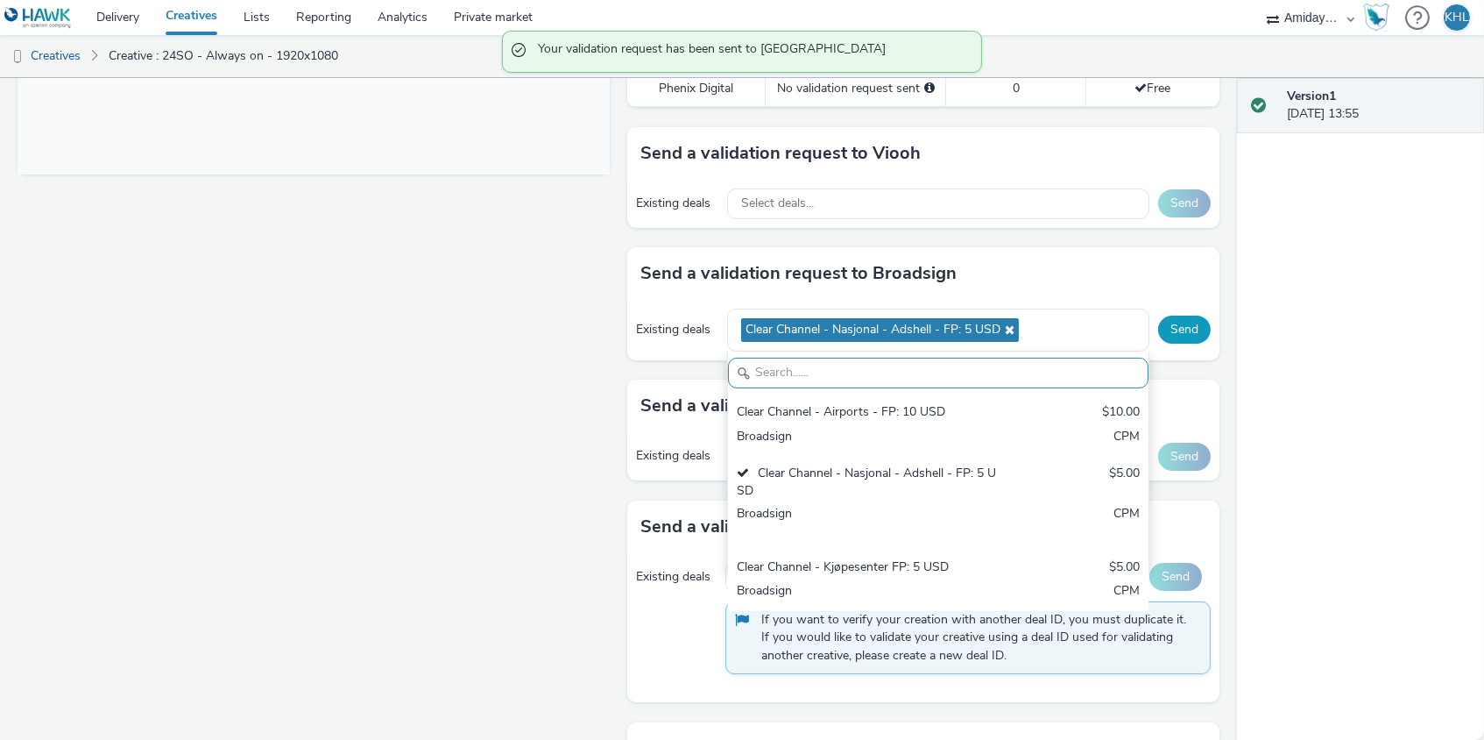
click at [1189, 329] on button "Send" at bounding box center [1184, 329] width 53 height 28
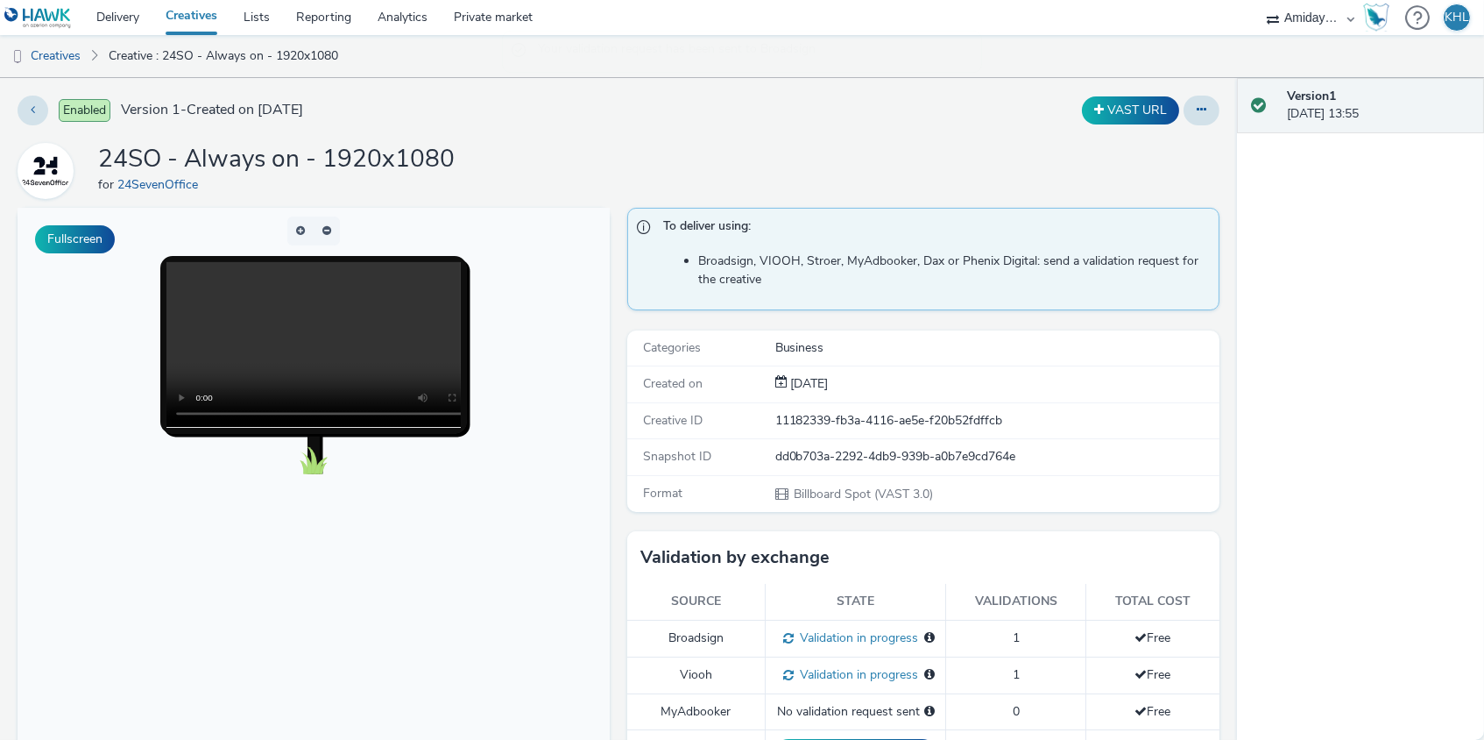
scroll to position [56, 0]
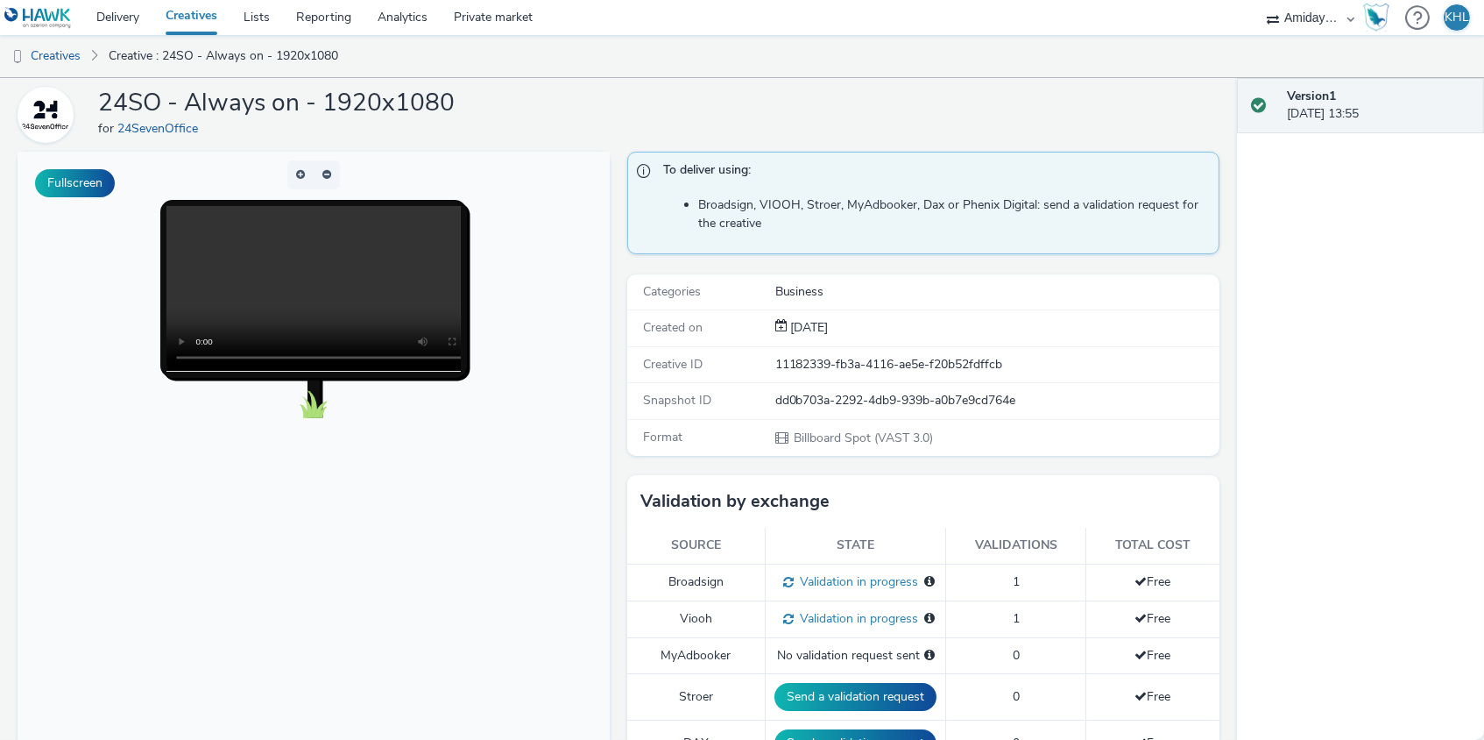
click at [185, 19] on link "Creatives" at bounding box center [191, 17] width 78 height 35
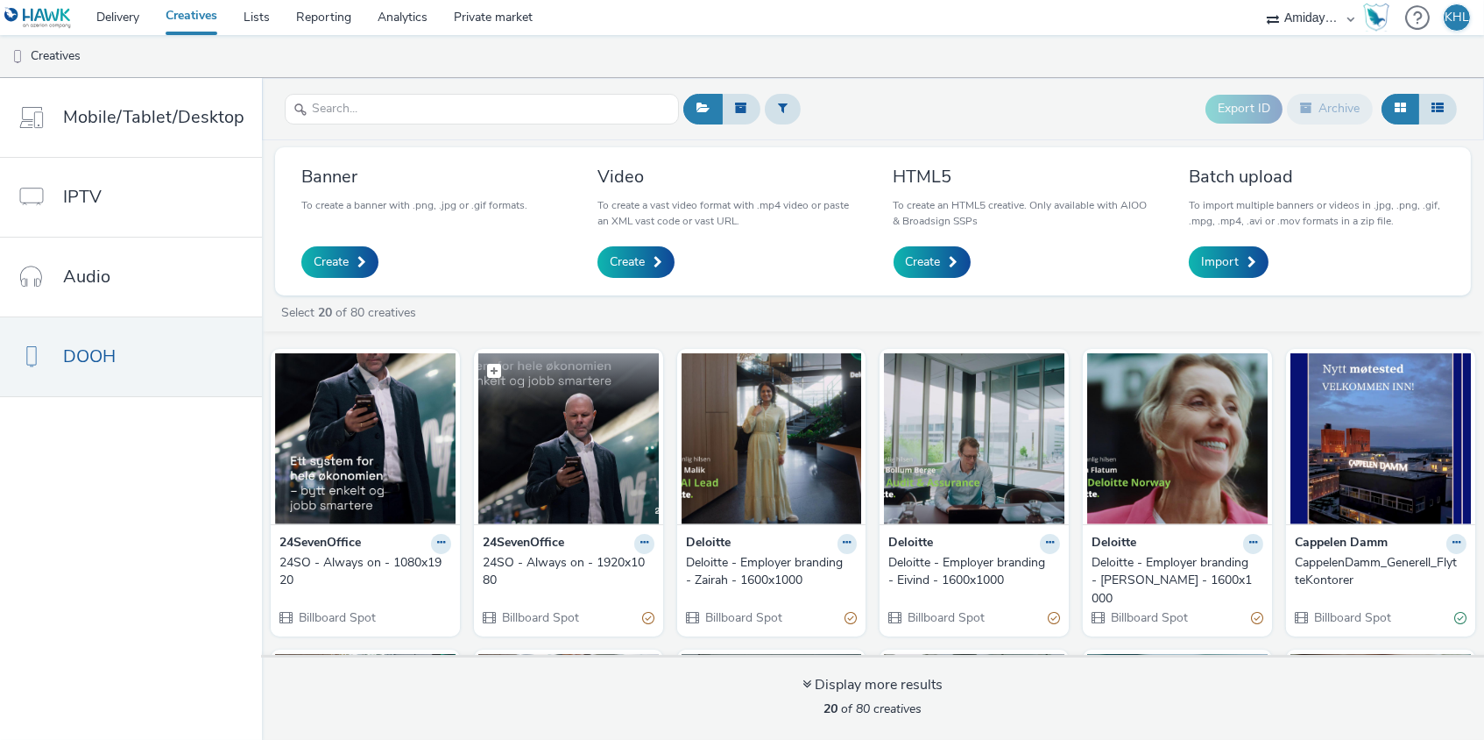
click at [626, 474] on img at bounding box center [568, 438] width 181 height 171
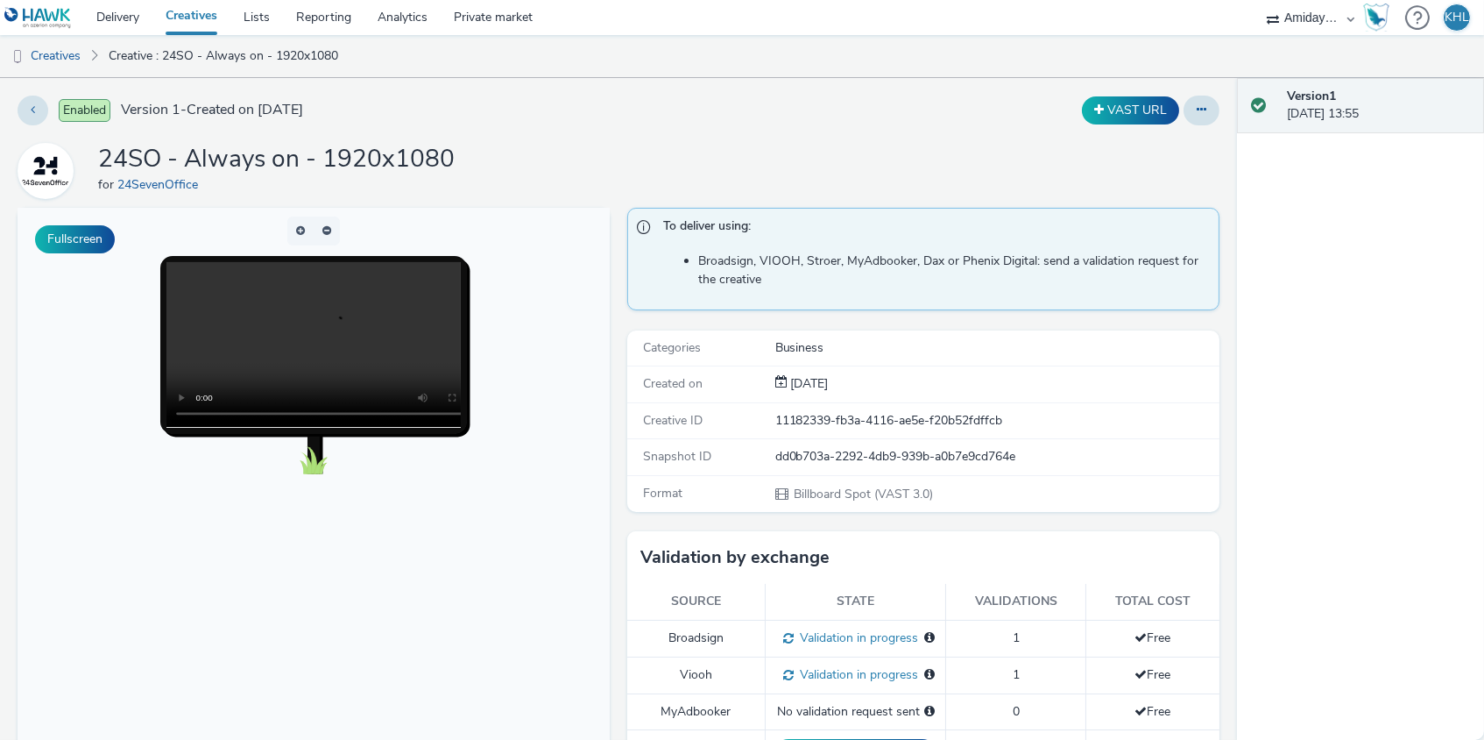
click at [214, 25] on link "Creatives" at bounding box center [191, 17] width 78 height 35
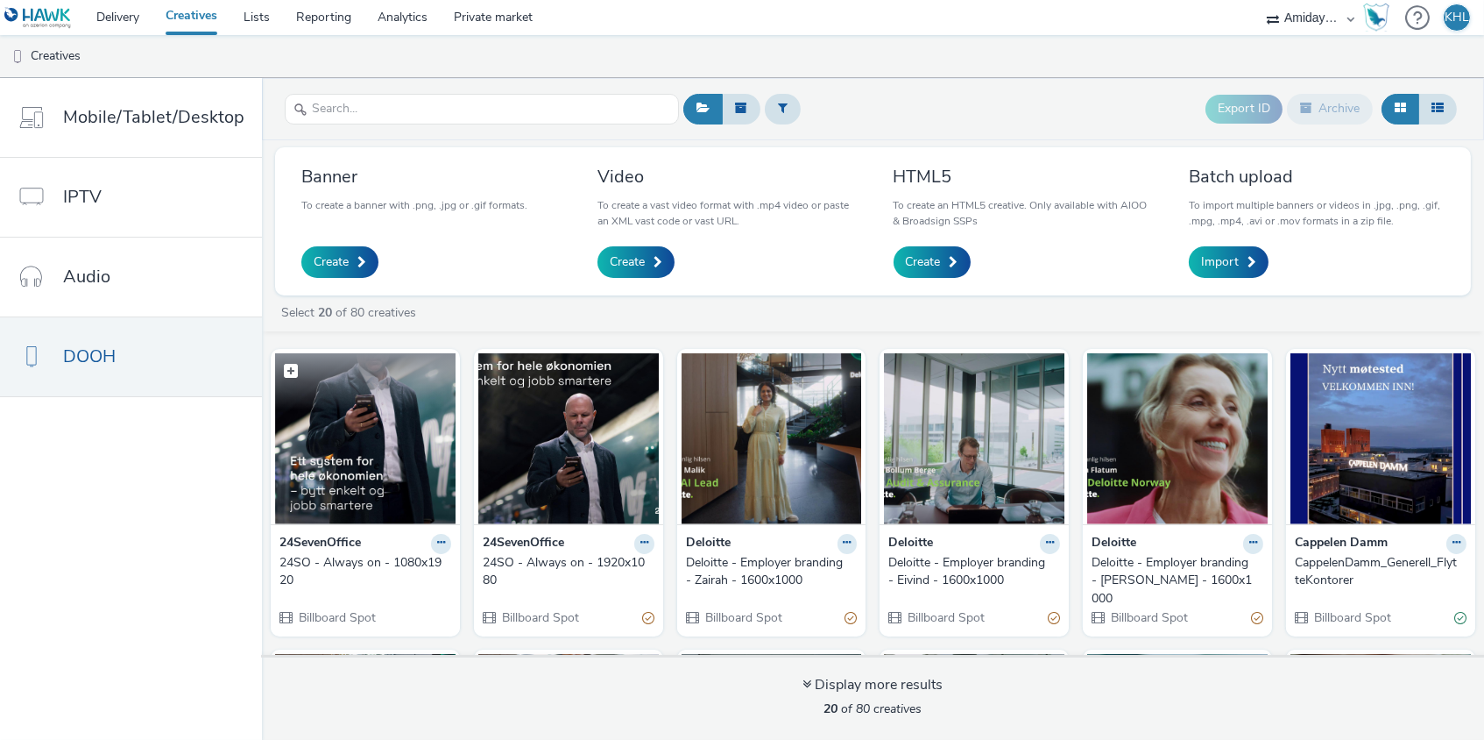
click at [393, 417] on img at bounding box center [365, 438] width 181 height 171
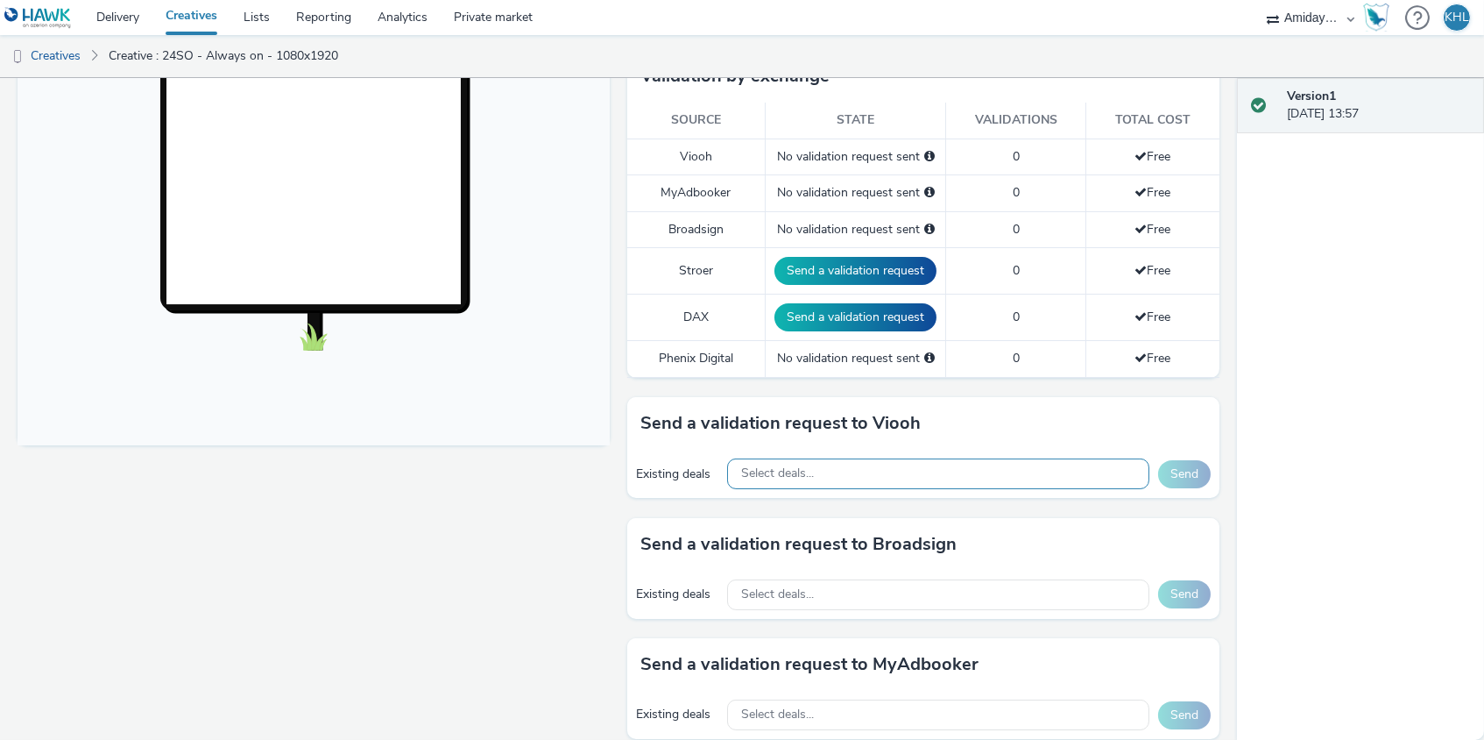
click at [871, 459] on div "Select deals..." at bounding box center [938, 473] width 422 height 31
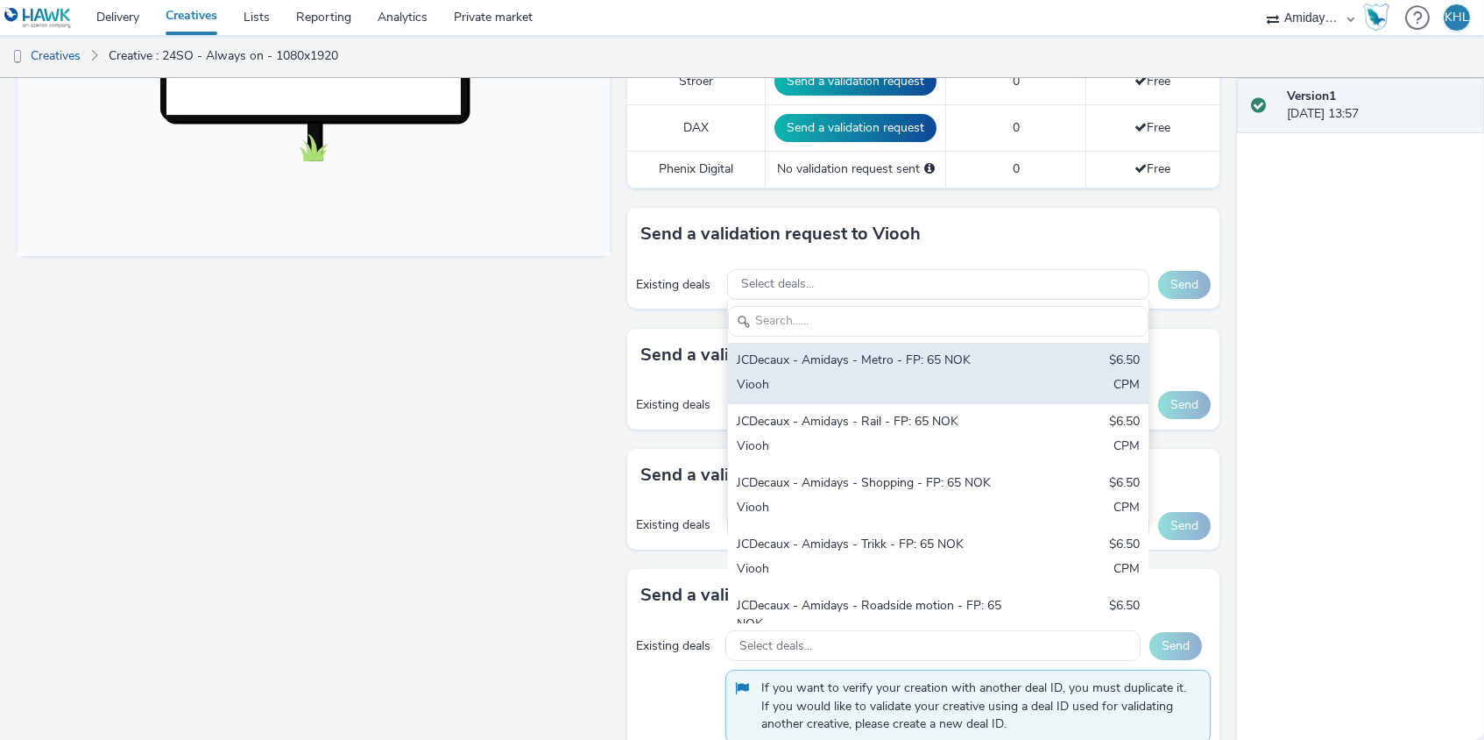
scroll to position [675, 0]
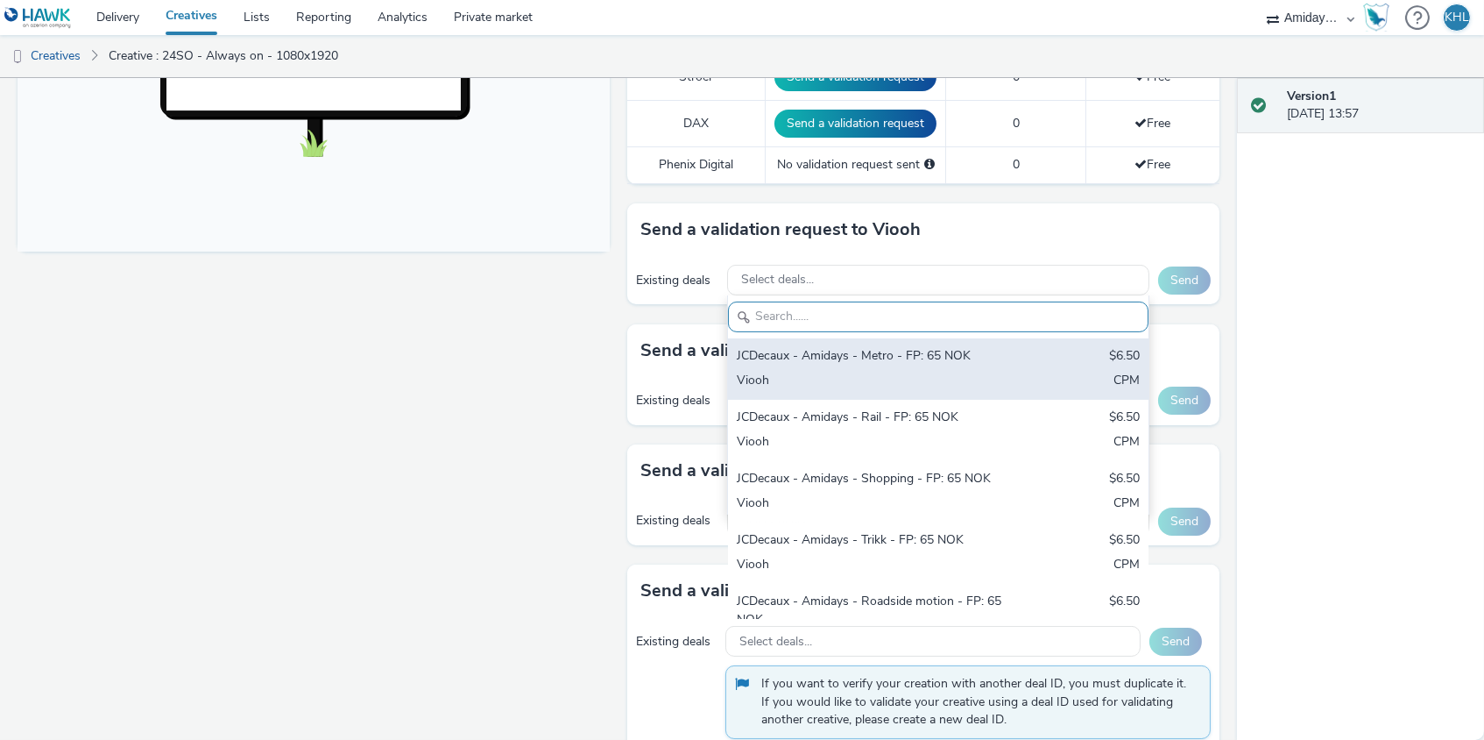
click at [893, 352] on div "JCDecaux - Amidays - Metro - FP: 65 NOK" at bounding box center [869, 357] width 265 height 20
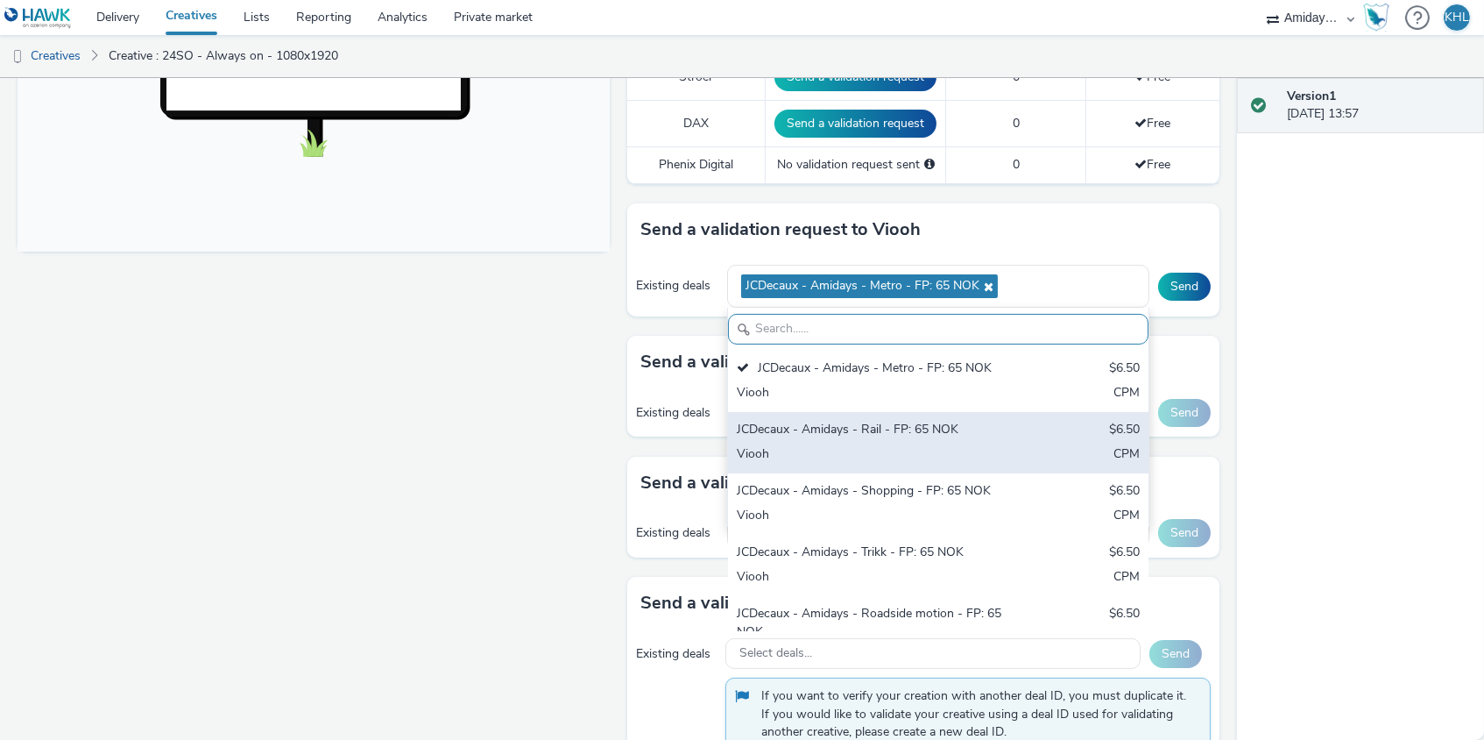
click at [895, 429] on div "JCDecaux - Amidays - Rail - FP: 65 NOK" at bounding box center [869, 431] width 265 height 20
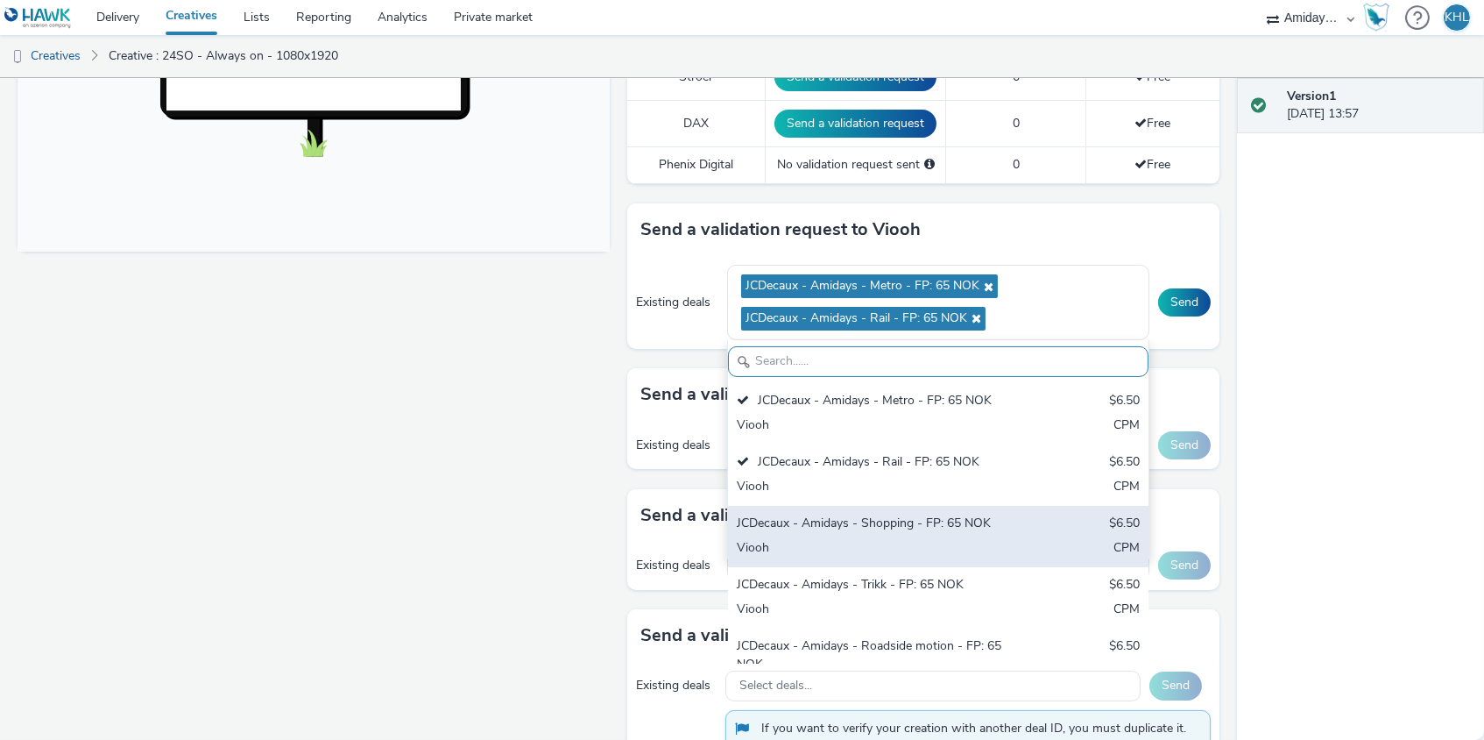
click at [928, 518] on div "JCDecaux - Amidays - Shopping - FP: 65 NOK" at bounding box center [869, 524] width 265 height 20
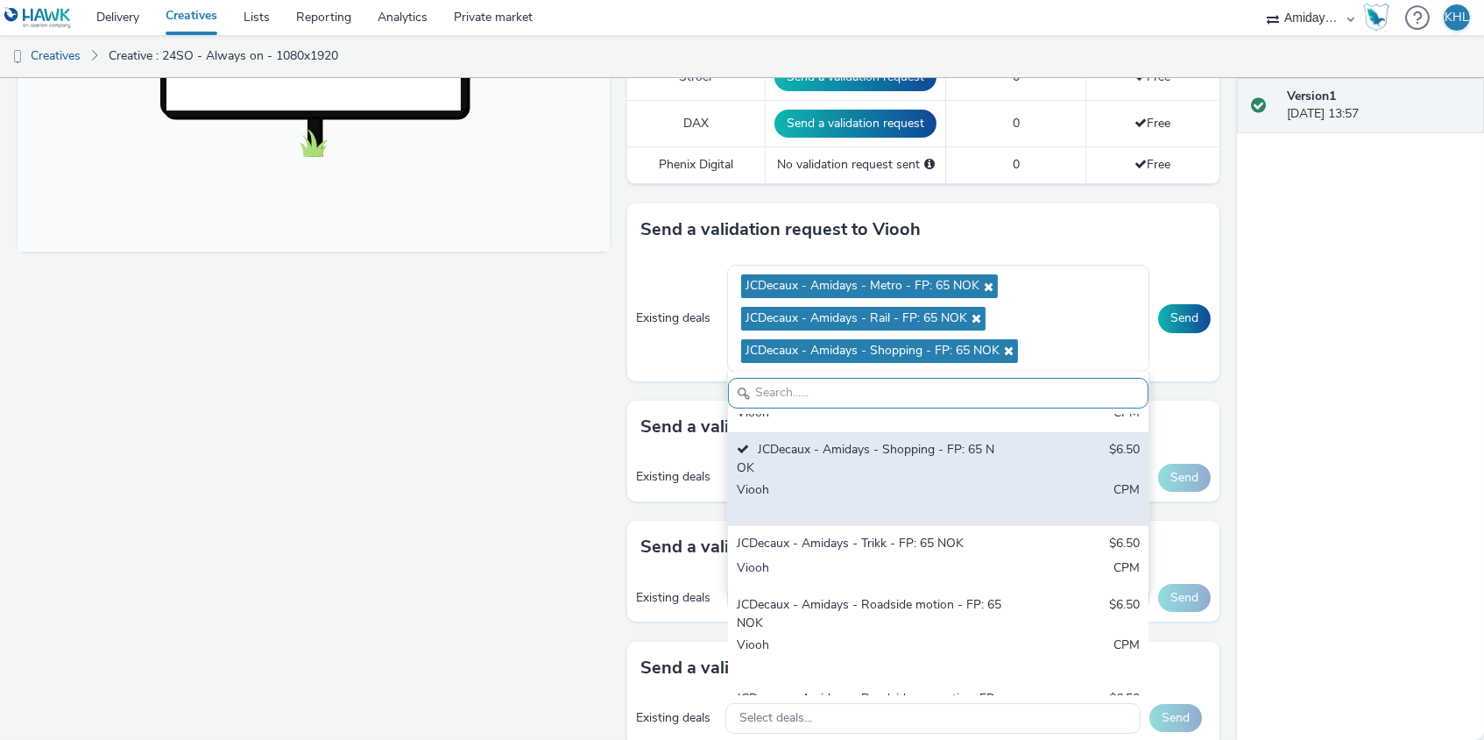
drag, startPoint x: 917, startPoint y: 539, endPoint x: 795, endPoint y: 539, distance: 122.7
click at [917, 540] on div "JCDecaux - Amidays - Trikk - FP: 65 NOK" at bounding box center [869, 544] width 265 height 20
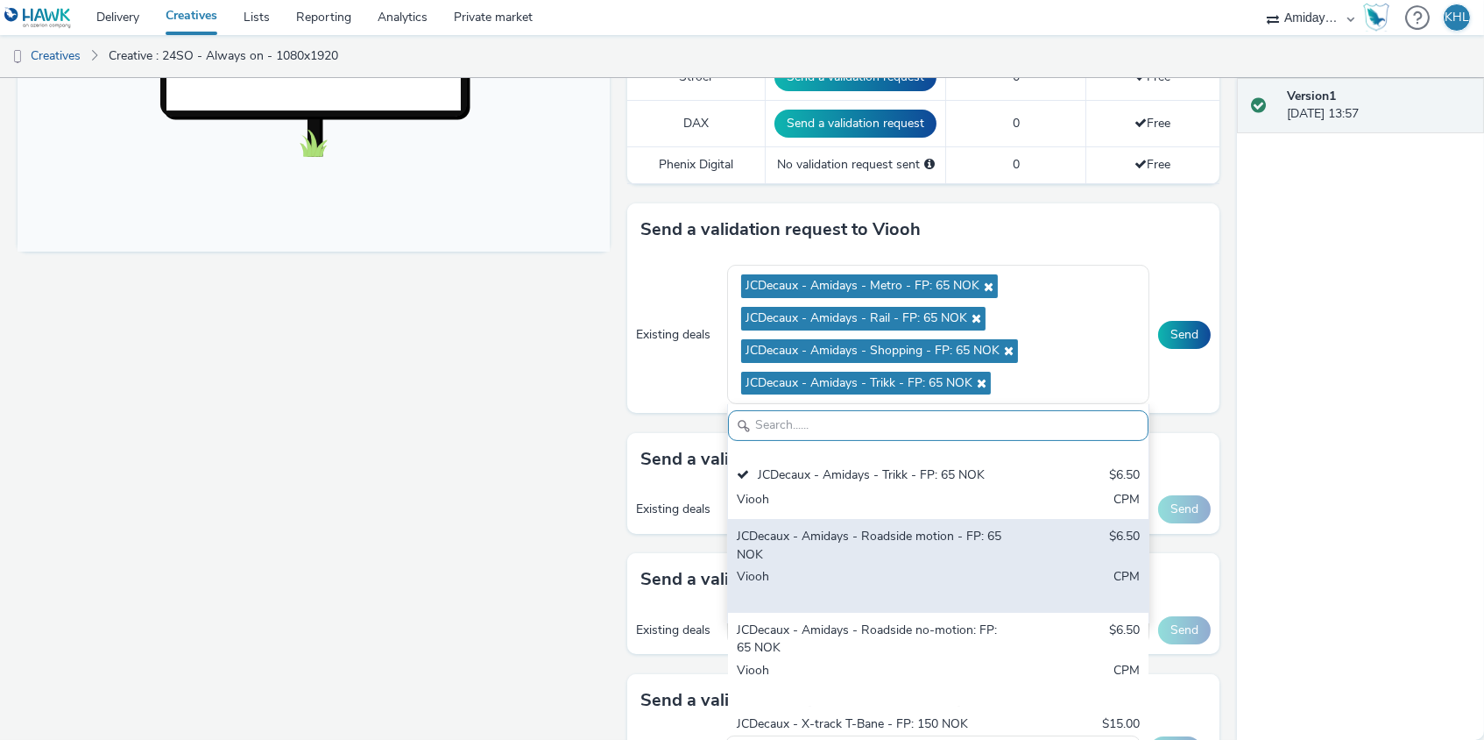
click at [945, 542] on div "JCDecaux - Amidays - Roadside motion - FP: 65 NOK" at bounding box center [869, 545] width 265 height 36
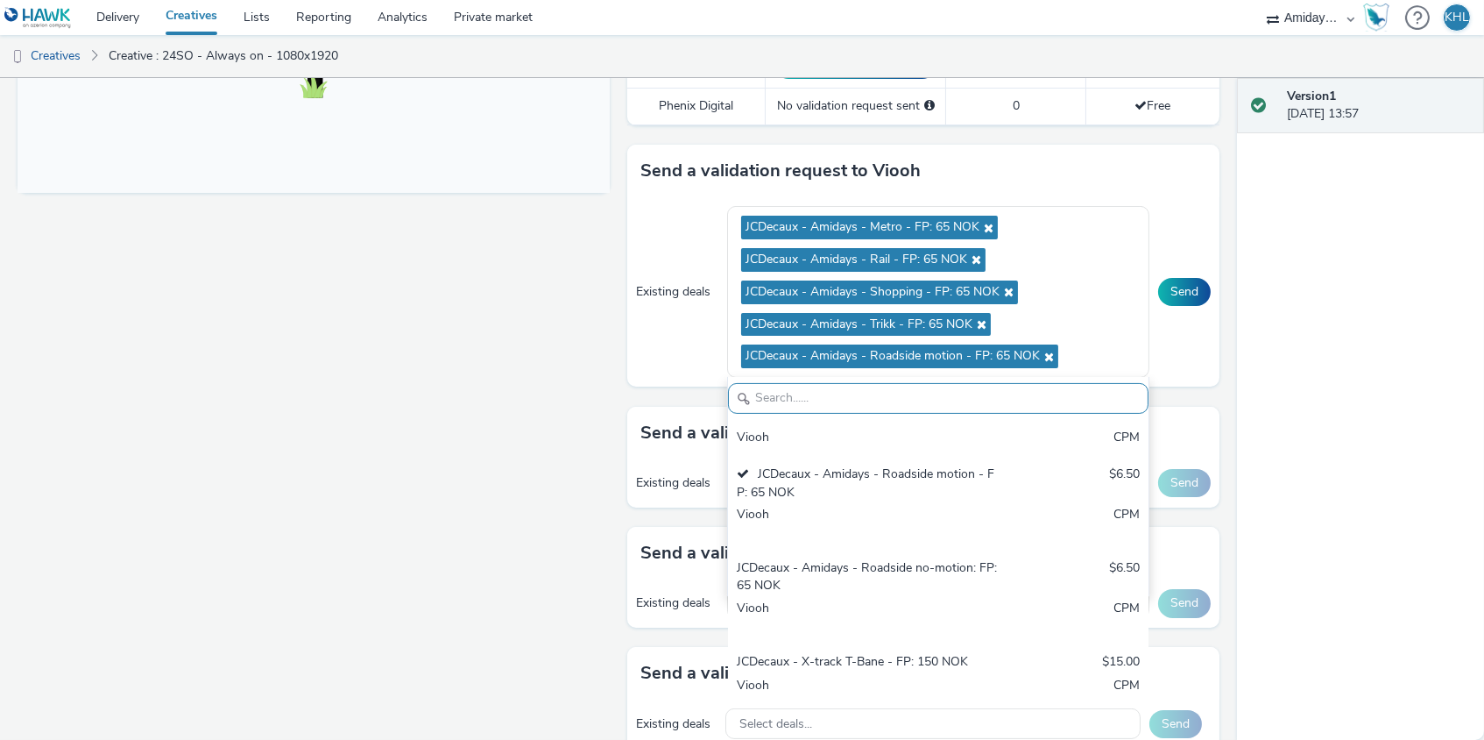
scroll to position [756, 0]
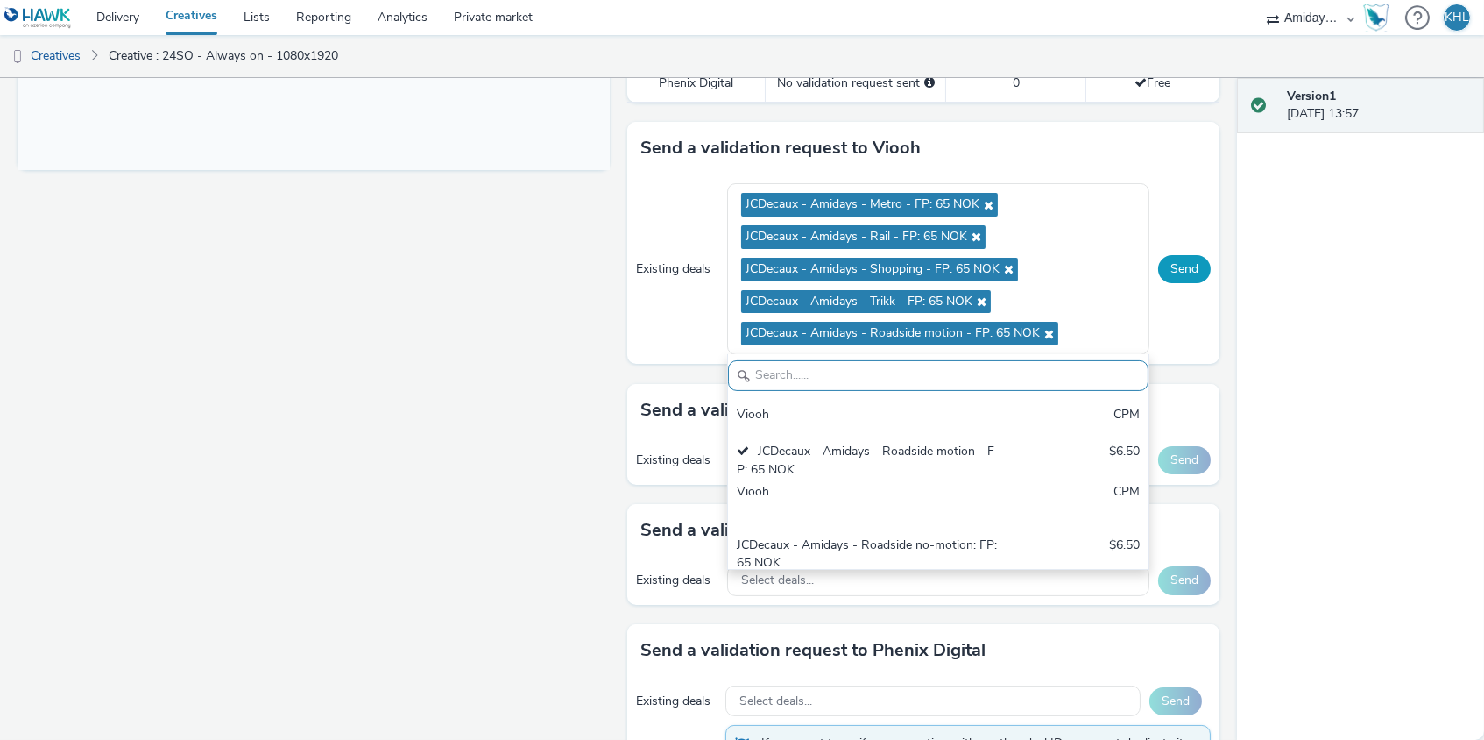
click at [1189, 255] on button "Send" at bounding box center [1184, 269] width 53 height 28
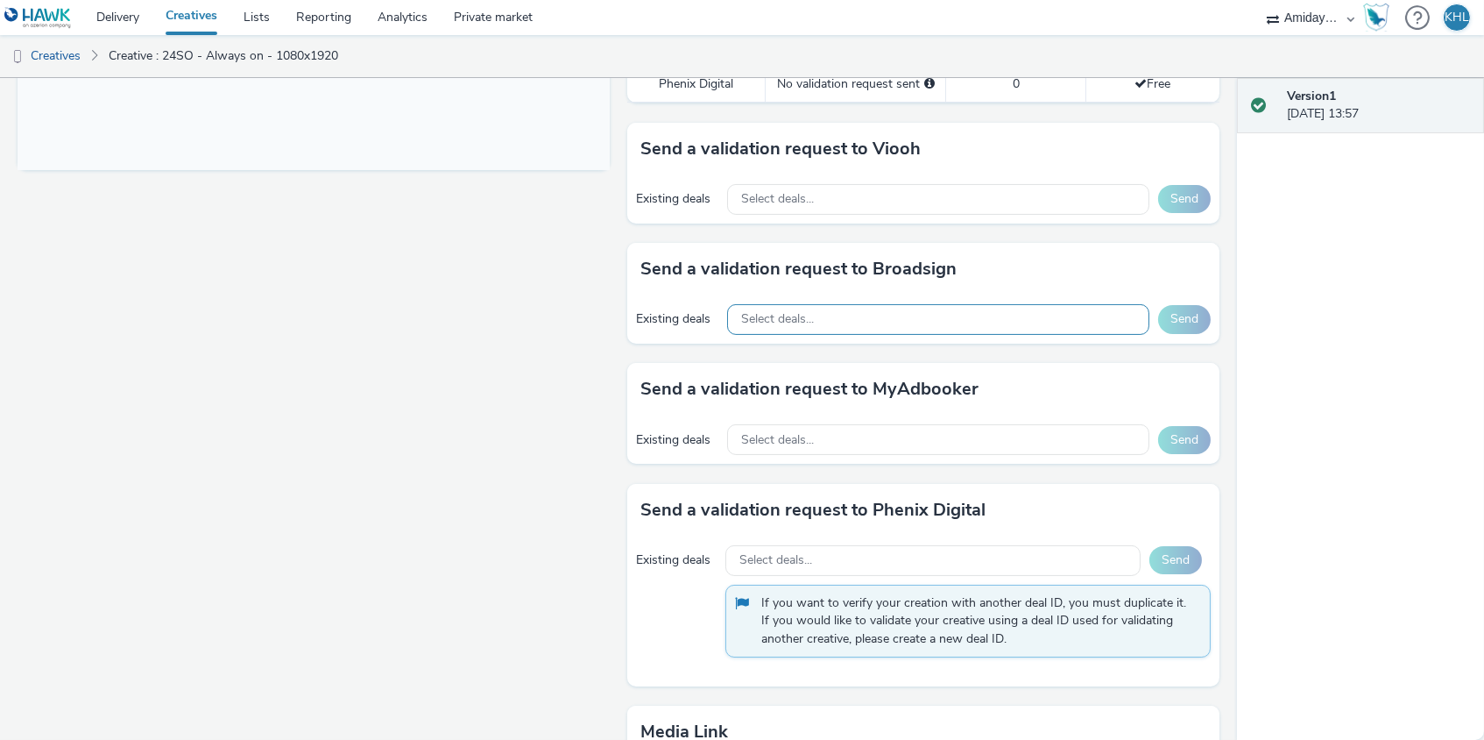
click at [1037, 304] on div "Select deals..." at bounding box center [938, 319] width 422 height 31
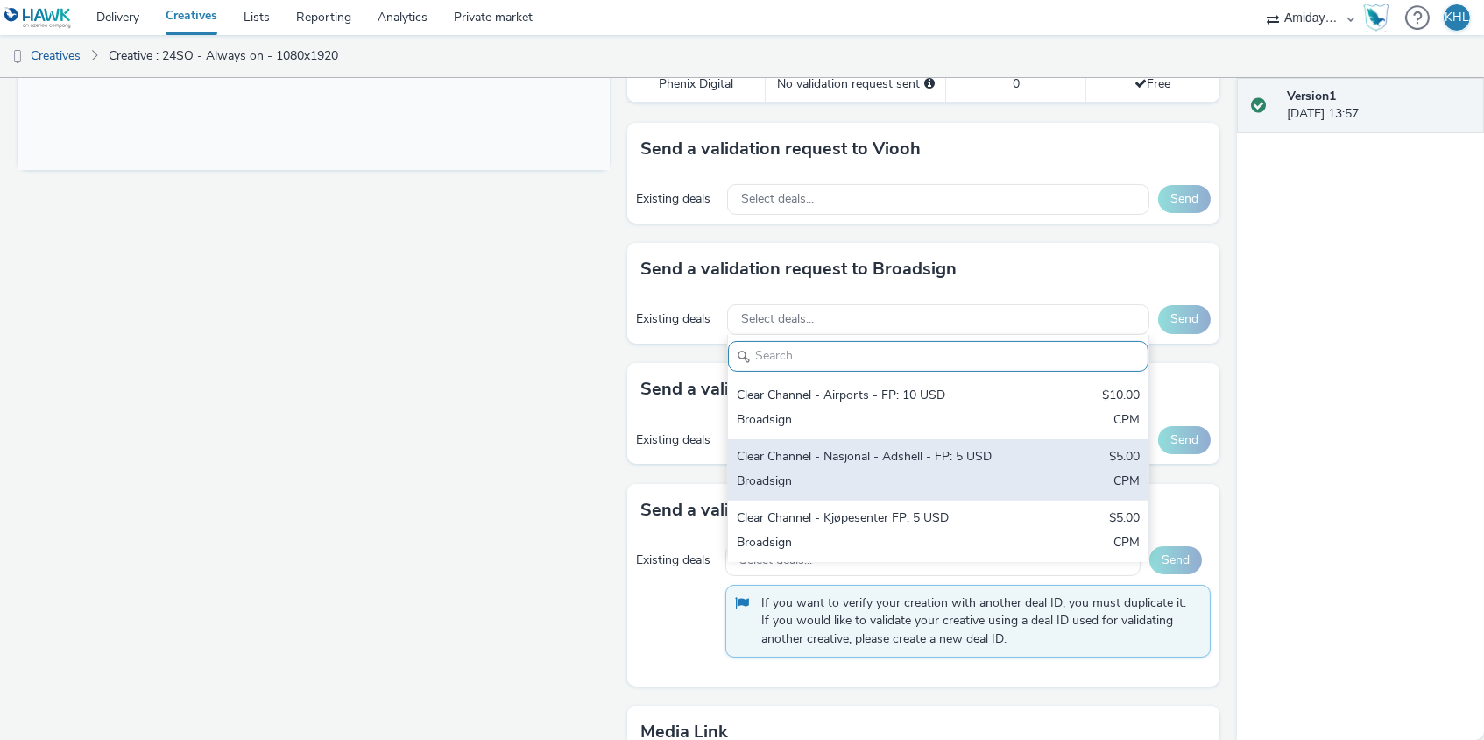
click at [961, 453] on div "Clear Channel - Nasjonal - Adshell - FP: 5 USD" at bounding box center [869, 458] width 265 height 20
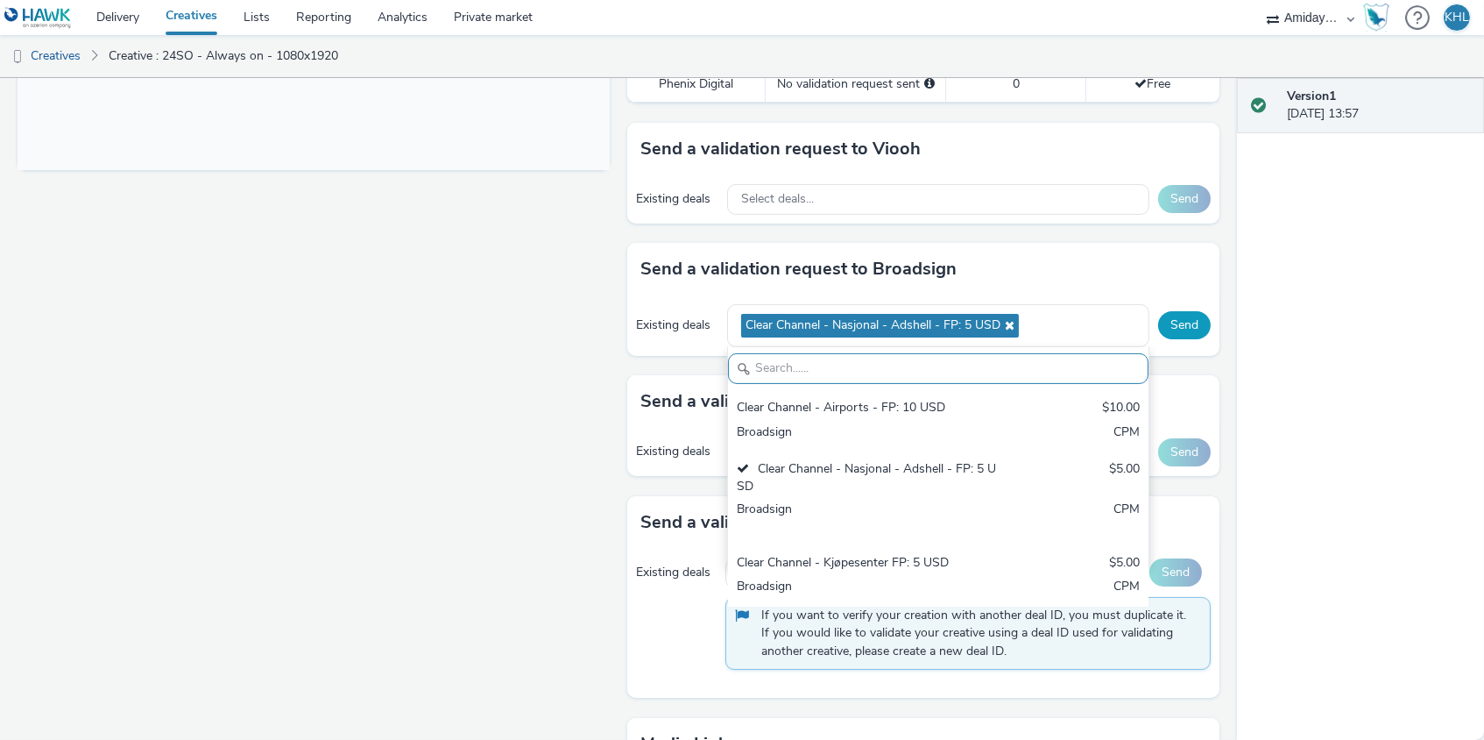
click at [1191, 314] on button "Send" at bounding box center [1184, 325] width 53 height 28
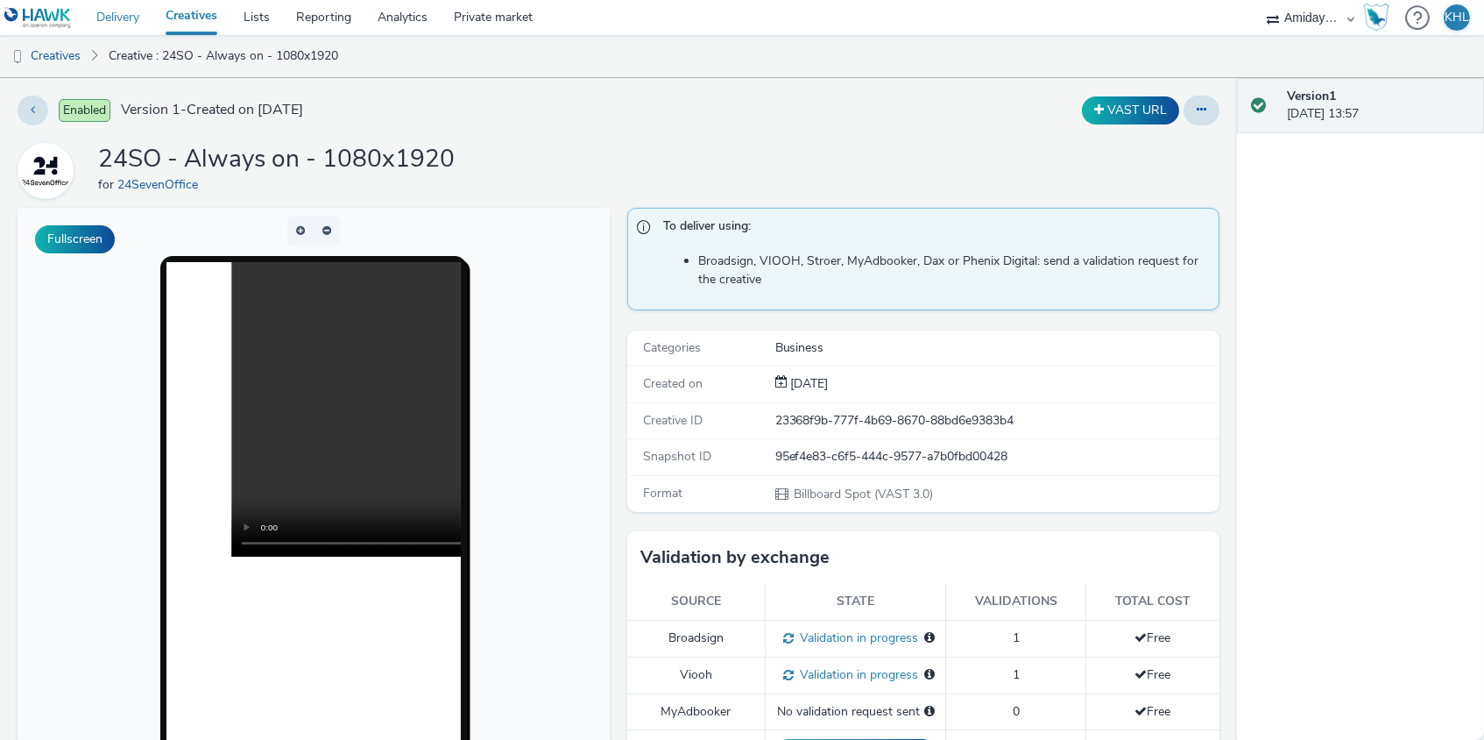
scroll to position [0, 0]
click at [114, 22] on link "Delivery" at bounding box center [117, 17] width 69 height 35
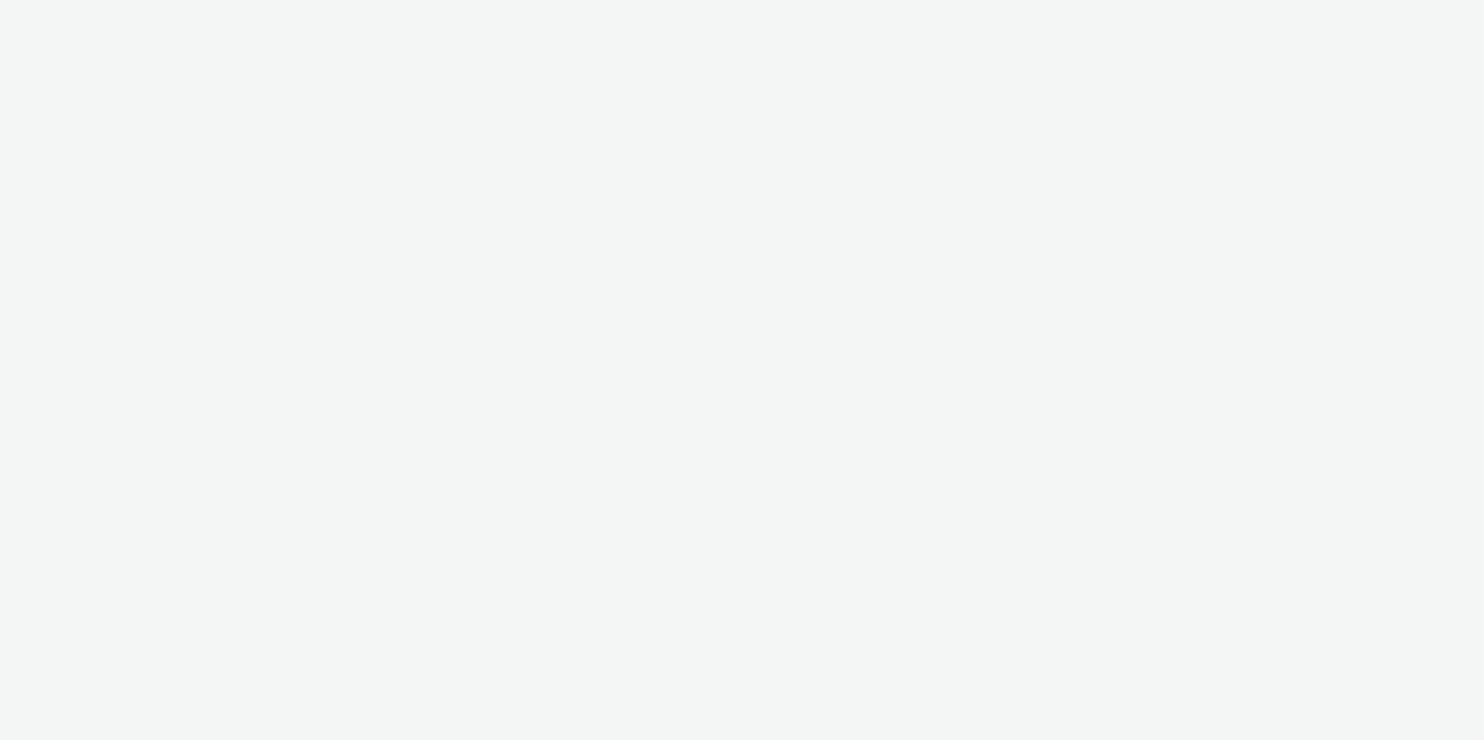
select select "c2295f28-7c96-446f-b279-53c23ee2b854"
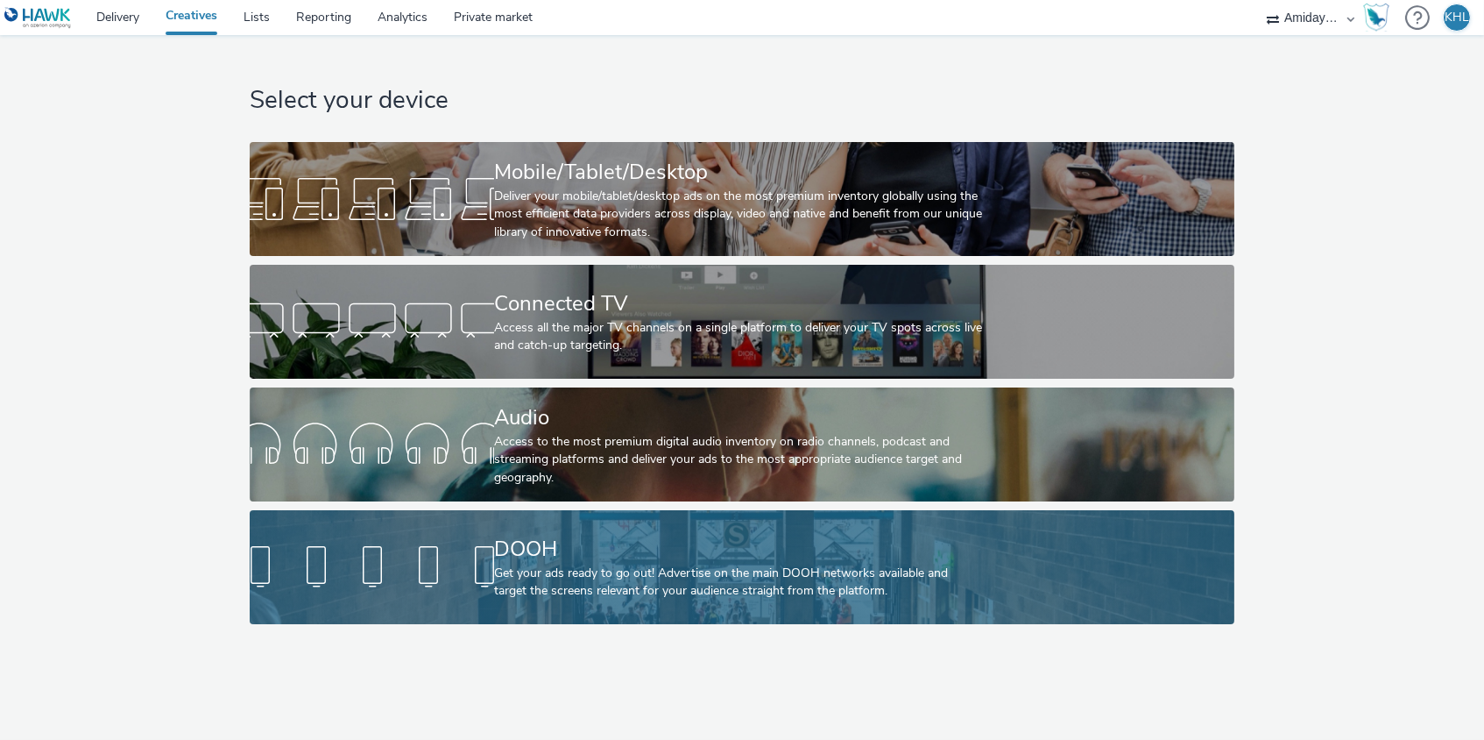
click at [726, 552] on div "DOOH" at bounding box center [738, 549] width 489 height 31
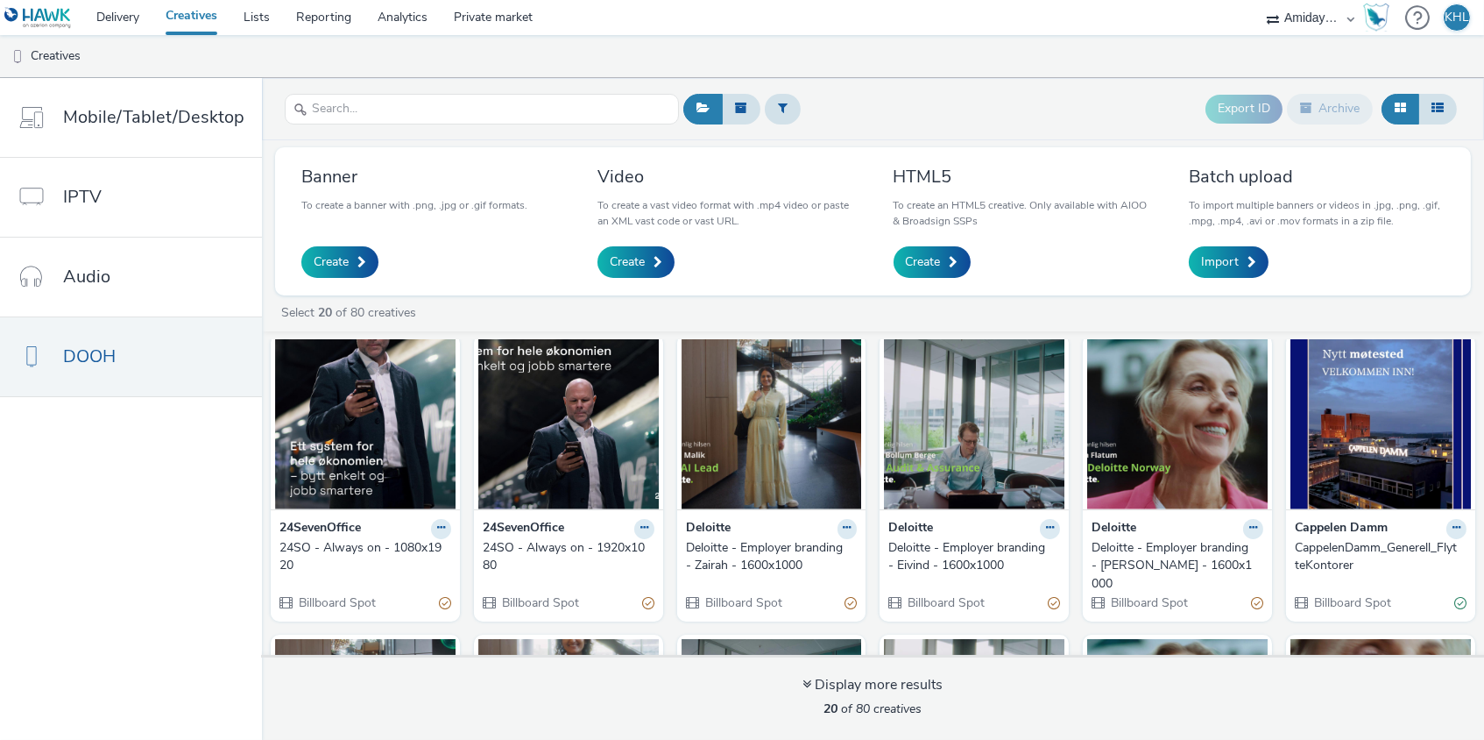
scroll to position [53, 0]
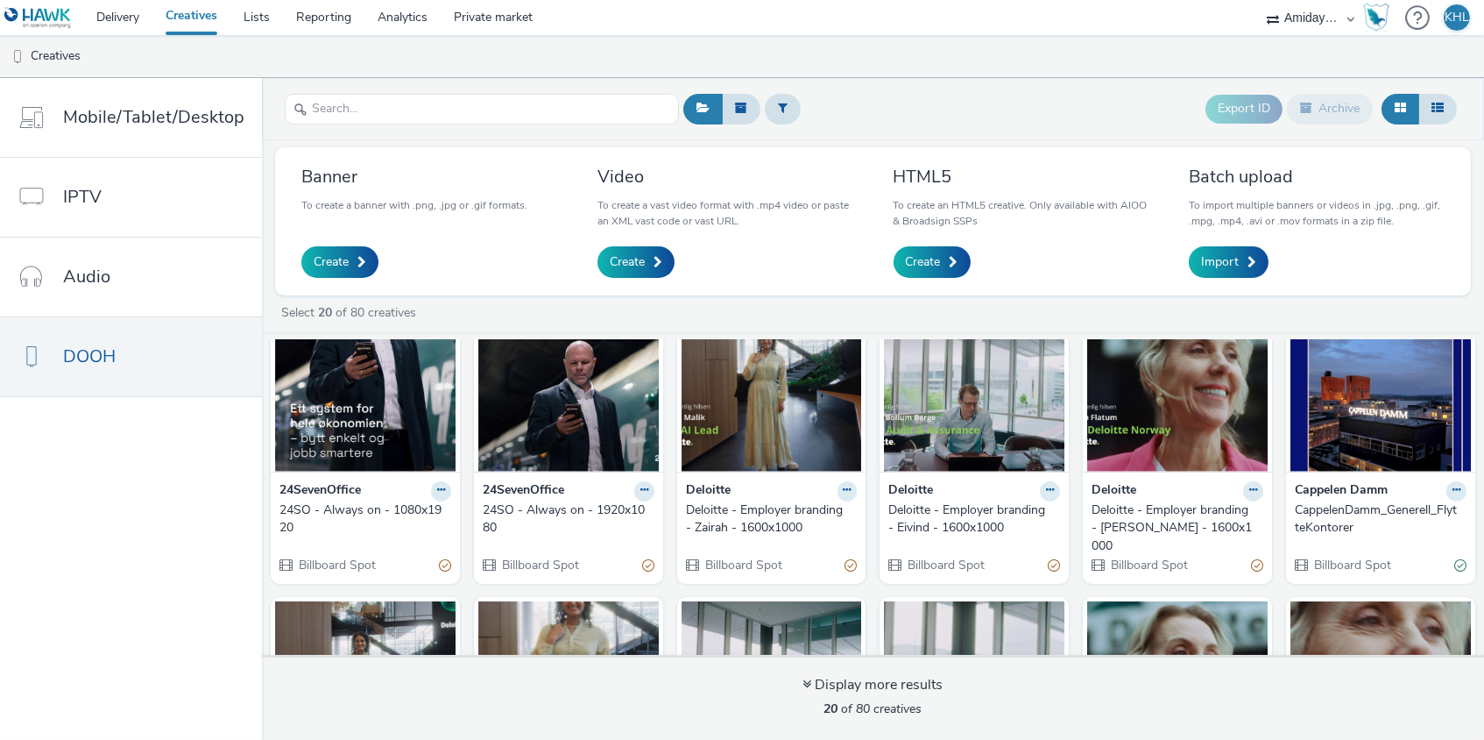
click at [976, 436] on img at bounding box center [974, 386] width 181 height 171
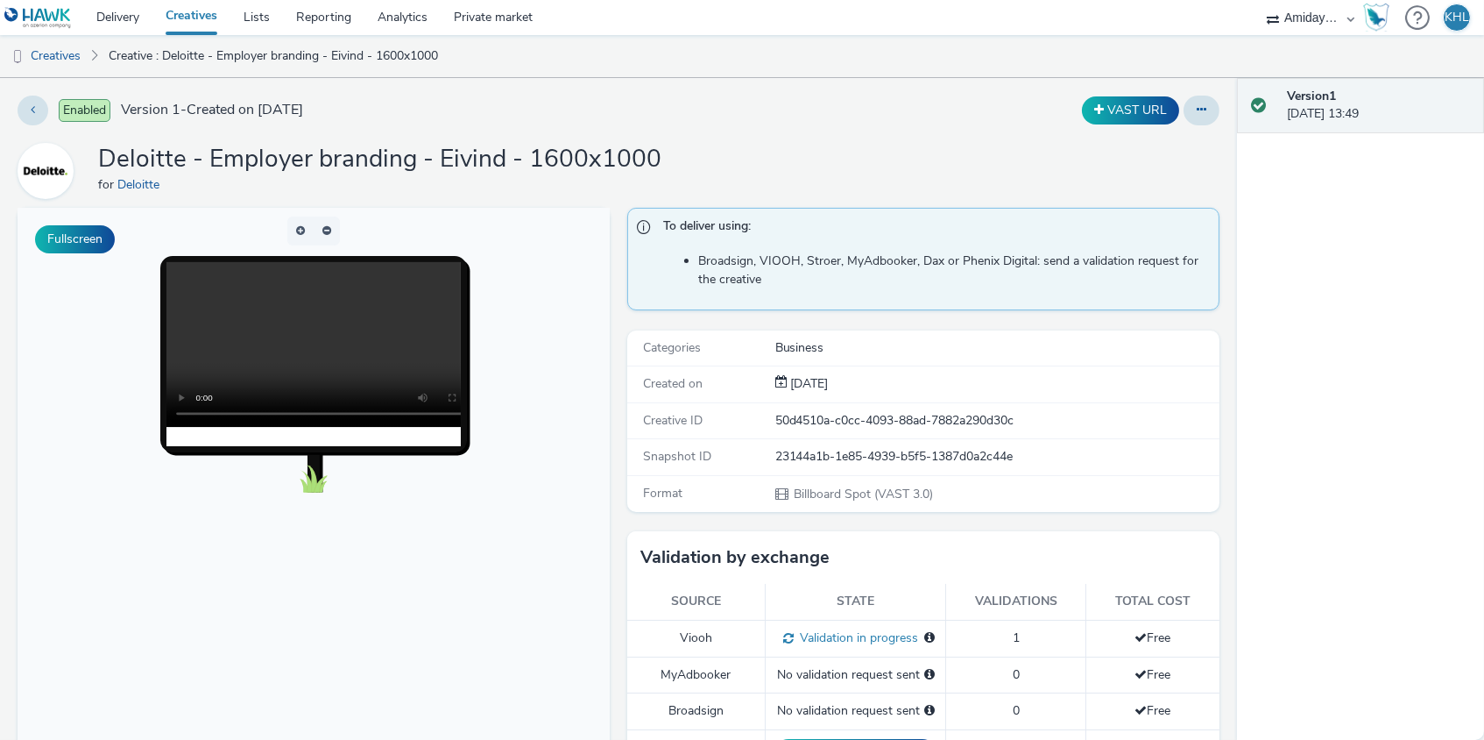
click at [306, 345] on video at bounding box center [330, 344] width 329 height 165
click at [209, 19] on link "Creatives" at bounding box center [191, 17] width 78 height 35
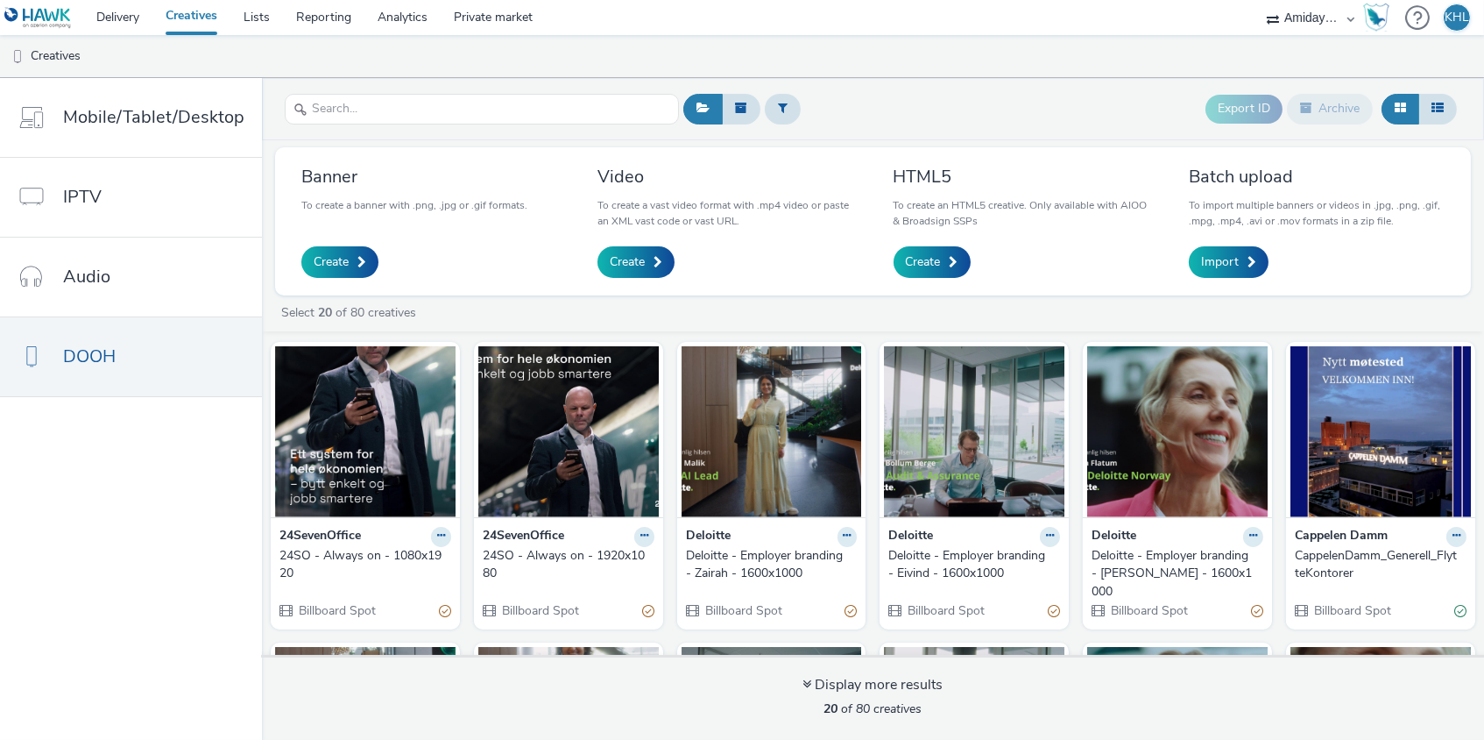
scroll to position [15, 0]
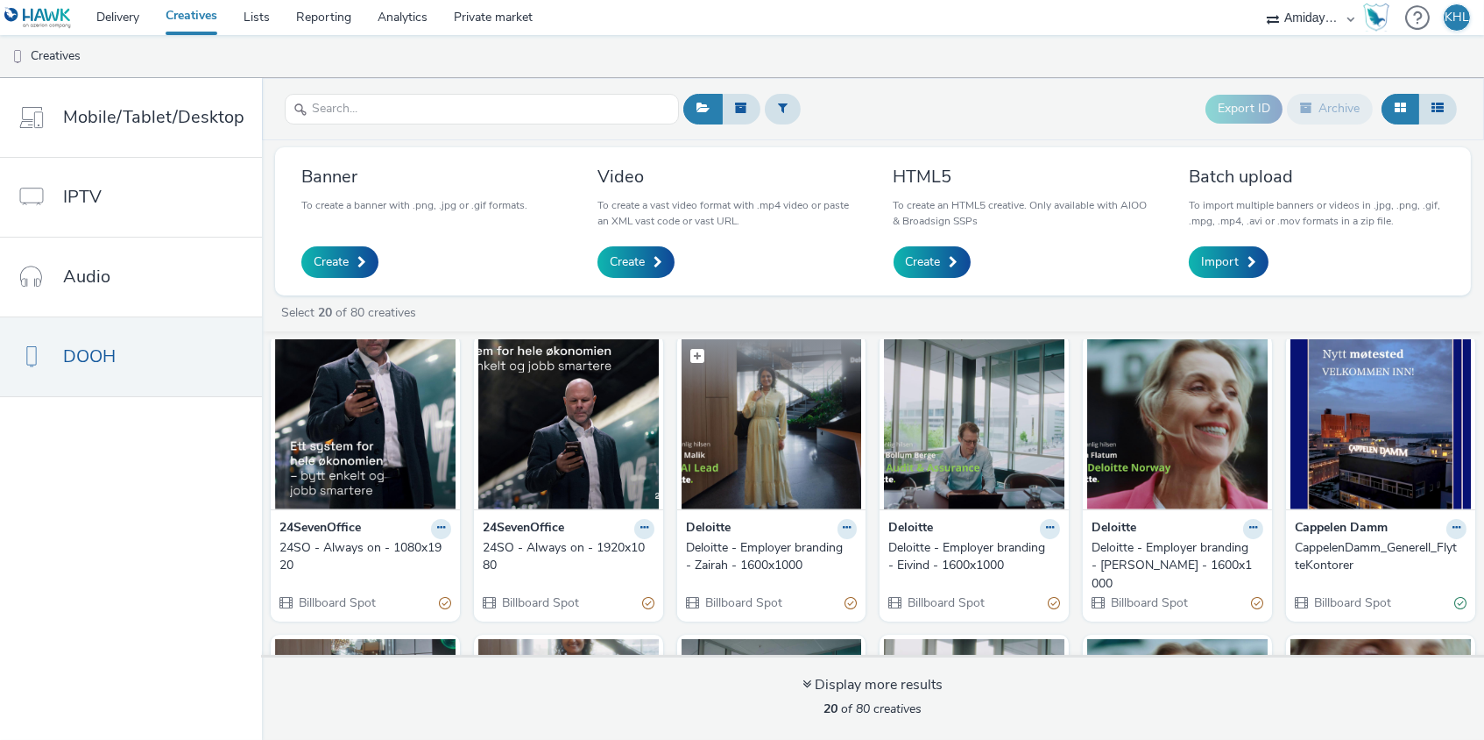
click at [780, 452] on img at bounding box center [772, 423] width 181 height 171
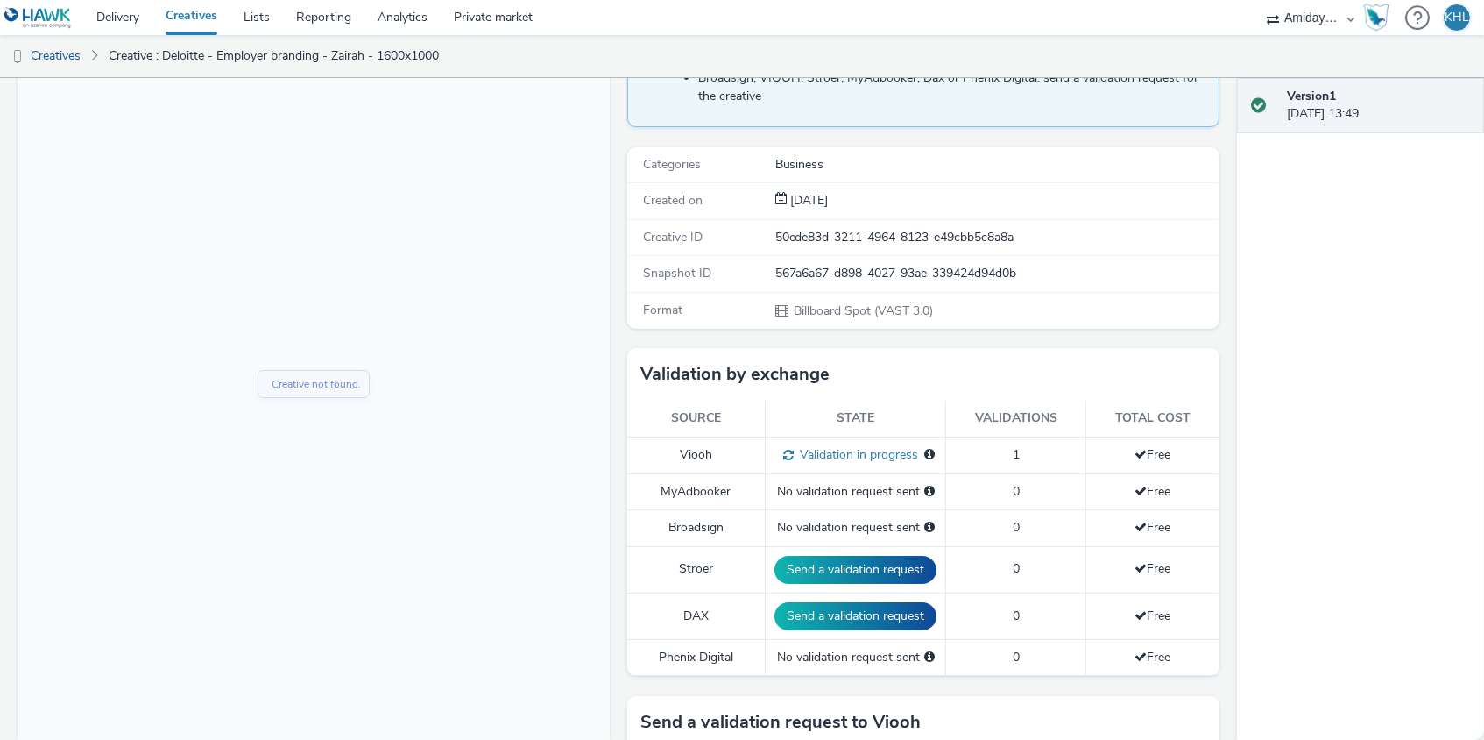
scroll to position [294, 0]
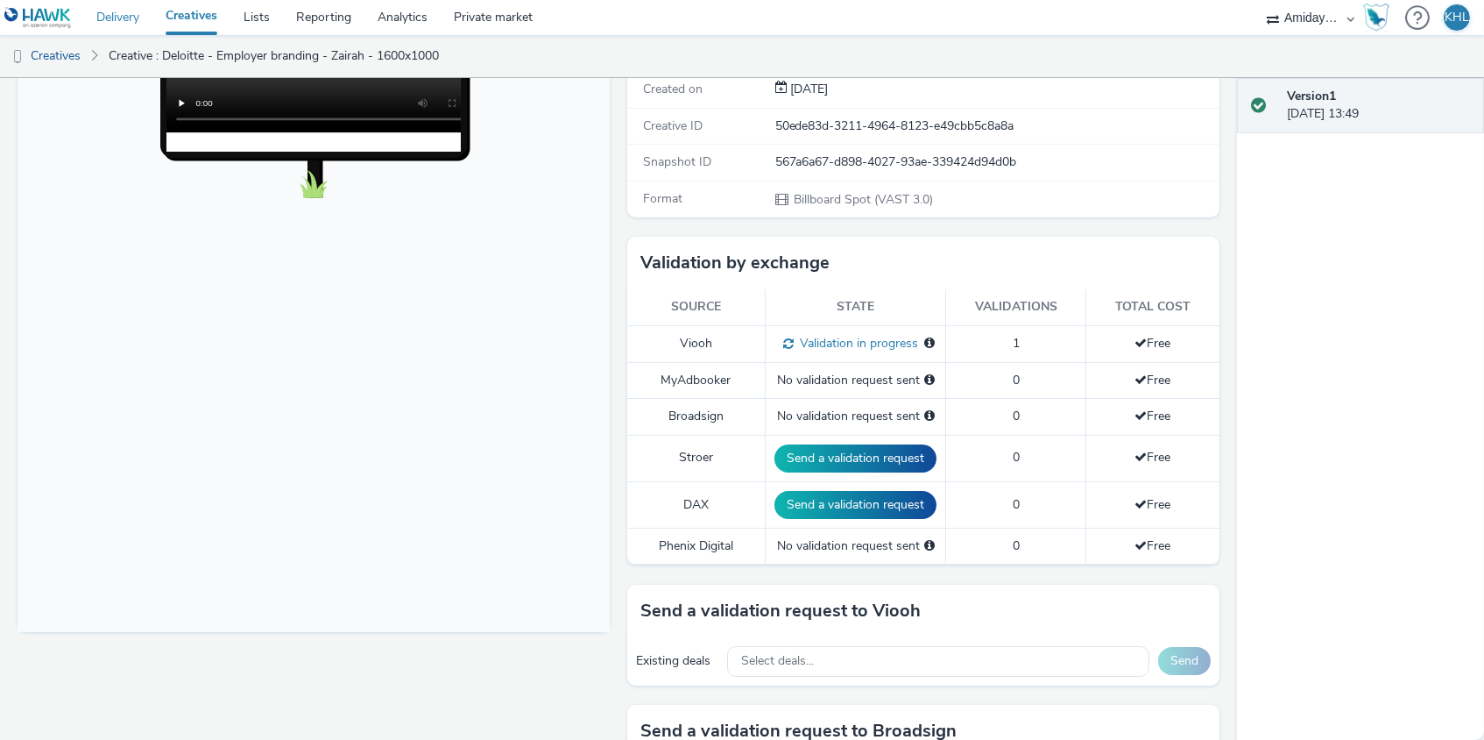
click at [124, 9] on link "Delivery" at bounding box center [117, 17] width 69 height 35
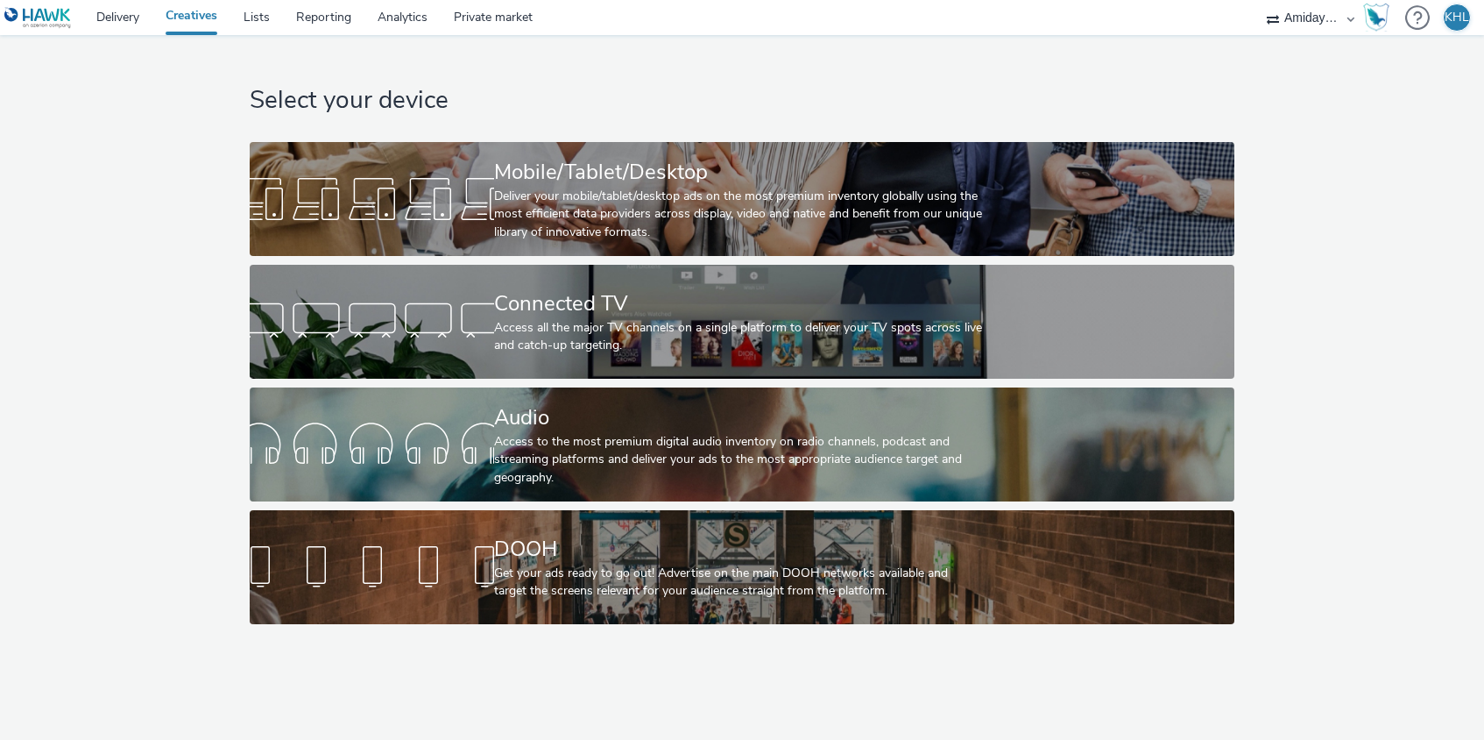
select select "c2295f28-7c96-446f-b279-53c23ee2b854"
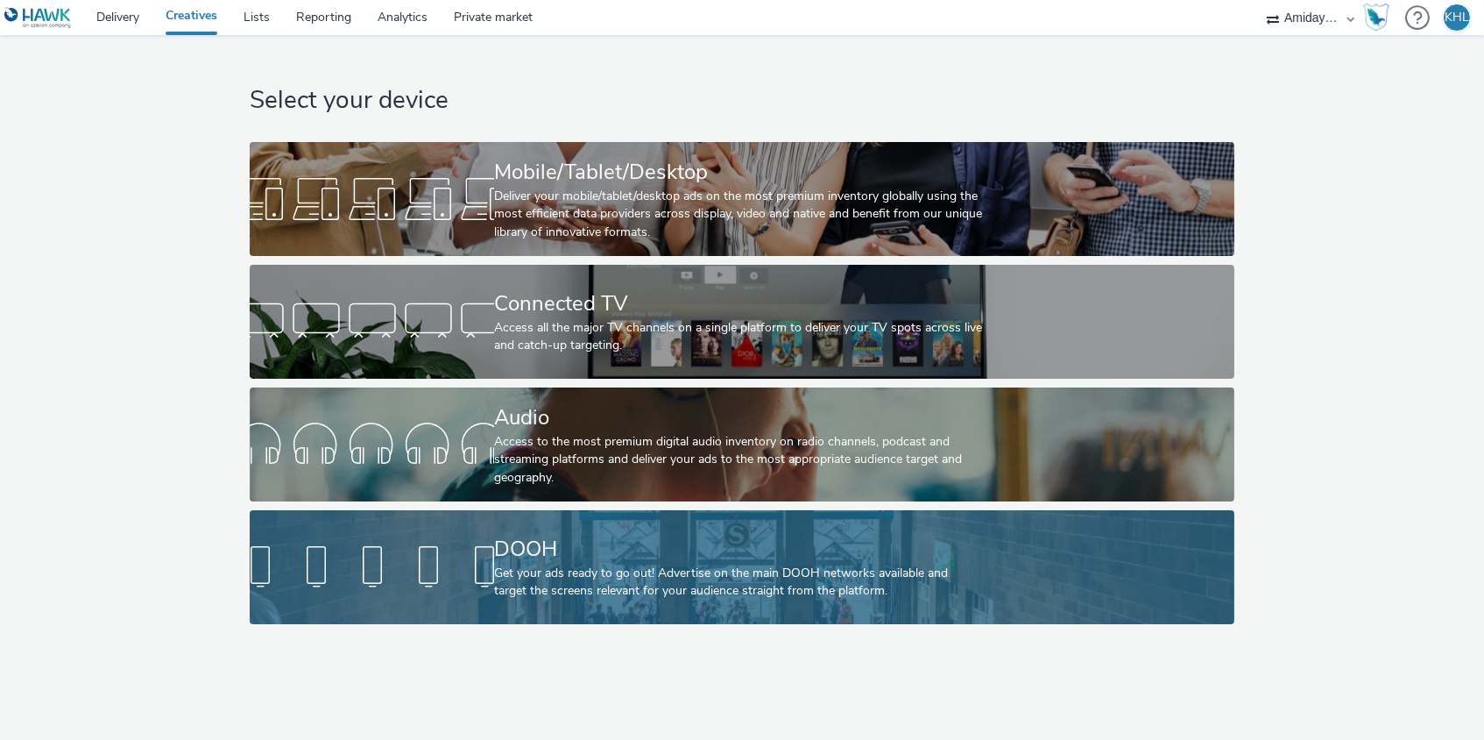
click at [480, 534] on link "DOOH Get your ads ready to go out! Advertise on the main DOOH networks availabl…" at bounding box center [743, 567] width 986 height 114
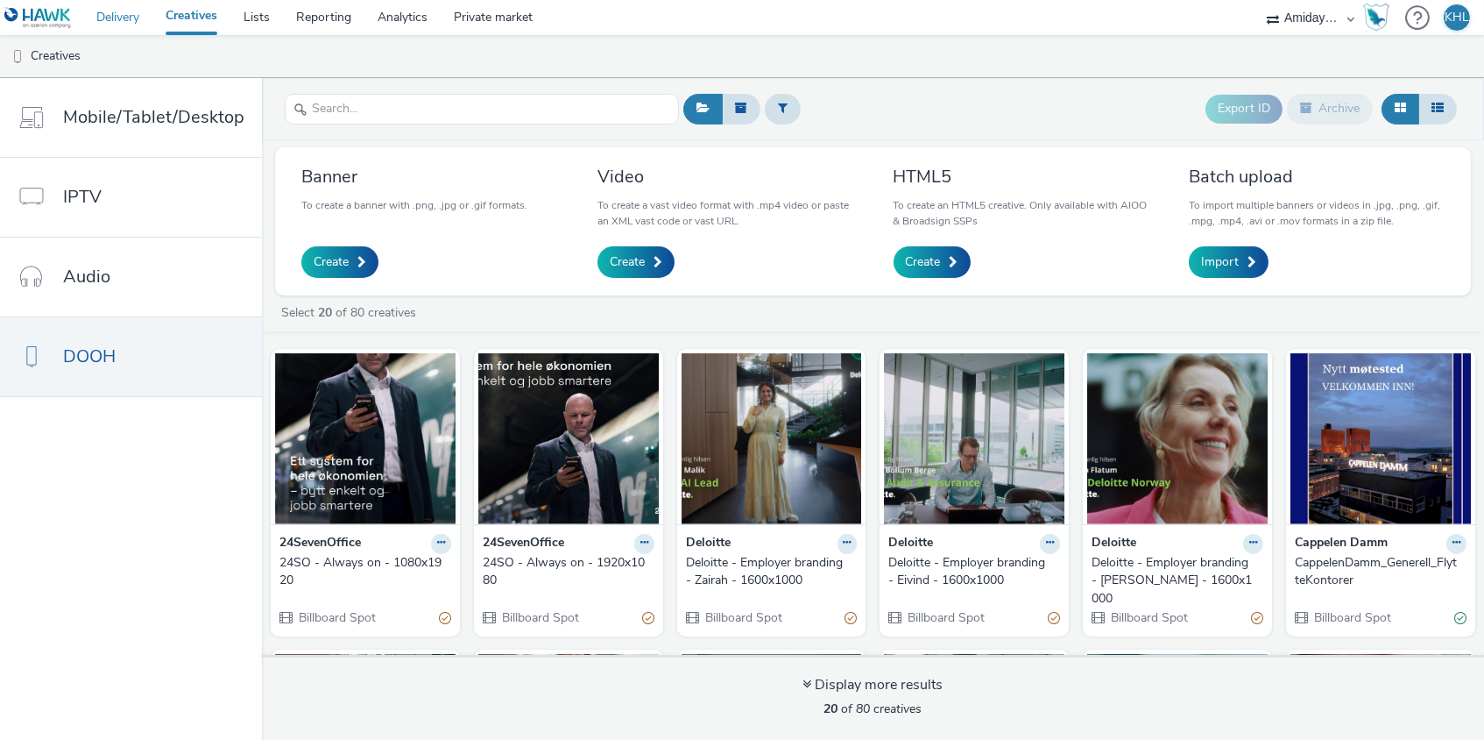
click at [125, 30] on link "Delivery" at bounding box center [117, 17] width 69 height 35
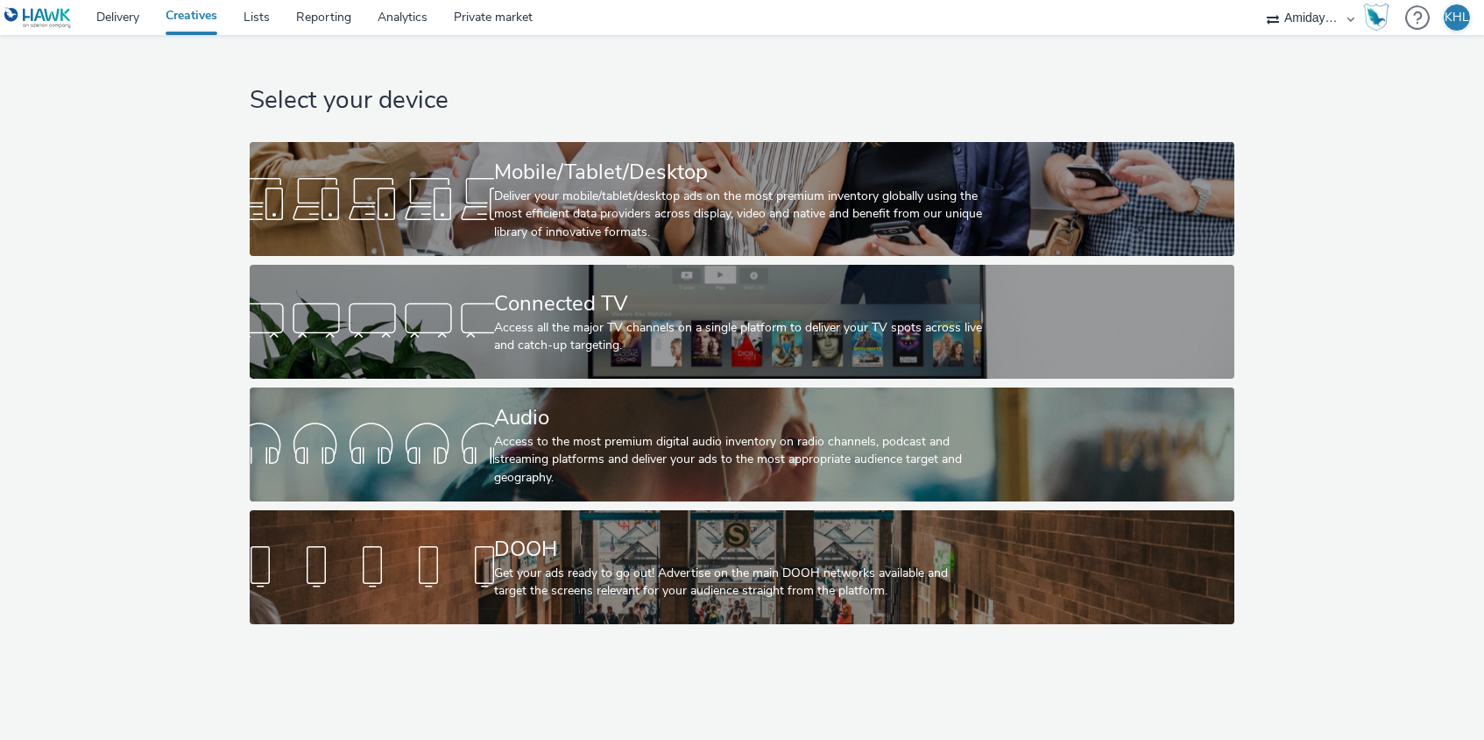
select select "c2295f28-7c96-446f-b279-53c23ee2b854"
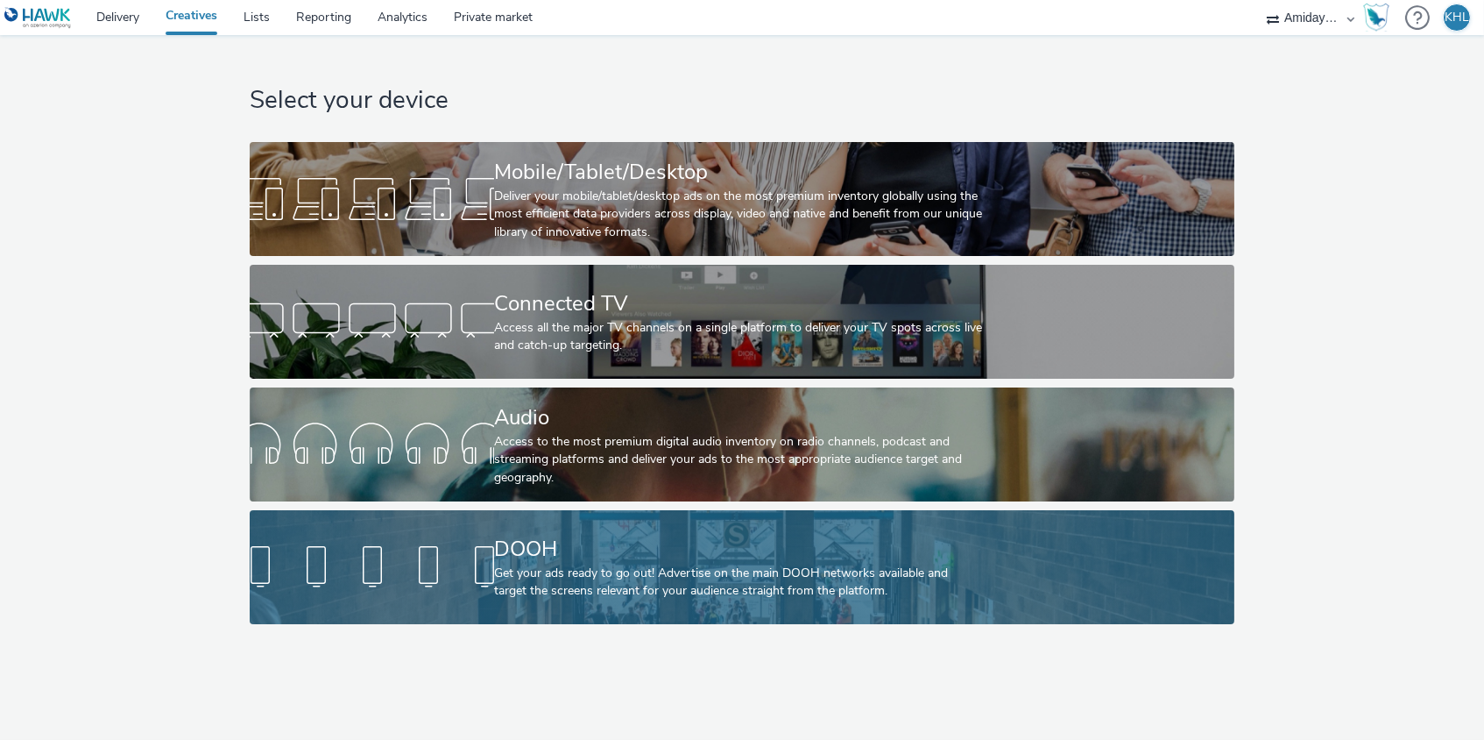
click at [487, 536] on link "DOOH Get your ads ready to go out! Advertise on the main DOOH networks availabl…" at bounding box center [743, 567] width 986 height 114
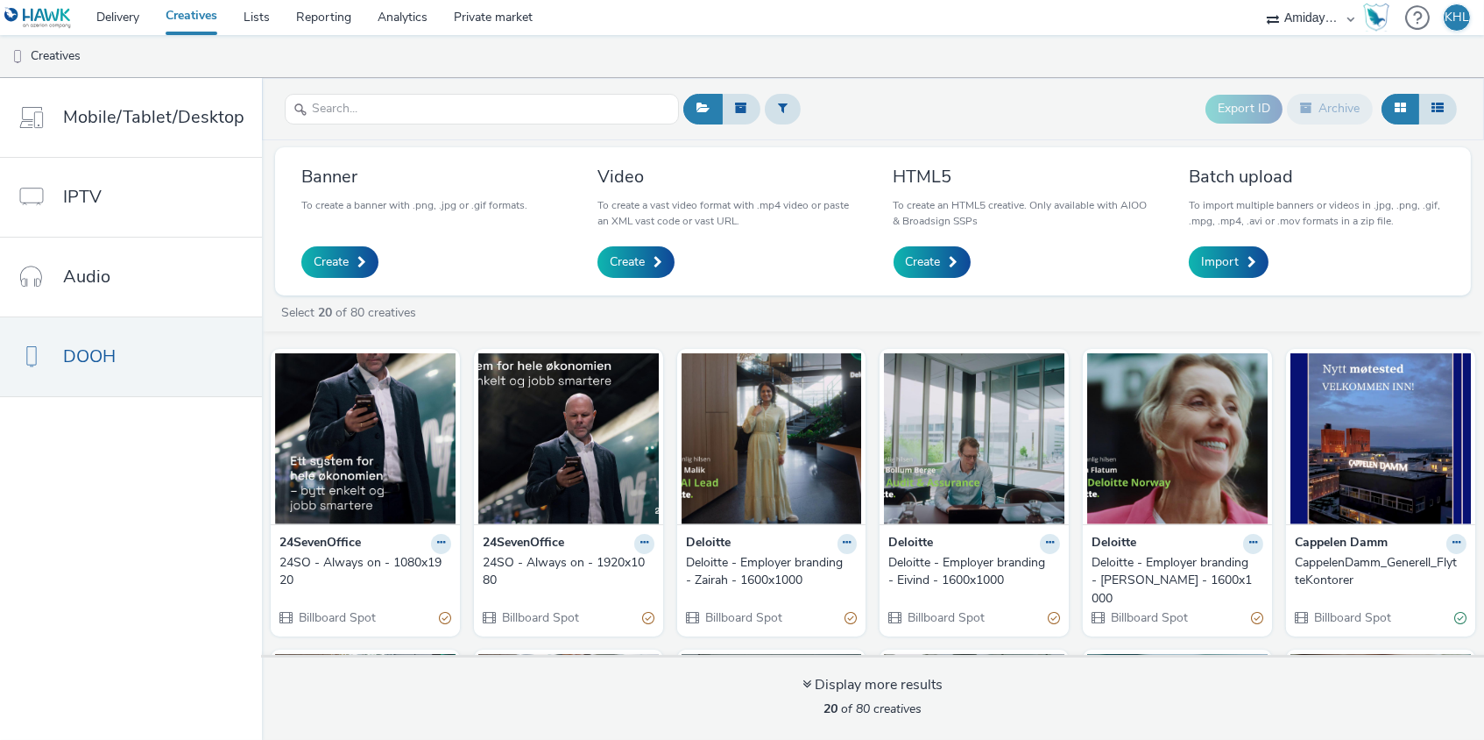
scroll to position [7, 0]
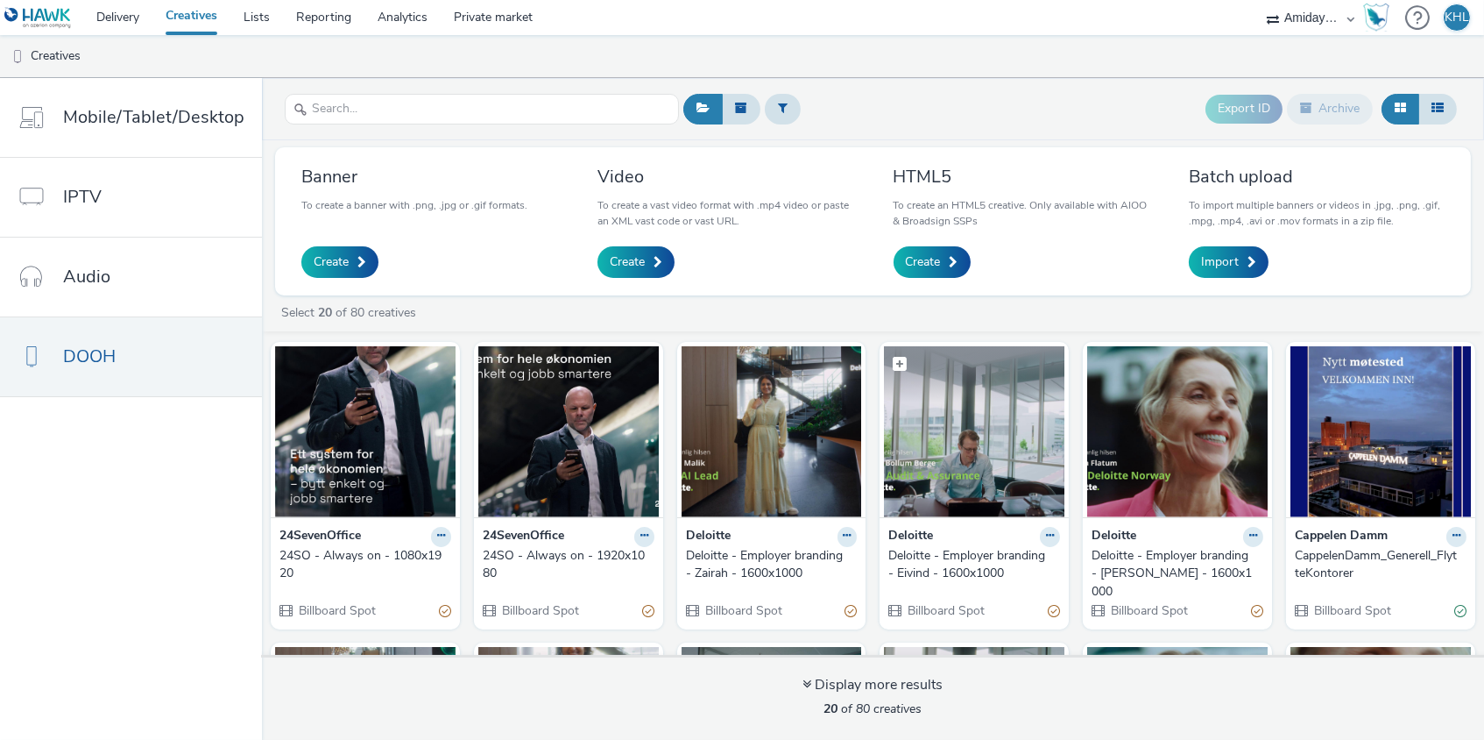
click at [995, 451] on img at bounding box center [974, 431] width 181 height 171
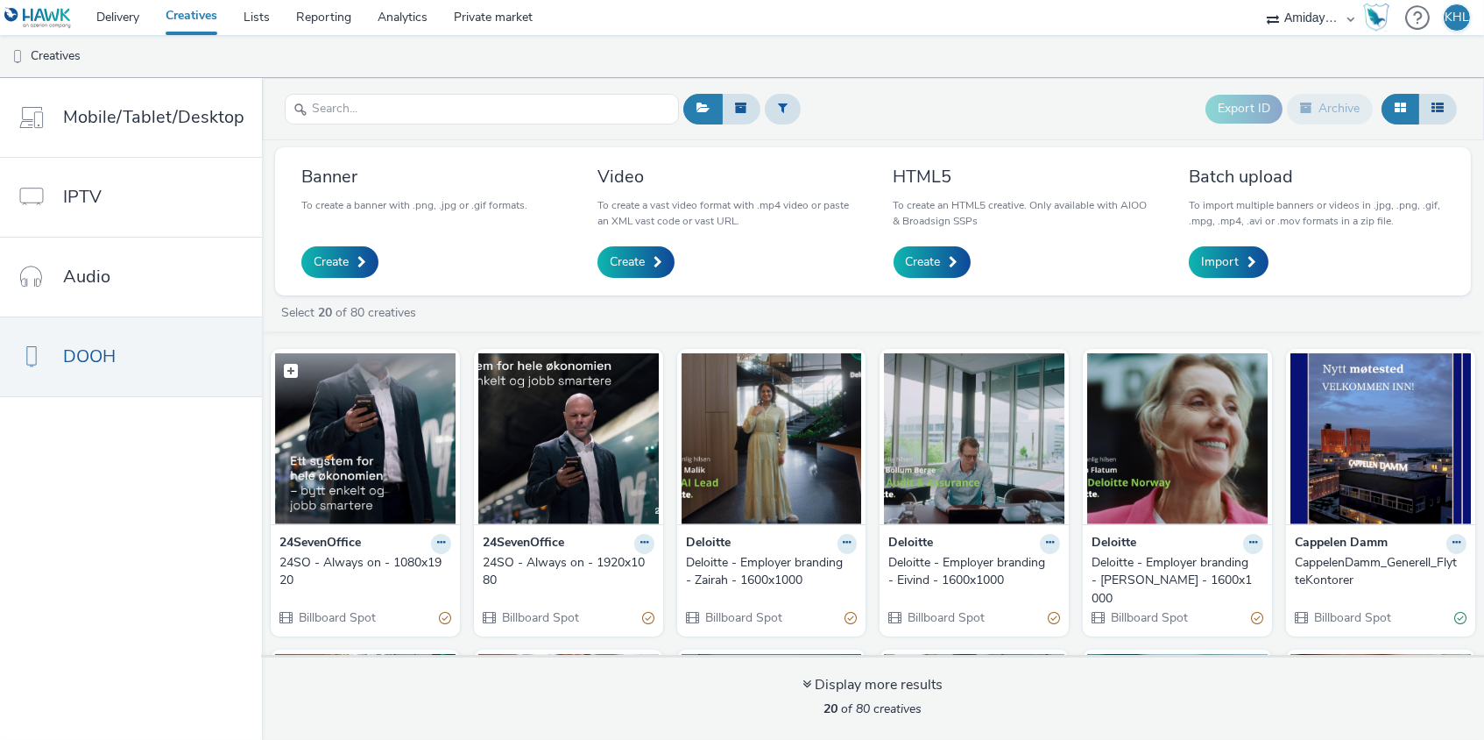
click at [428, 430] on img at bounding box center [365, 438] width 181 height 171
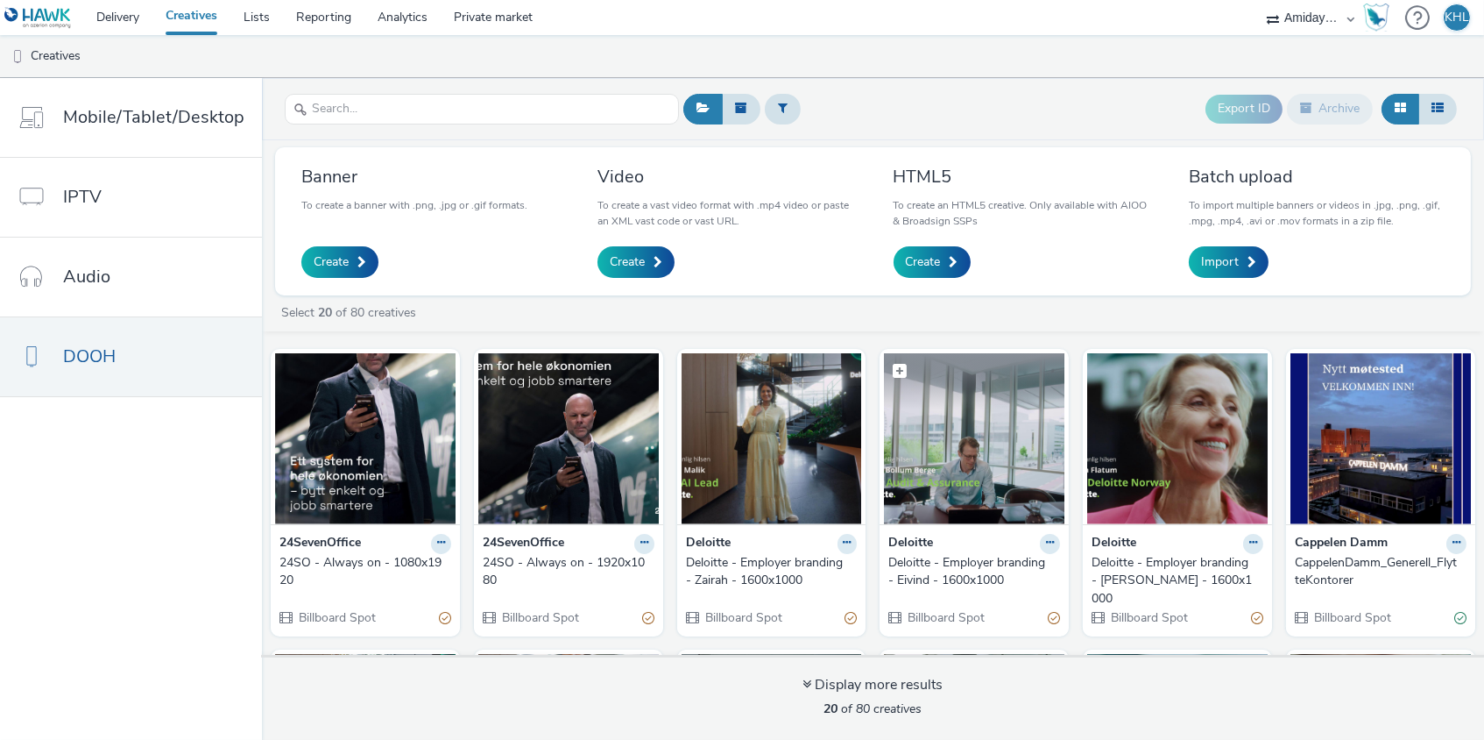
click at [995, 469] on img at bounding box center [974, 438] width 181 height 171
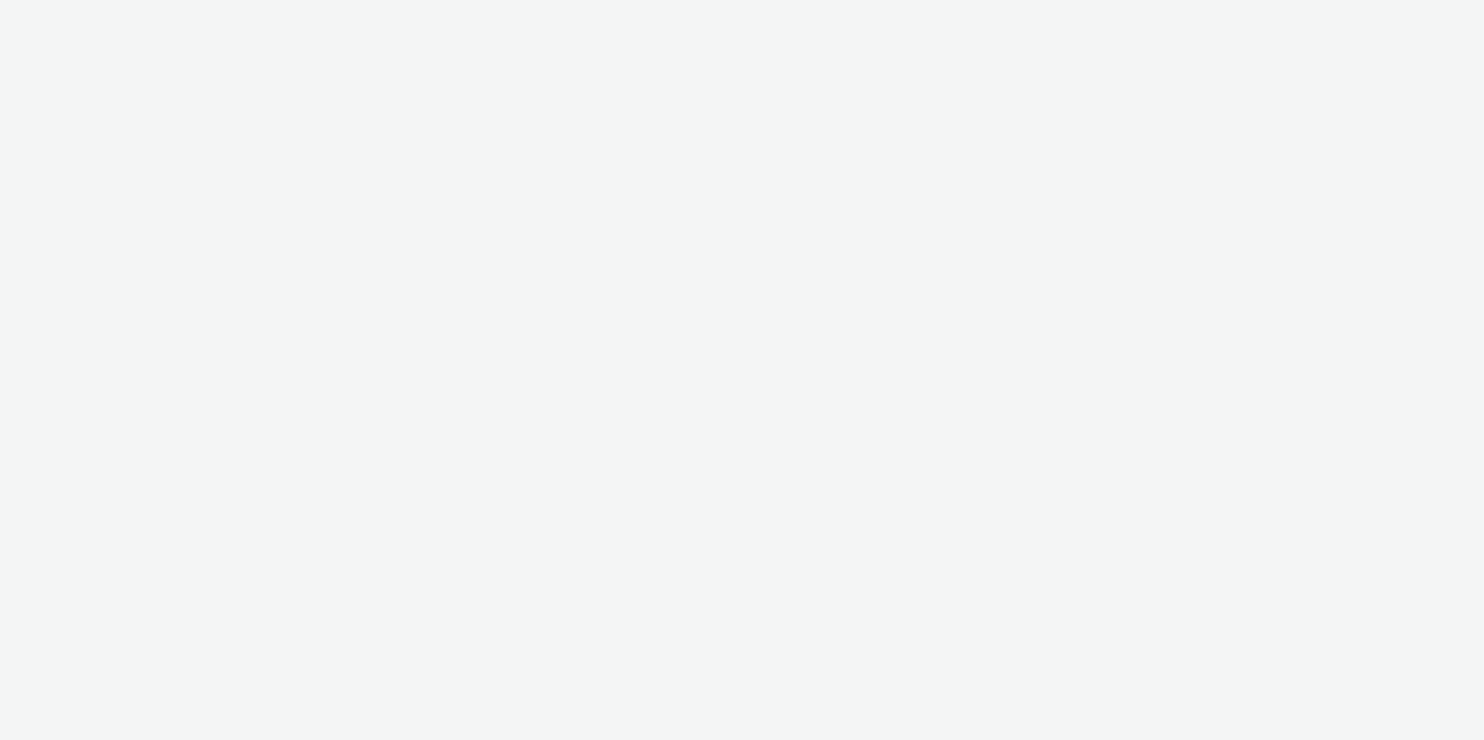
select select "c2295f28-7c96-446f-b279-53c23ee2b854"
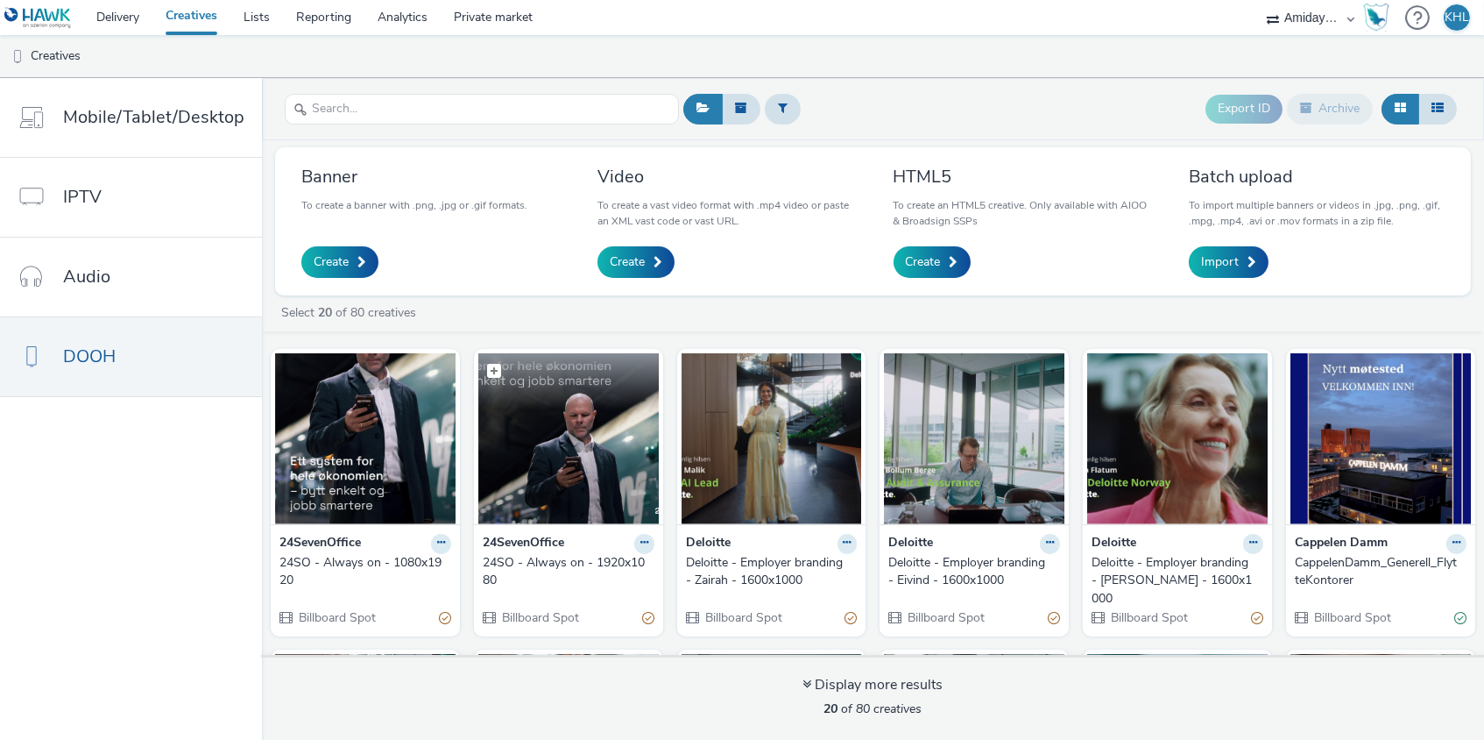
click at [634, 465] on img at bounding box center [568, 438] width 181 height 171
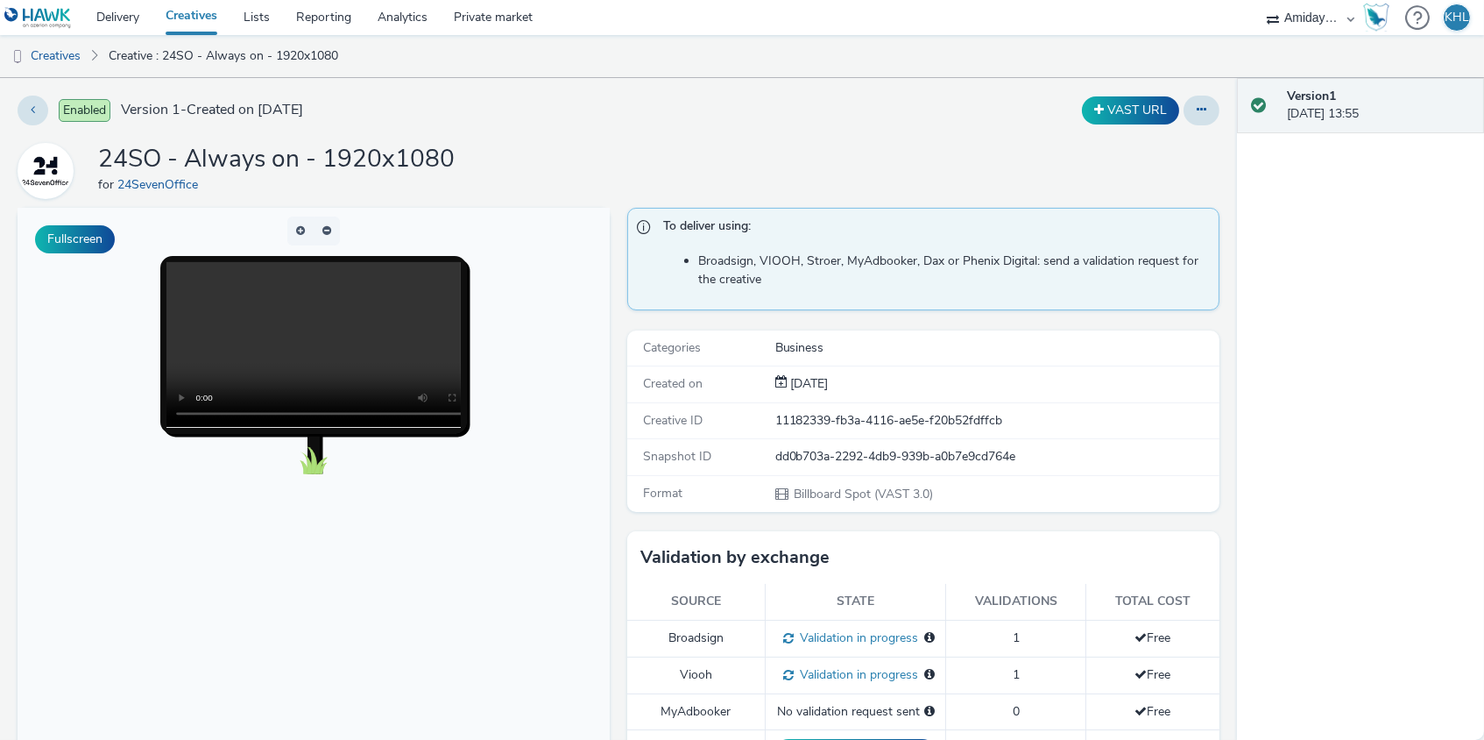
click at [196, 25] on link "Creatives" at bounding box center [191, 17] width 78 height 35
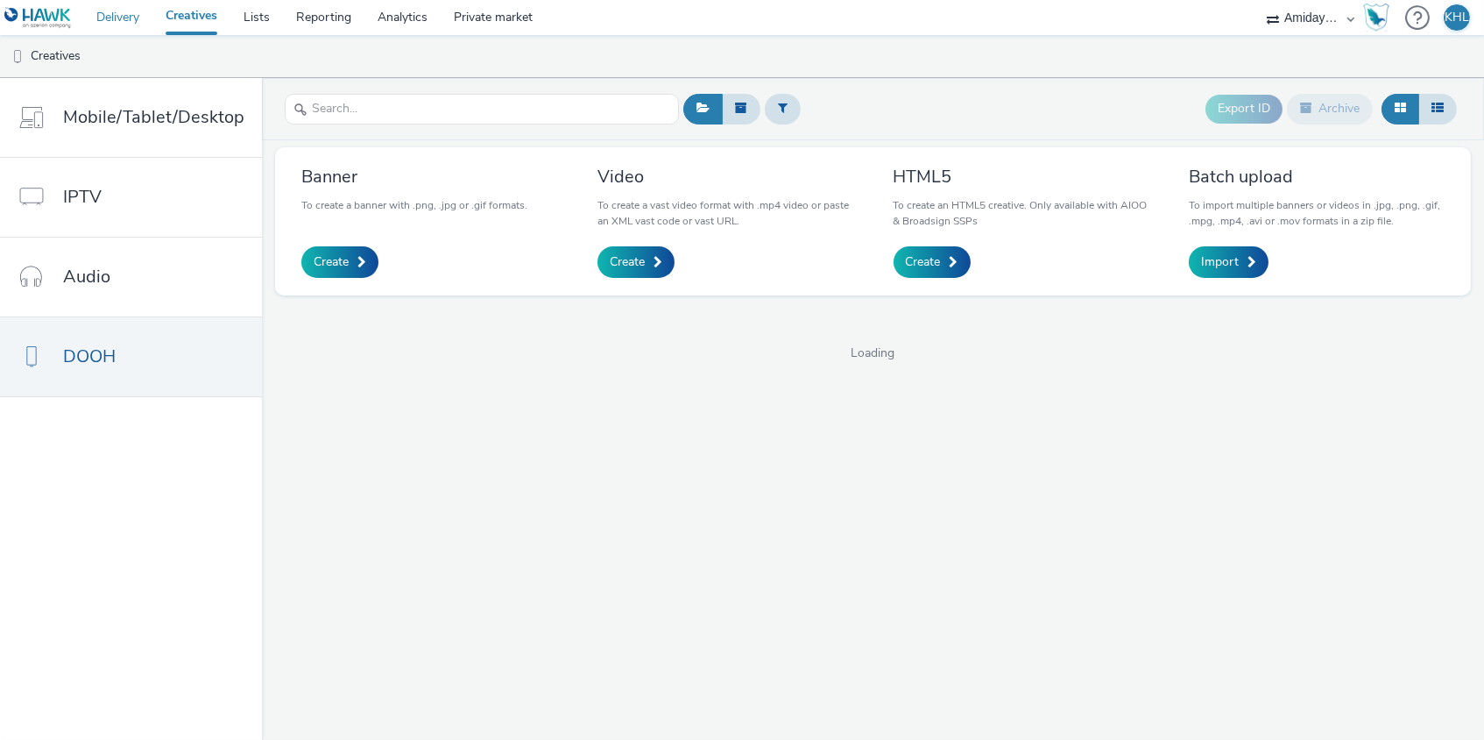
click at [114, 24] on link "Delivery" at bounding box center [117, 17] width 69 height 35
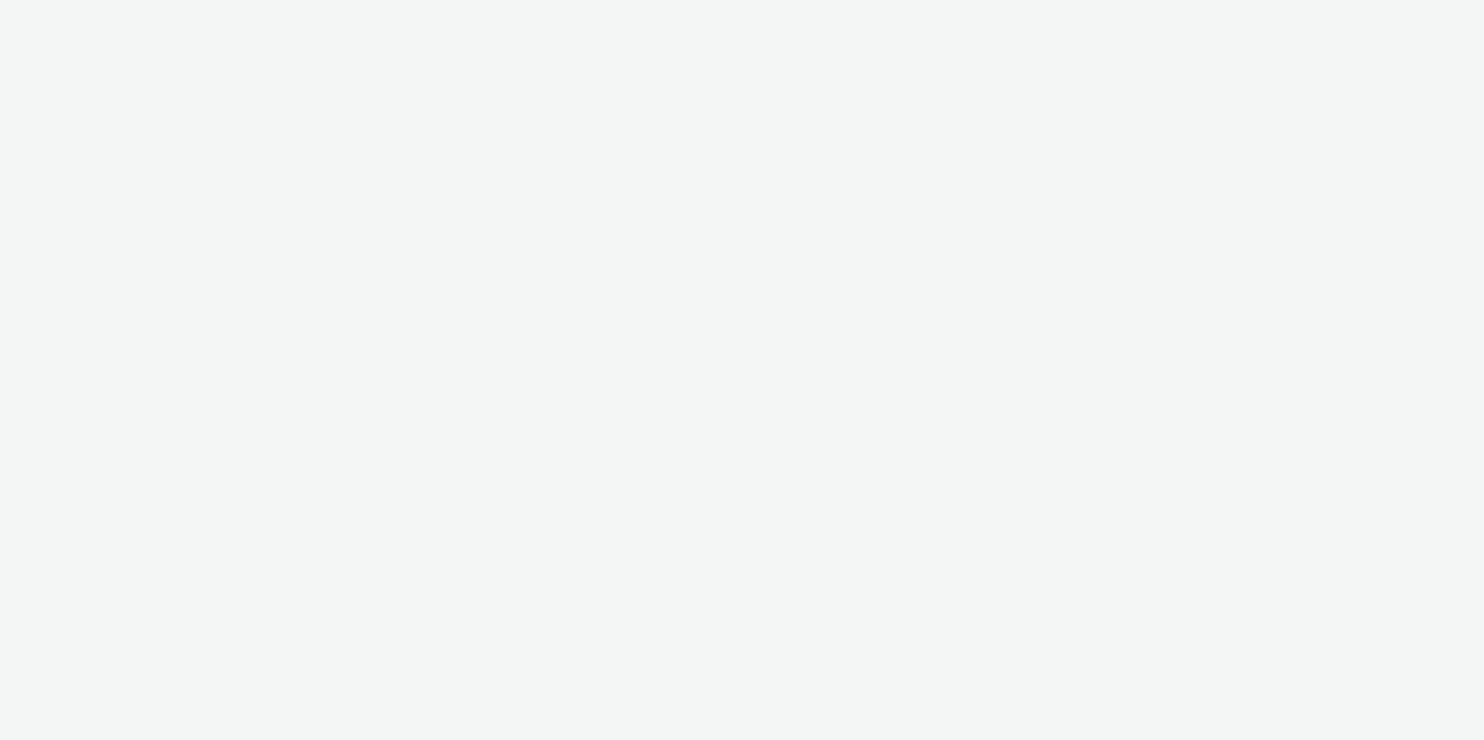
select select "c2295f28-7c96-446f-b279-53c23ee2b854"
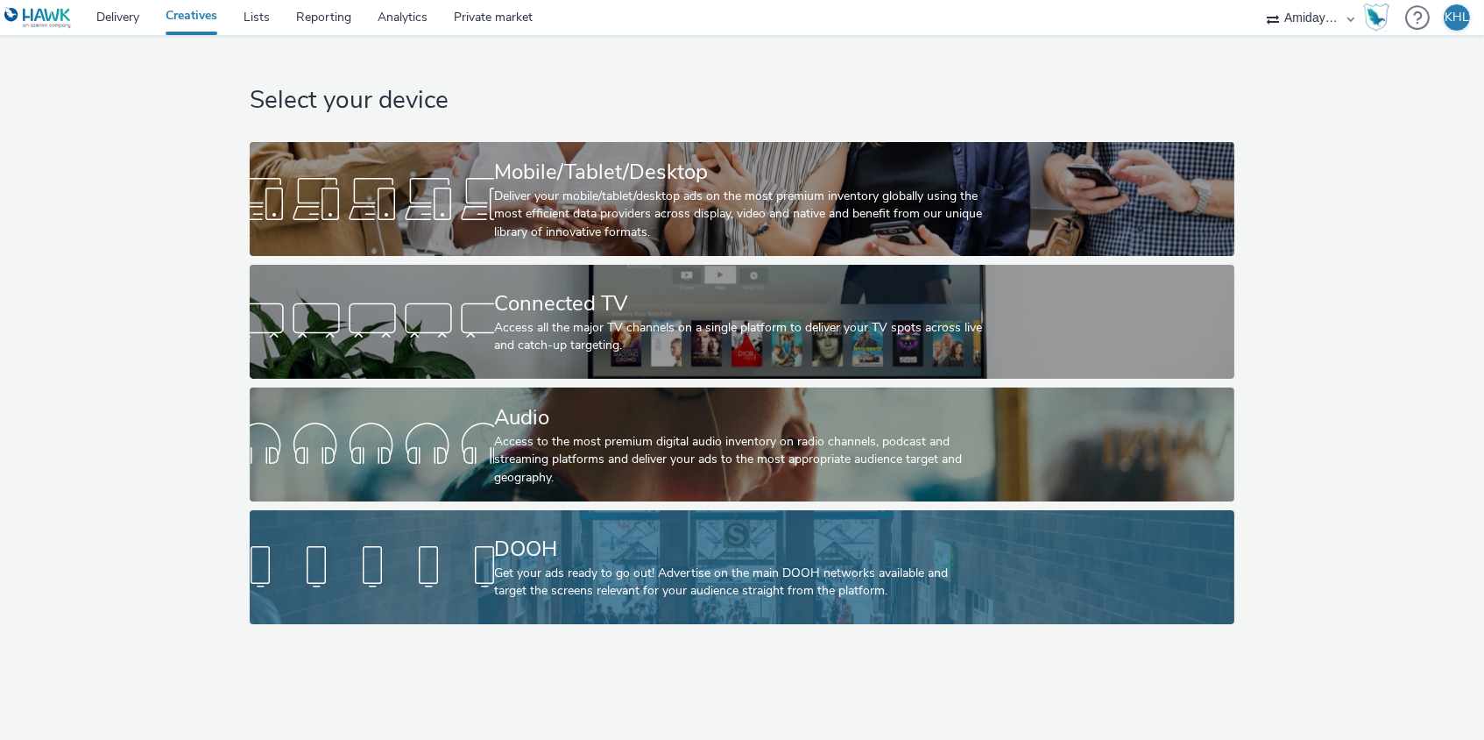
click at [599, 514] on div "DOOH Get your ads ready to go out! Advertise on the main DOOH networks availabl…" at bounding box center [738, 567] width 489 height 114
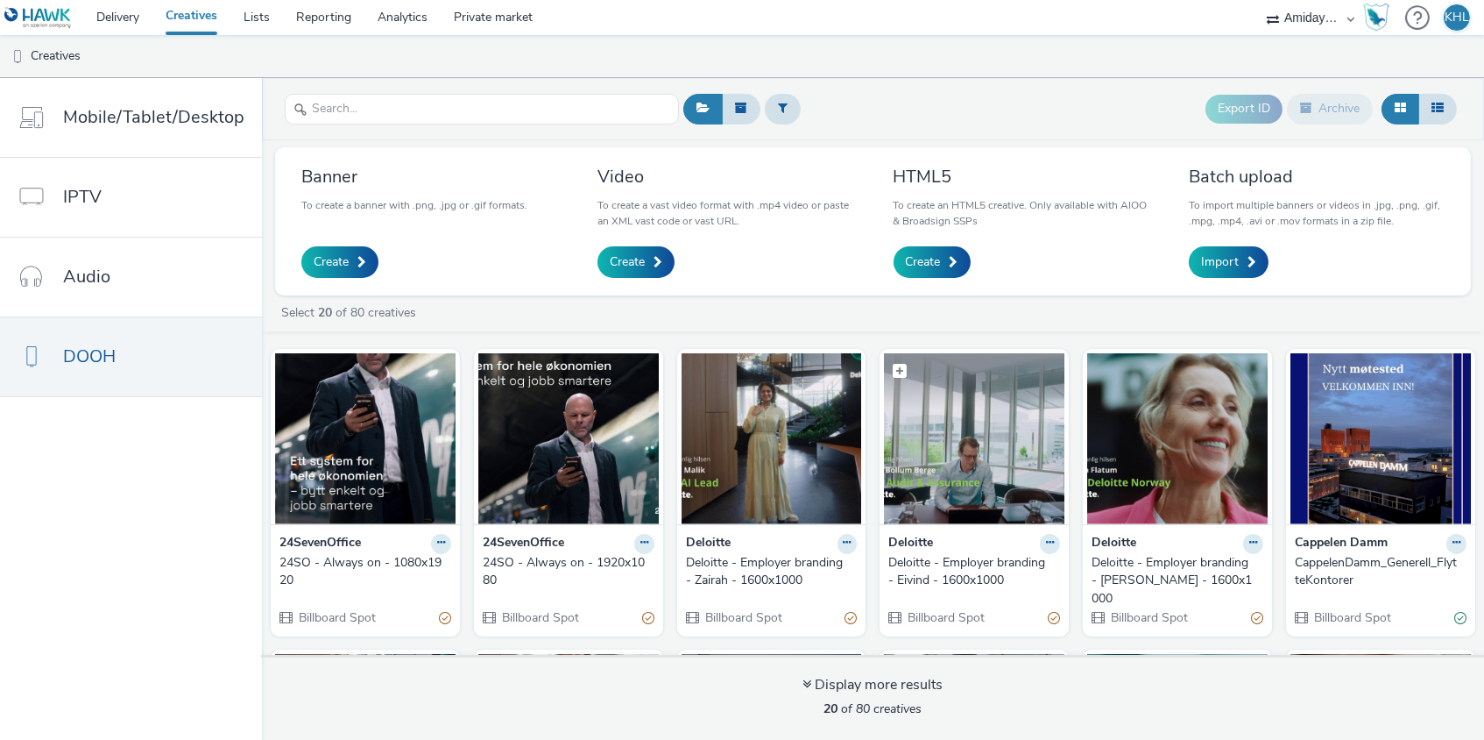
click at [989, 471] on img at bounding box center [974, 438] width 181 height 171
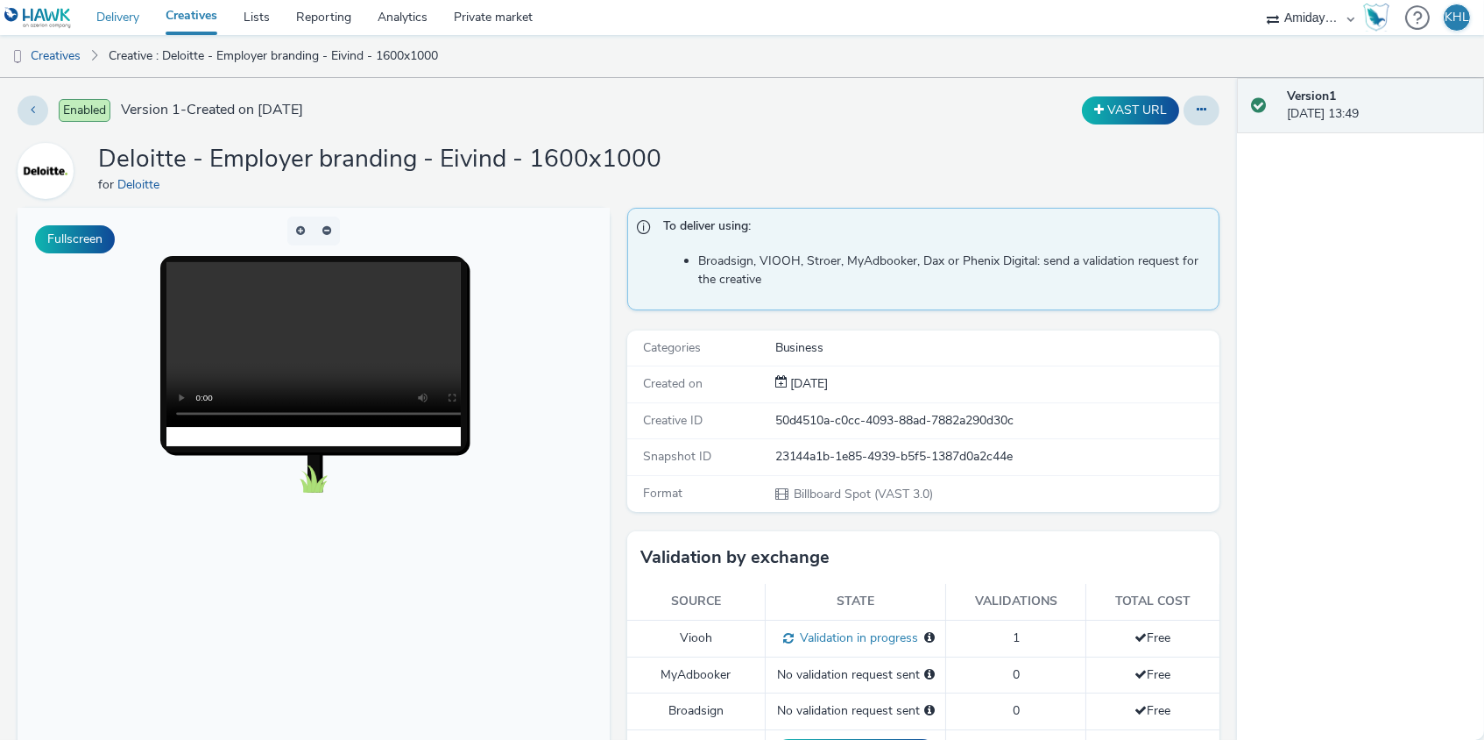
click at [132, 16] on link "Delivery" at bounding box center [117, 17] width 69 height 35
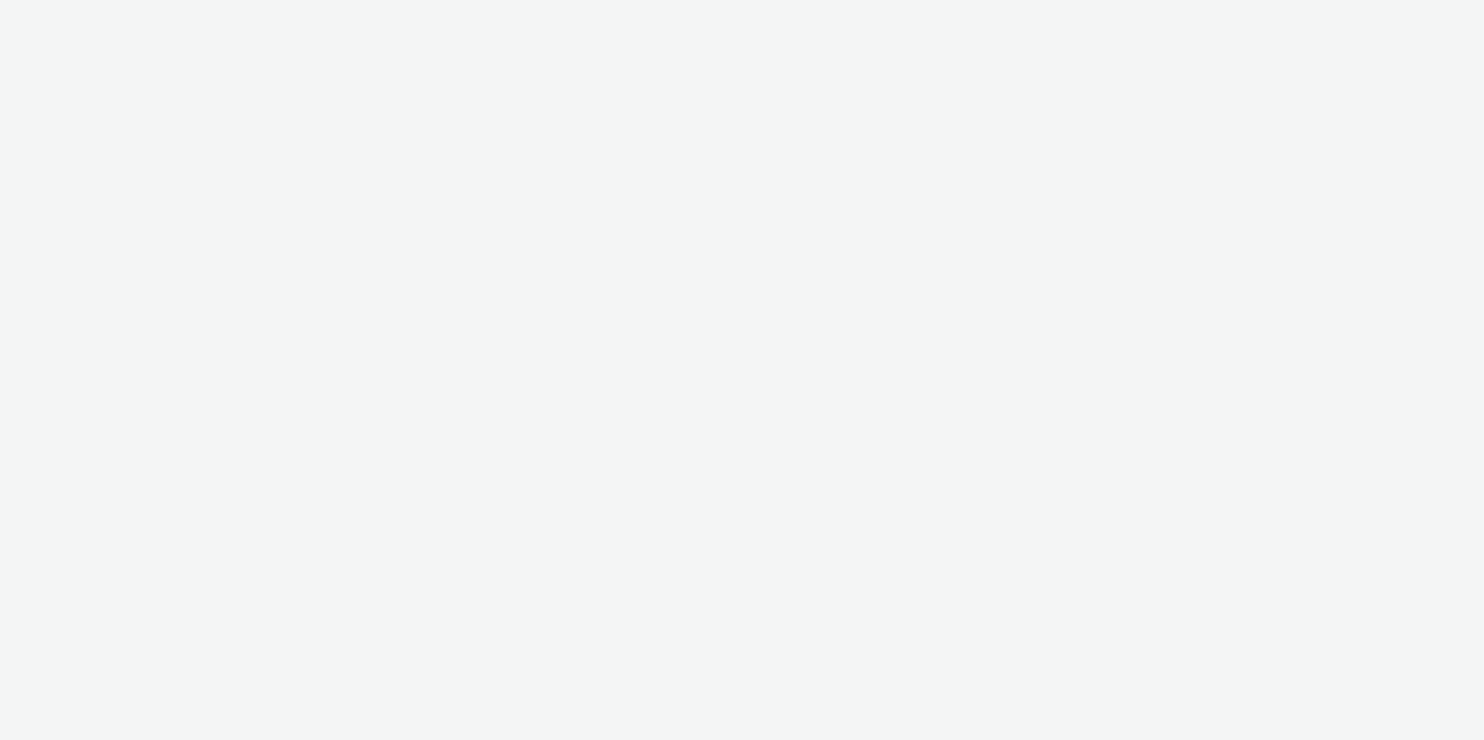
select select "c2295f28-7c96-446f-b279-53c23ee2b854"
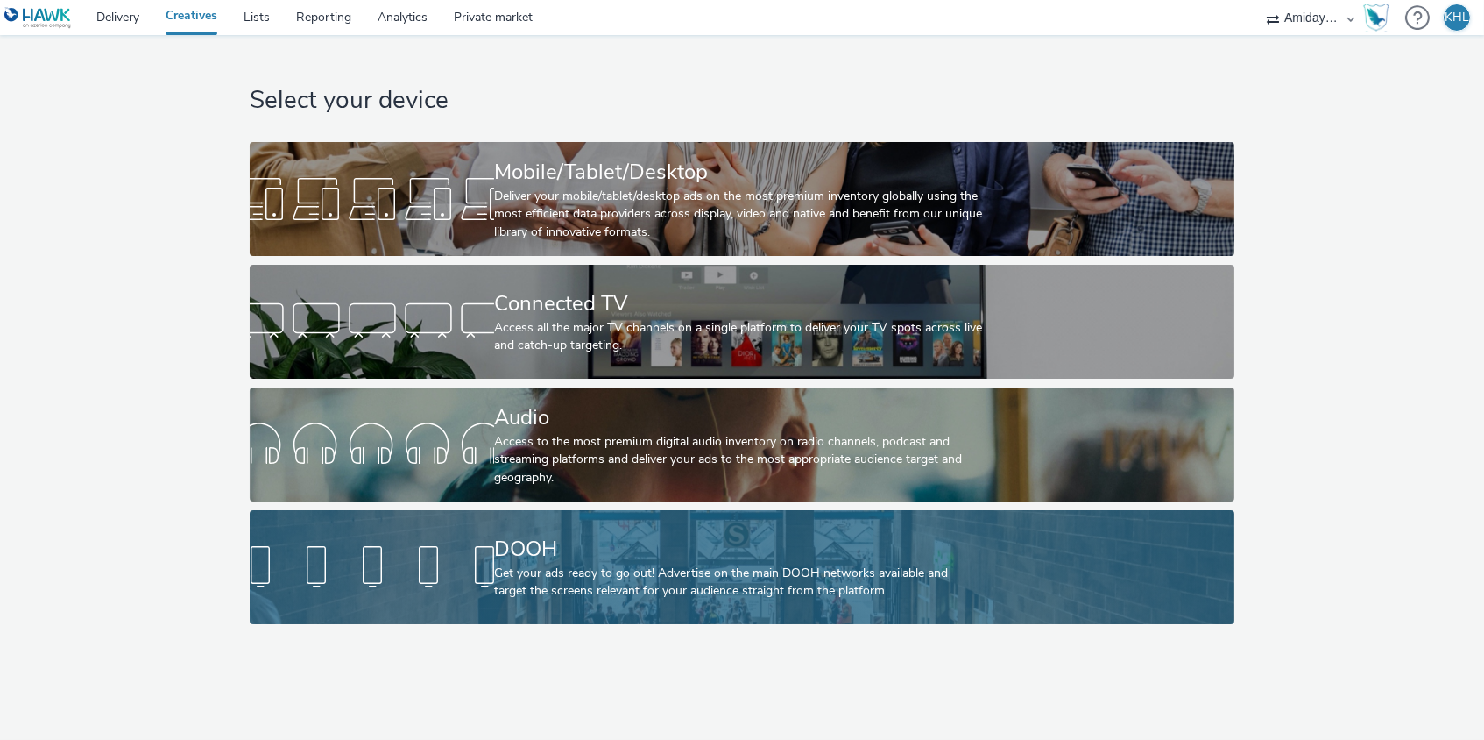
click at [494, 567] on div "Get your ads ready to go out! Advertise on the main DOOH networks available and…" at bounding box center [738, 582] width 489 height 36
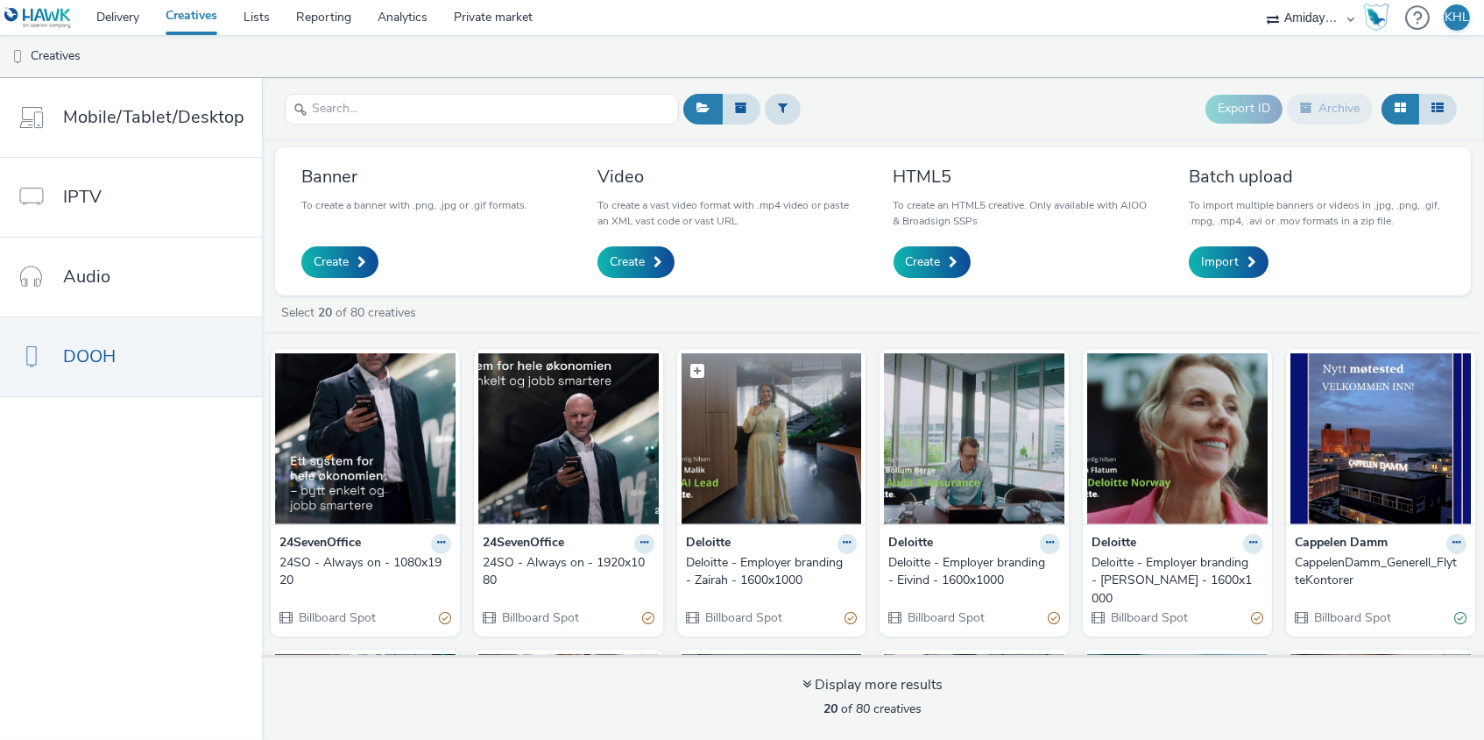
click at [791, 447] on img at bounding box center [772, 438] width 181 height 171
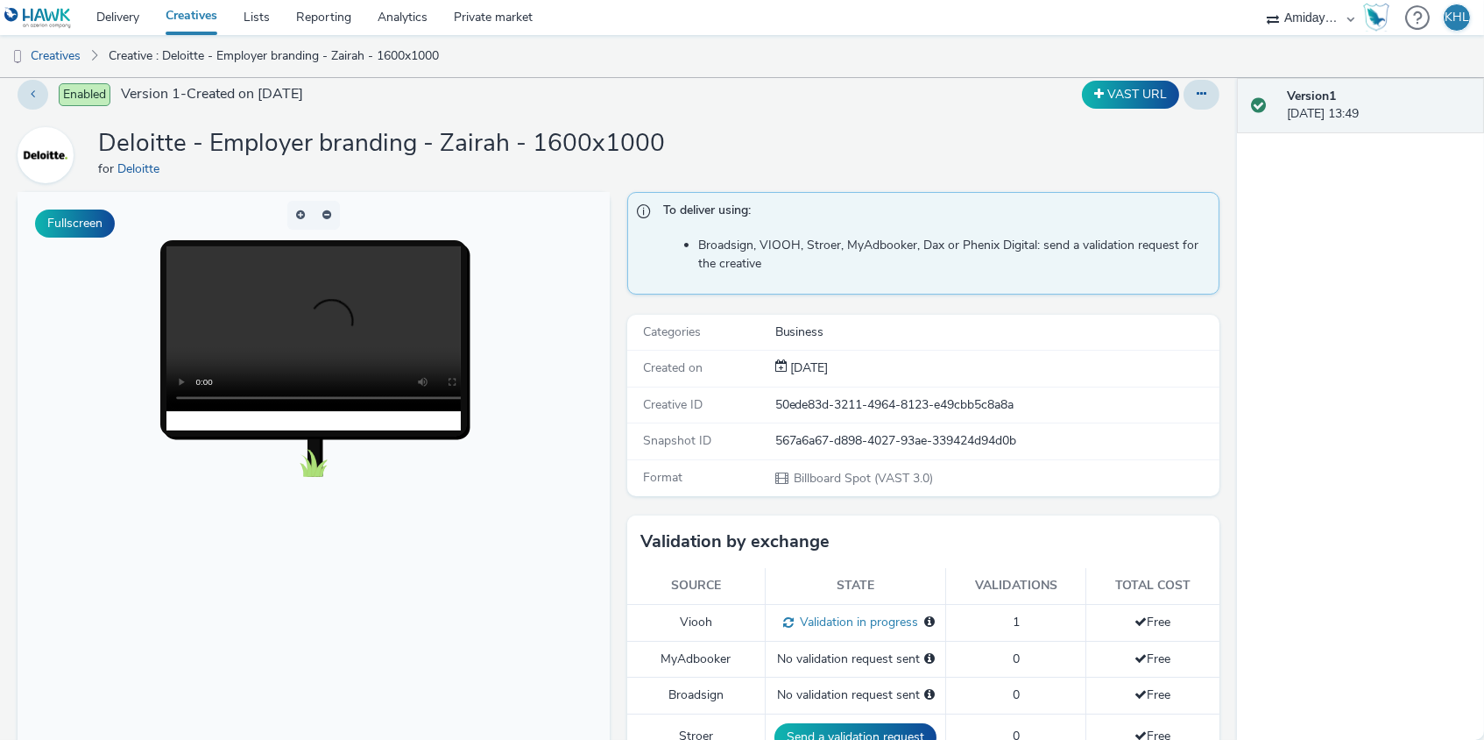
scroll to position [12, 0]
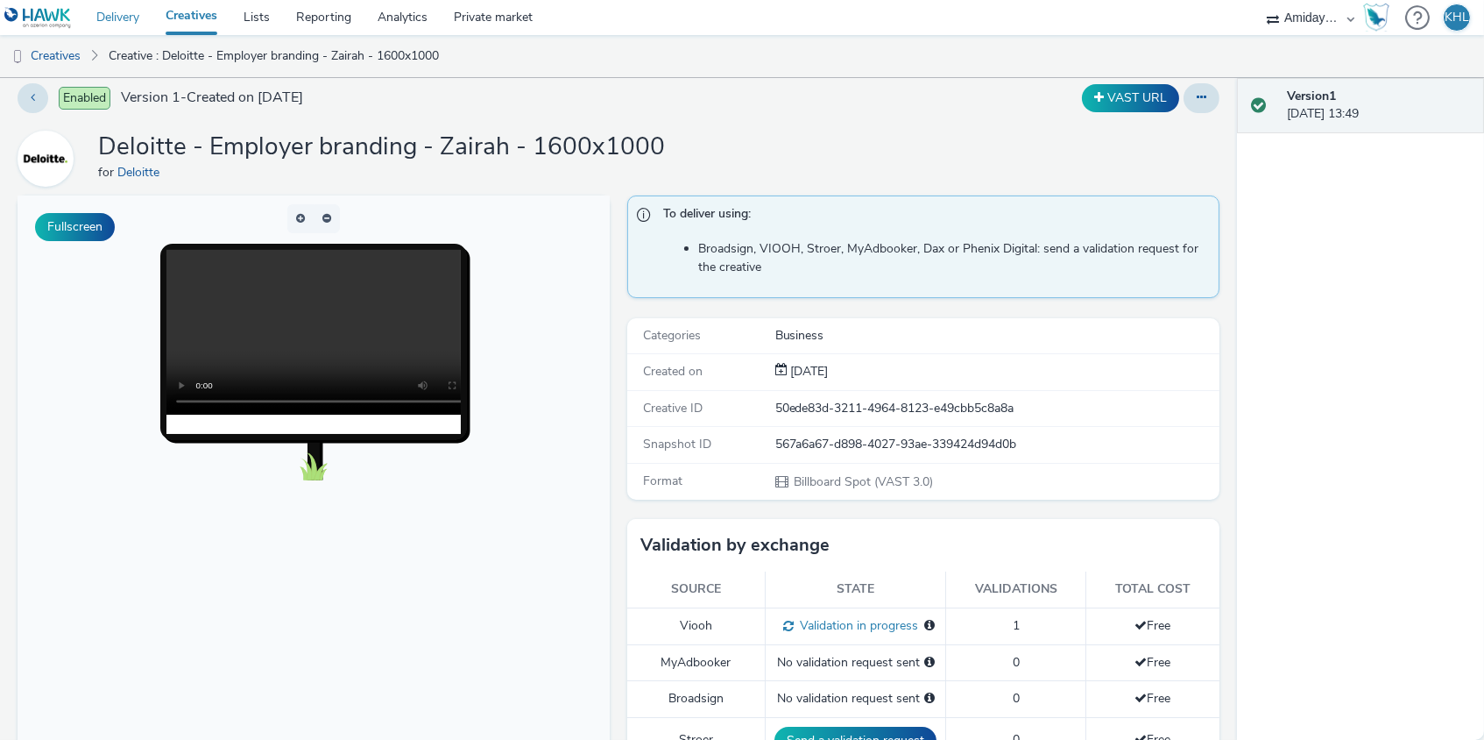
click at [124, 8] on link "Delivery" at bounding box center [117, 17] width 69 height 35
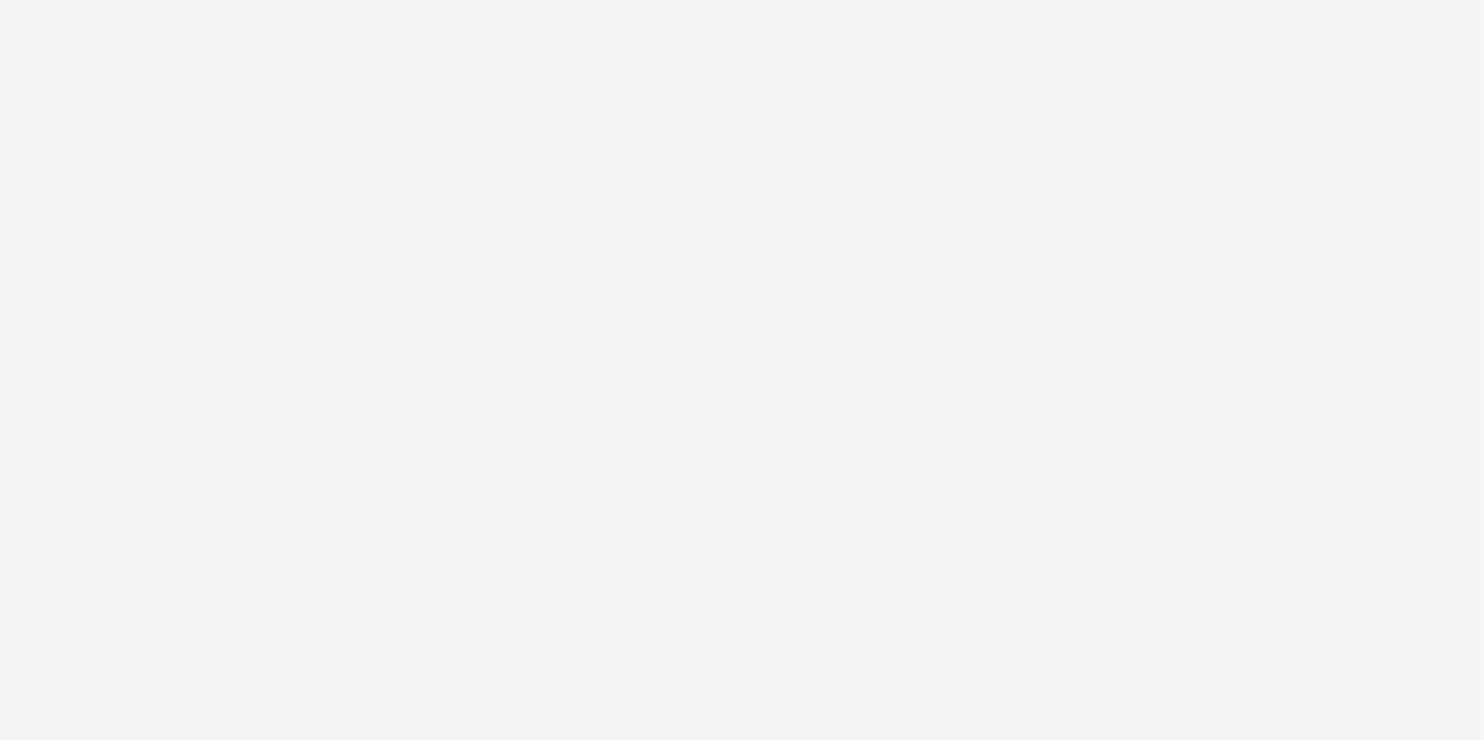
select select "c2295f28-7c96-446f-b279-53c23ee2b854"
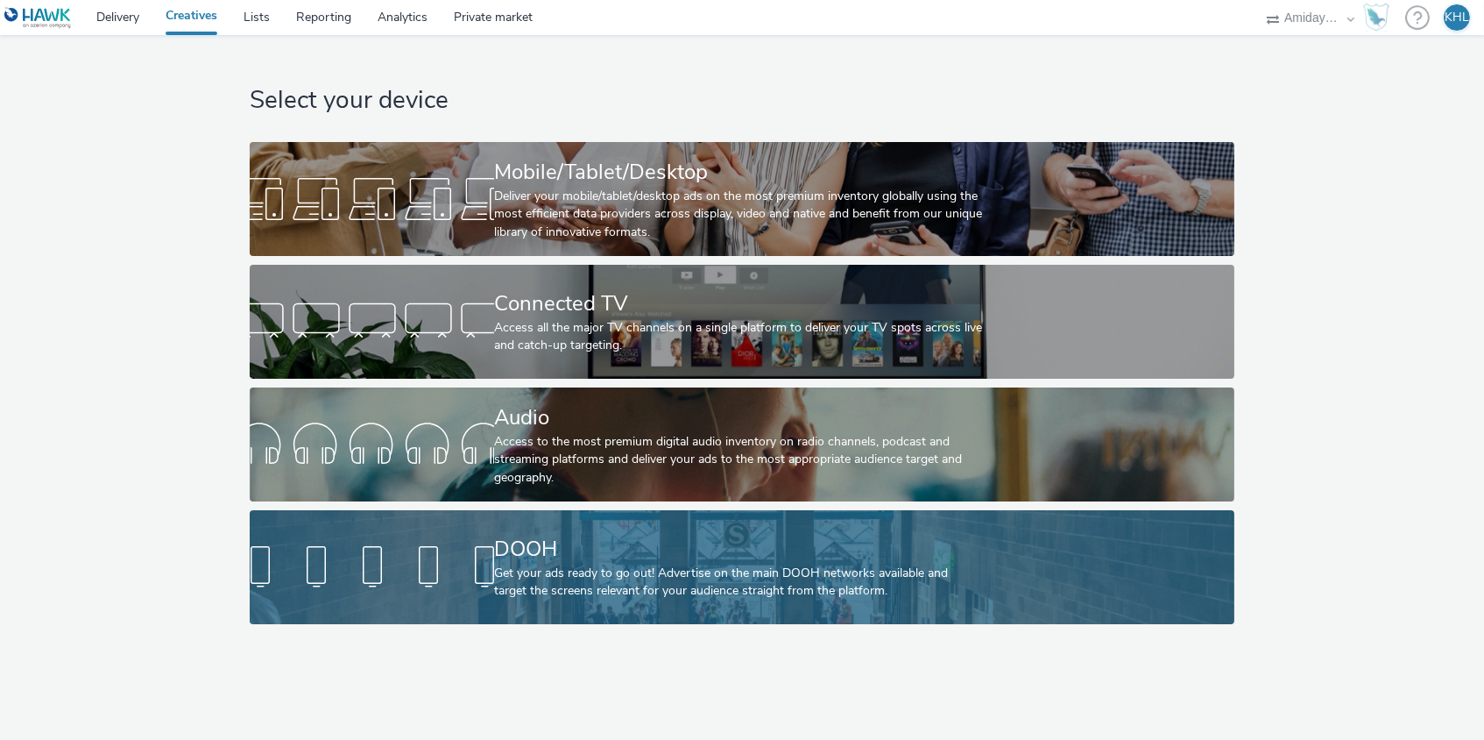
click at [606, 564] on div "Get your ads ready to go out! Advertise on the main DOOH networks available and…" at bounding box center [738, 582] width 489 height 36
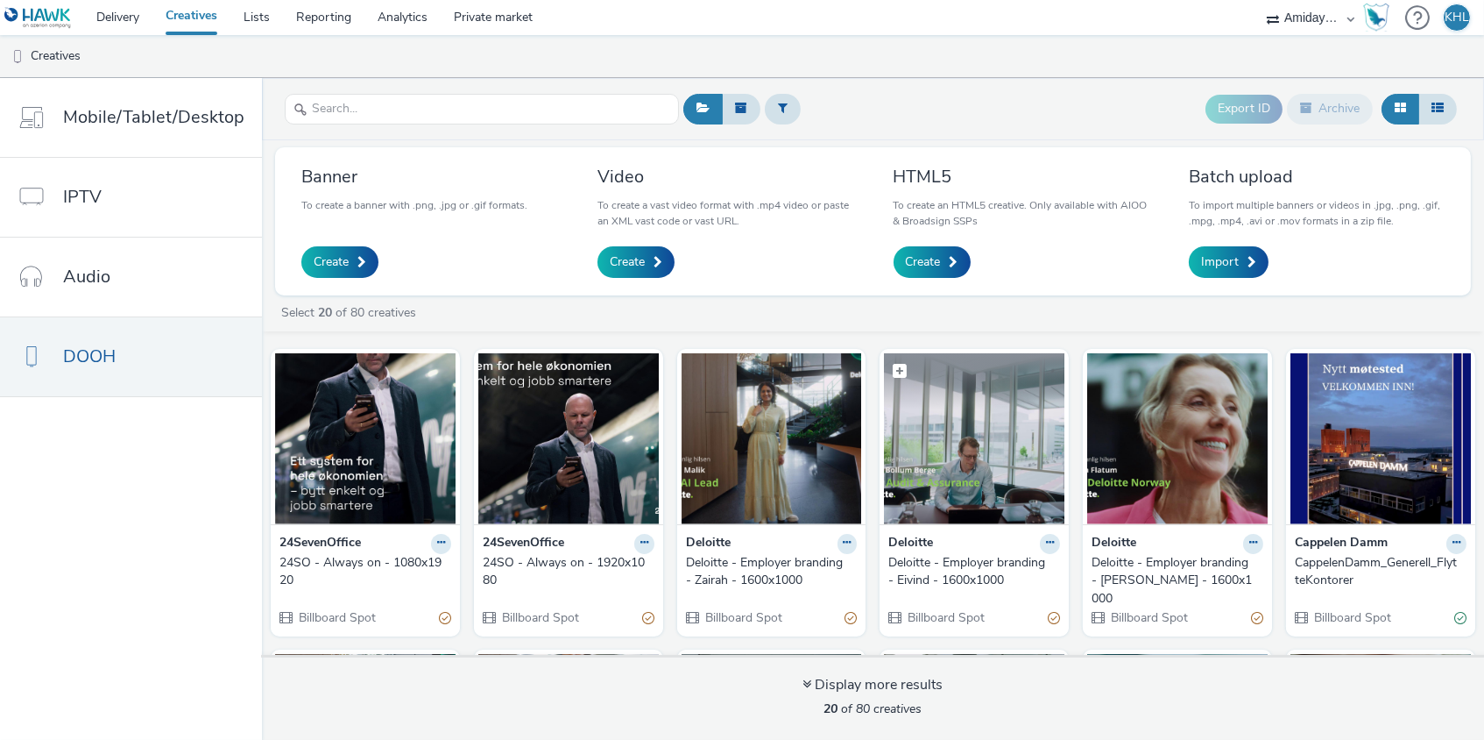
click at [1021, 452] on img at bounding box center [974, 438] width 181 height 171
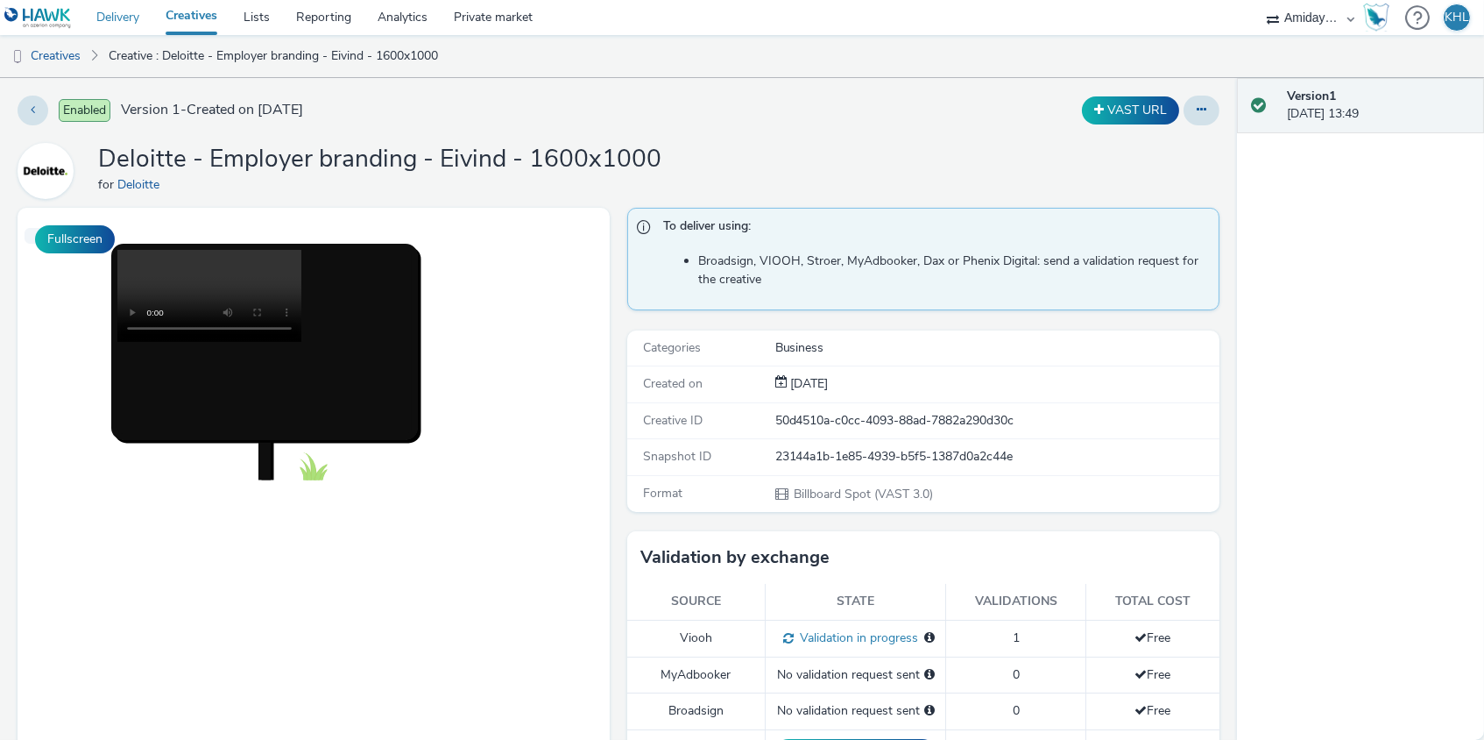
click at [141, 24] on link "Delivery" at bounding box center [117, 17] width 69 height 35
